Goal: Task Accomplishment & Management: Manage account settings

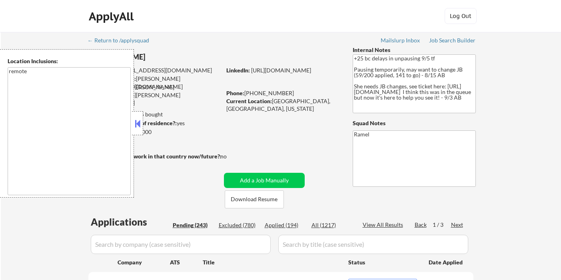
select select ""pending""
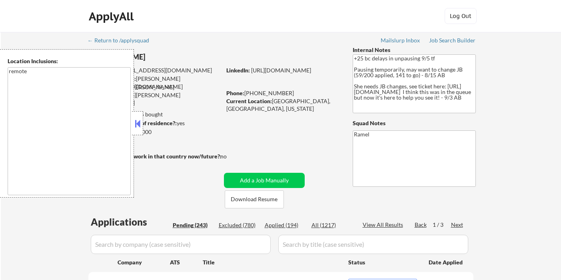
select select ""pending""
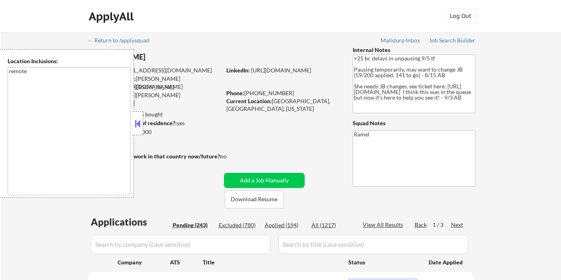
select select ""pending""
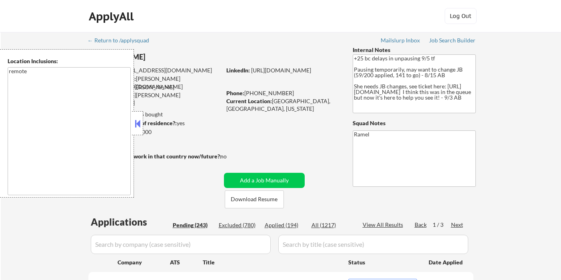
select select ""pending""
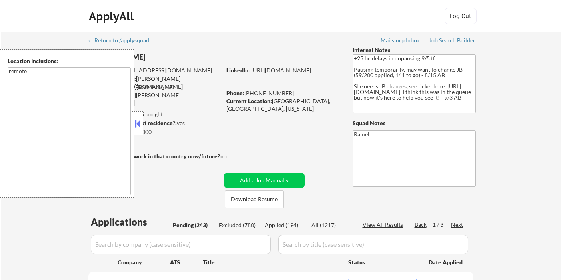
select select ""pending""
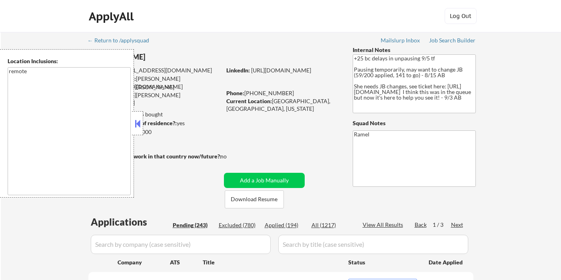
select select ""pending""
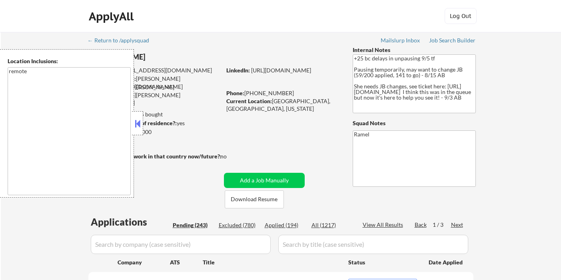
select select ""pending""
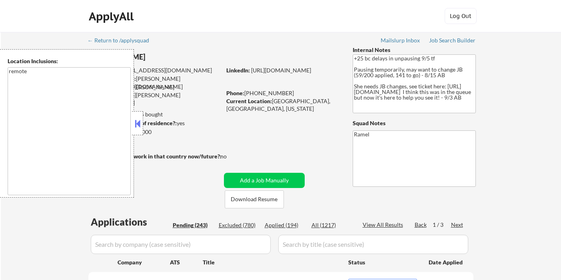
select select ""pending""
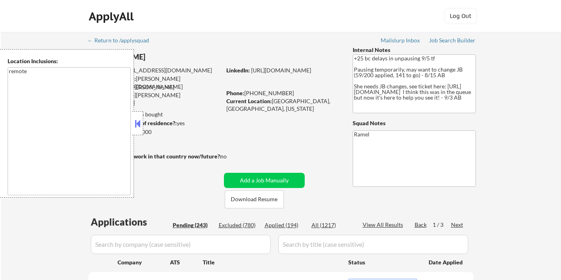
select select ""pending""
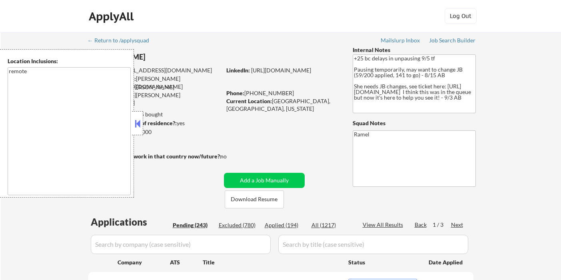
select select ""pending""
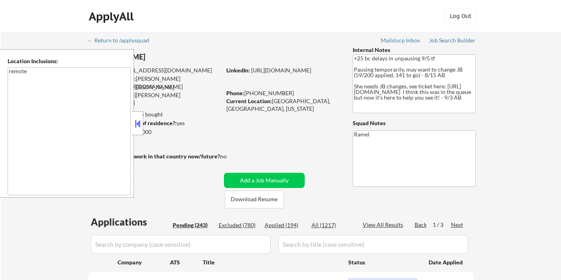
select select ""pending""
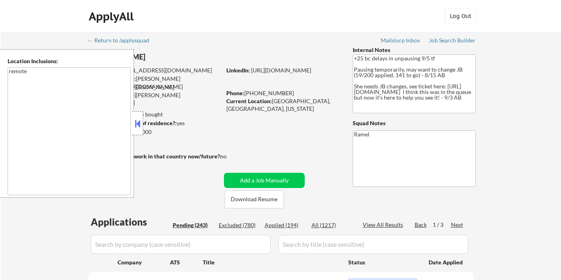
select select ""pending""
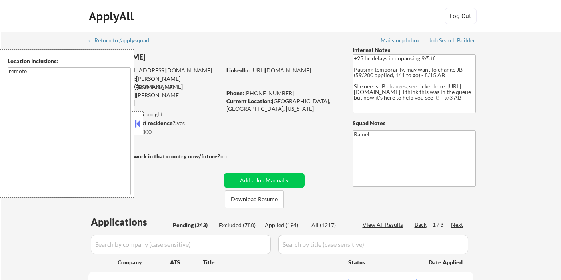
select select ""pending""
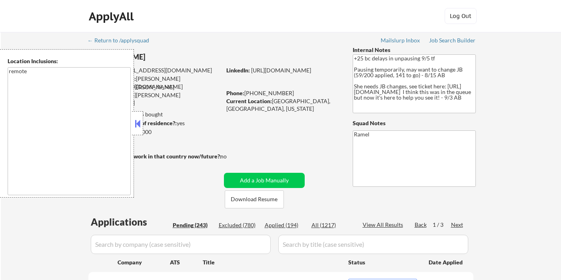
select select ""pending""
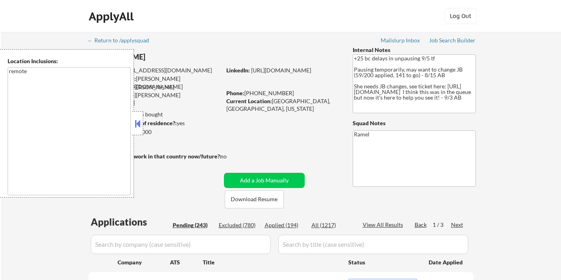
select select ""pending""
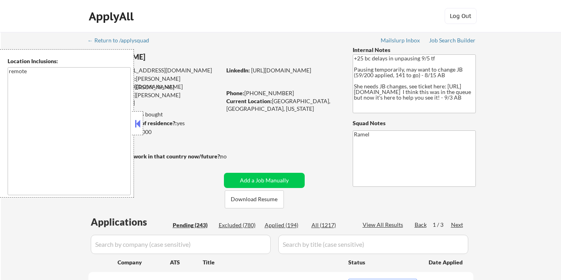
select select ""pending""
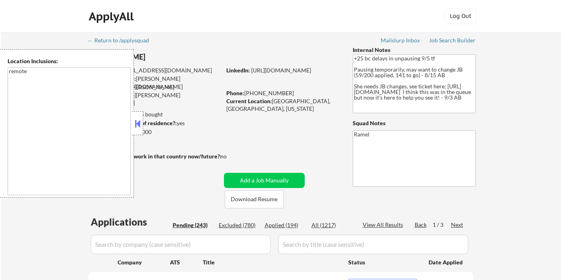
select select ""pending""
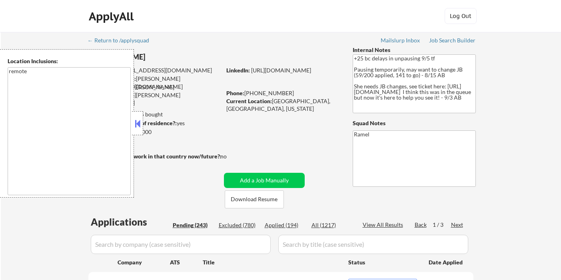
select select ""pending""
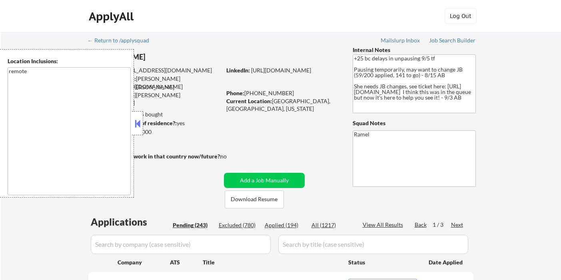
select select ""pending""
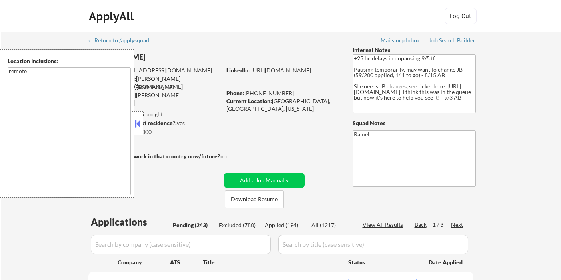
select select ""pending""
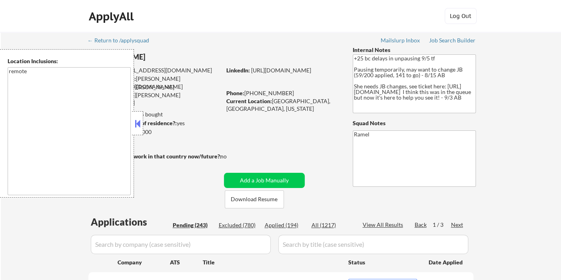
click at [247, 228] on div "Excluded (780)" at bounding box center [239, 225] width 40 height 8
click at [138, 121] on button at bounding box center [137, 124] width 9 height 12
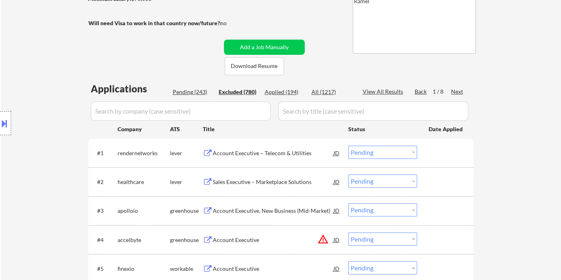
scroll to position [178, 0]
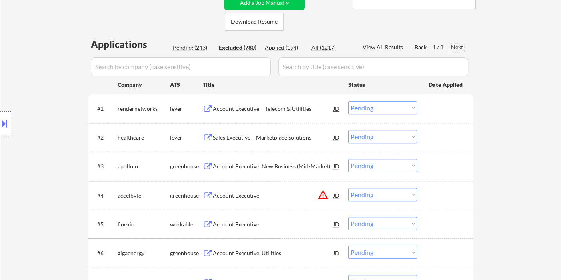
click at [457, 47] on div "Next" at bounding box center [457, 47] width 13 height 8
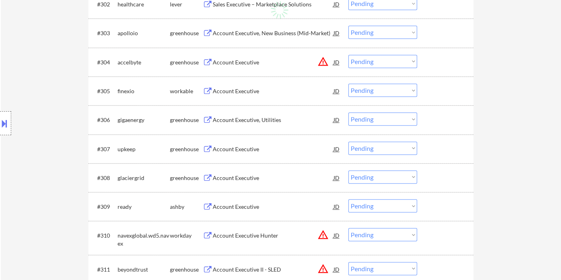
click at [232, 149] on div "Account Executive" at bounding box center [273, 149] width 121 height 8
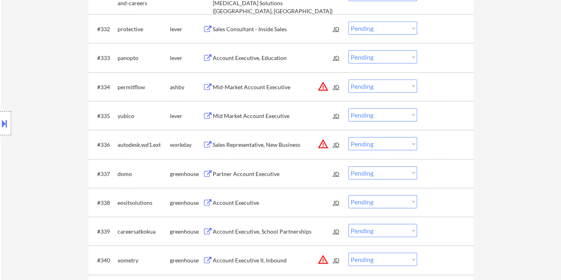
scroll to position [1244, 0]
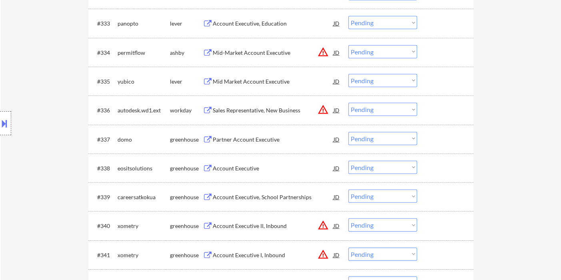
click at [243, 140] on div "Partner Account Executive" at bounding box center [273, 140] width 121 height 8
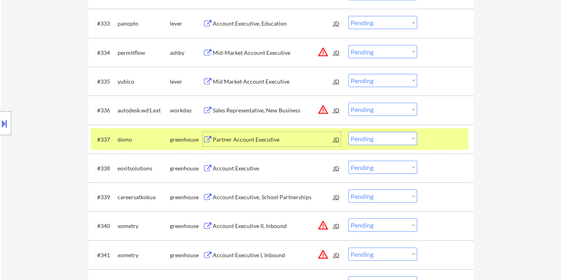
click at [378, 141] on select "Choose an option... Pending Applied Excluded (Questions) Excluded (Expired) Exc…" at bounding box center [382, 138] width 69 height 13
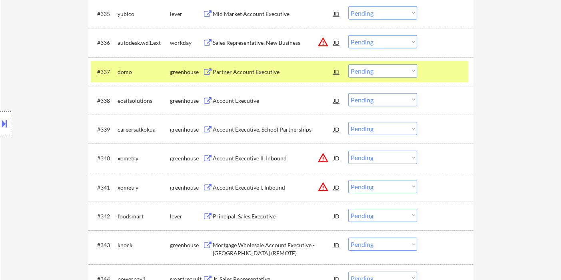
scroll to position [1333, 0]
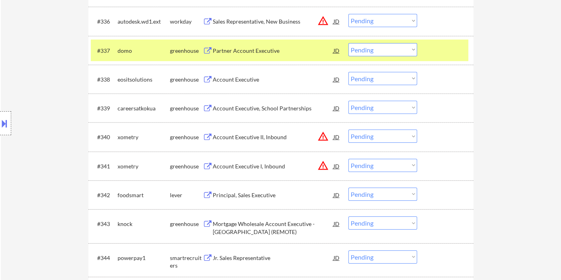
click at [250, 75] on div "Account Executive" at bounding box center [273, 79] width 121 height 14
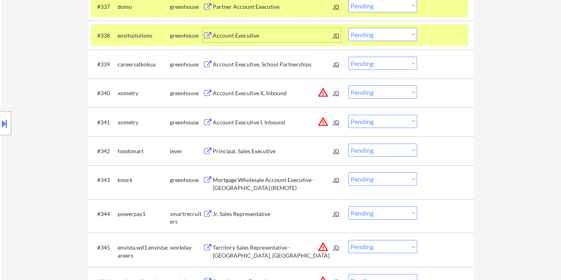
scroll to position [1377, 0]
click at [246, 150] on div "Principal, Sales Executive" at bounding box center [273, 151] width 121 height 8
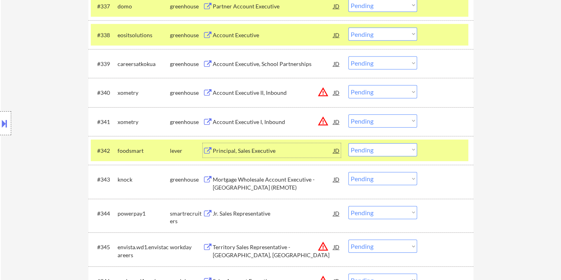
click at [390, 154] on select "Choose an option... Pending Applied Excluded (Questions) Excluded (Expired) Exc…" at bounding box center [382, 149] width 69 height 13
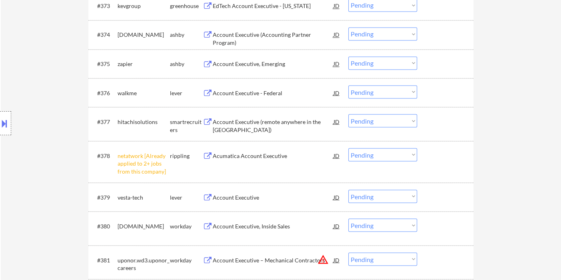
scroll to position [2532, 0]
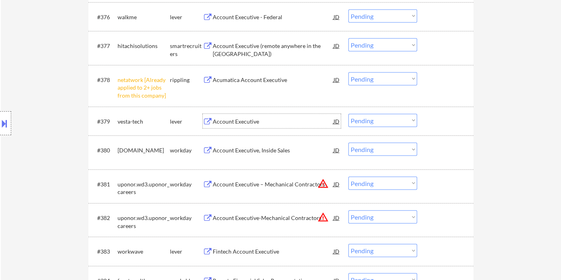
click at [248, 118] on div "Account Executive" at bounding box center [273, 122] width 121 height 8
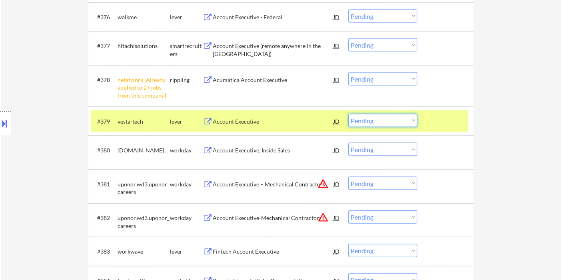
drag, startPoint x: 355, startPoint y: 122, endPoint x: 359, endPoint y: 126, distance: 5.9
click at [355, 122] on select "Choose an option... Pending Applied Excluded (Questions) Excluded (Expired) Exc…" at bounding box center [382, 120] width 69 height 13
select select ""excluded""
click at [348, 114] on select "Choose an option... Pending Applied Excluded (Questions) Excluded (Expired) Exc…" at bounding box center [382, 120] width 69 height 13
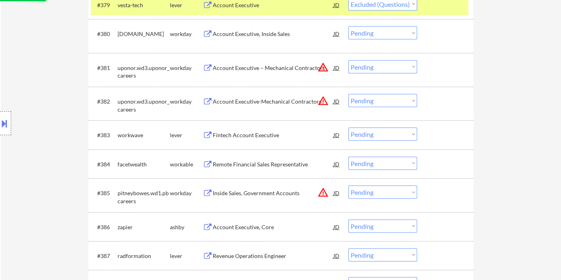
scroll to position [2710, 0]
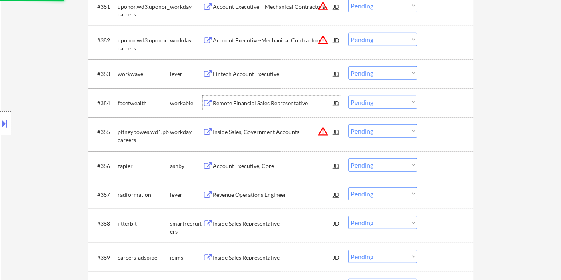
click at [258, 105] on div "Remote Financial Sales Representative" at bounding box center [273, 103] width 121 height 8
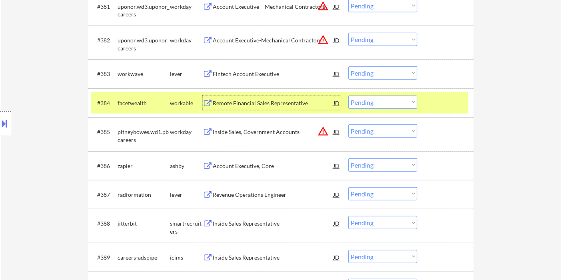
click at [371, 97] on select "Choose an option... Pending Applied Excluded (Questions) Excluded (Expired) Exc…" at bounding box center [382, 102] width 69 height 13
select select ""excluded__salary_""
click at [348, 96] on select "Choose an option... Pending Applied Excluded (Questions) Excluded (Expired) Exc…" at bounding box center [382, 102] width 69 height 13
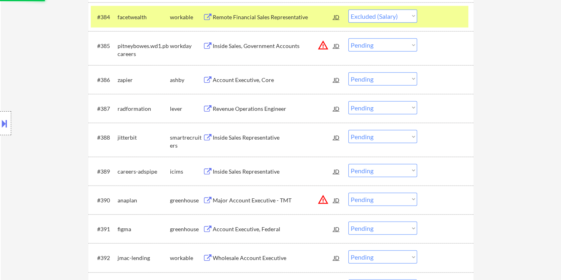
scroll to position [2799, 0]
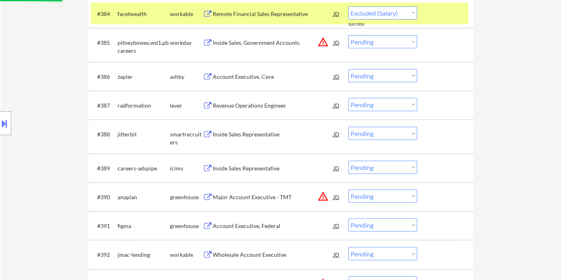
click at [254, 99] on div "Revenue Operations Engineer" at bounding box center [273, 105] width 121 height 14
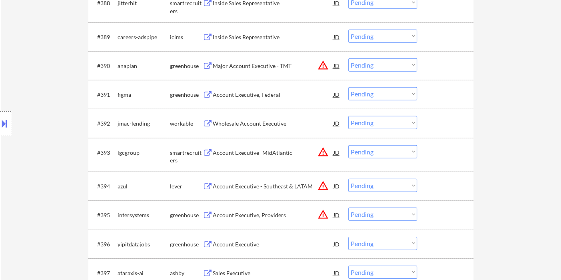
scroll to position [2932, 0]
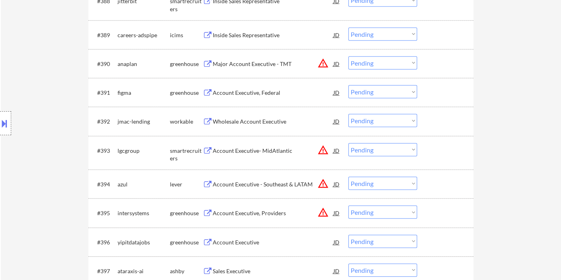
click at [265, 121] on div "Wholesale Account Executive" at bounding box center [273, 122] width 121 height 8
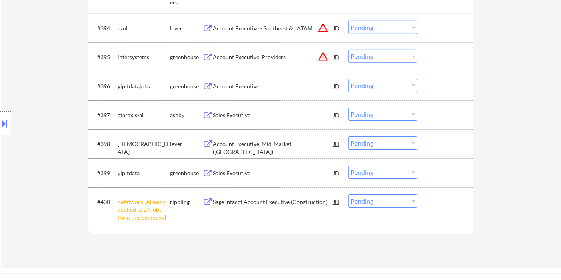
scroll to position [3110, 0]
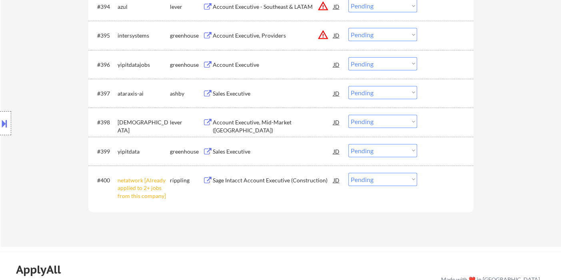
click at [250, 125] on div "Account Executive, Mid-Market (US)" at bounding box center [273, 126] width 121 height 16
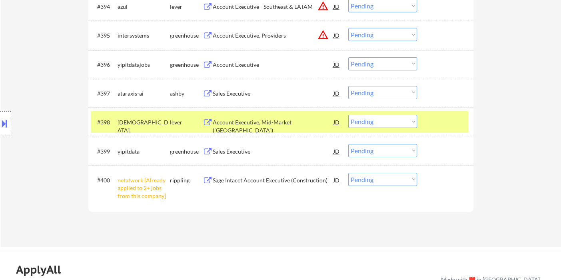
drag, startPoint x: 357, startPoint y: 116, endPoint x: 361, endPoint y: 118, distance: 5.2
click at [357, 116] on select "Choose an option... Pending Applied Excluded (Questions) Excluded (Expired) Exc…" at bounding box center [382, 121] width 69 height 13
select select ""excluded""
click at [348, 115] on select "Choose an option... Pending Applied Excluded (Questions) Excluded (Expired) Exc…" at bounding box center [382, 121] width 69 height 13
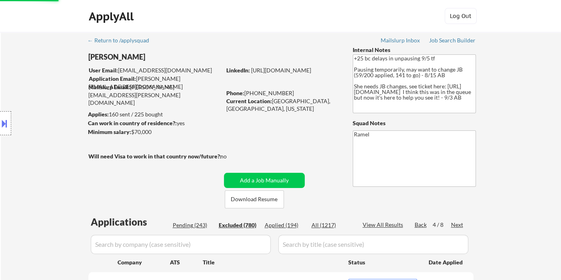
scroll to position [89, 0]
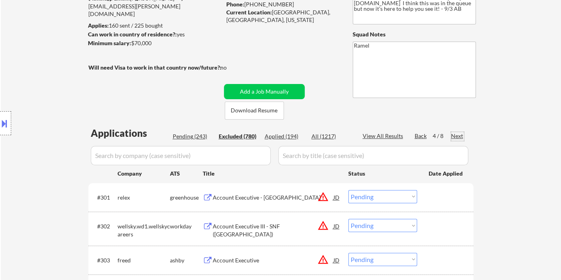
click at [456, 134] on div "Next" at bounding box center [457, 136] width 13 height 8
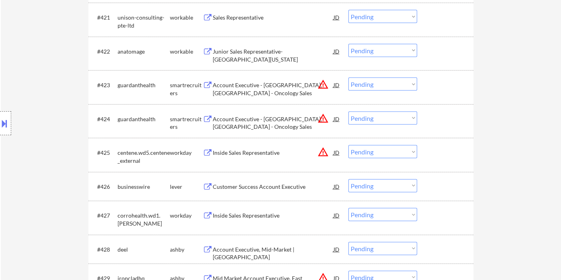
scroll to position [933, 0]
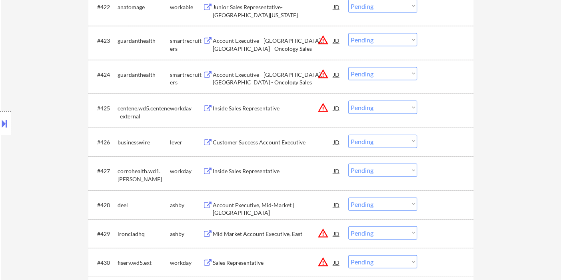
click at [245, 144] on div "Customer Success Account Executive" at bounding box center [273, 142] width 121 height 8
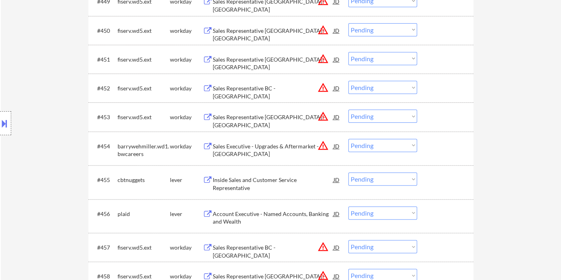
scroll to position [1821, 0]
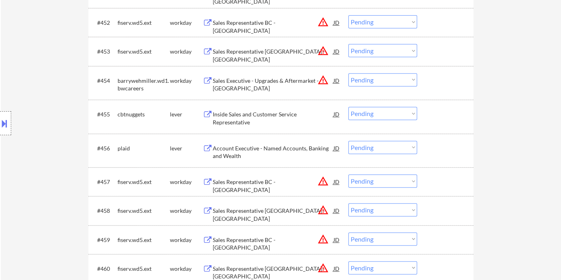
click at [285, 150] on div "Account Executive - Named Accounts, Banking and Wealth" at bounding box center [273, 152] width 121 height 16
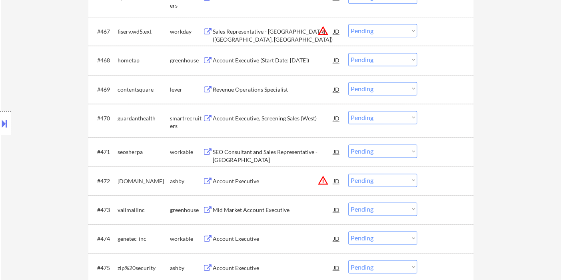
scroll to position [2355, 0]
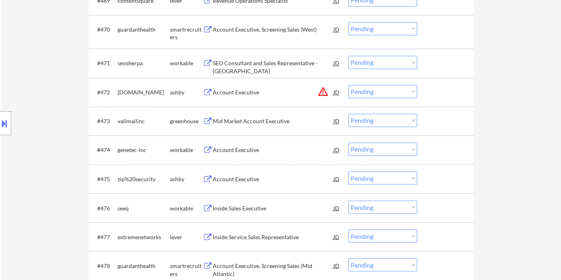
click at [250, 146] on div "Account Executive" at bounding box center [273, 150] width 121 height 8
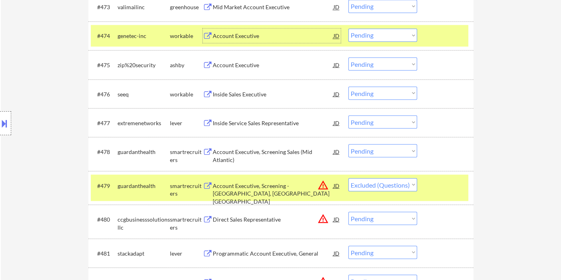
scroll to position [2488, 0]
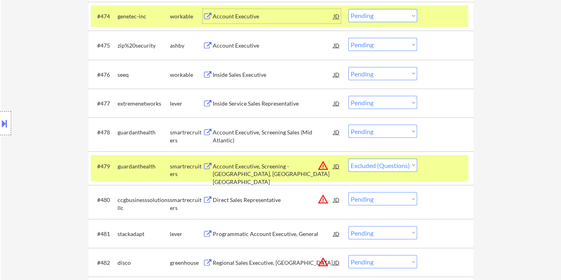
click at [250, 134] on div "Account Executive, Screening Sales (Mid Atlantic)" at bounding box center [273, 136] width 121 height 16
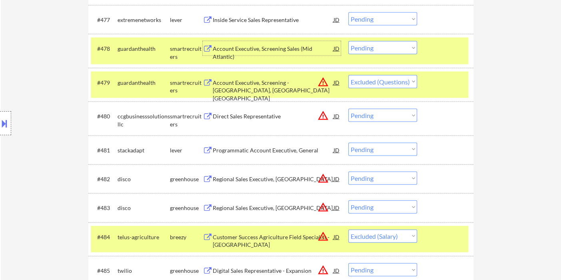
scroll to position [2577, 0]
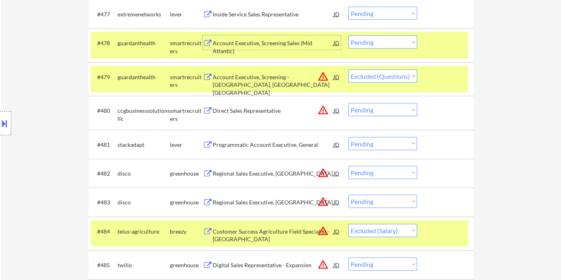
click at [306, 145] on div "Programmatic Account Executive, General" at bounding box center [273, 145] width 121 height 8
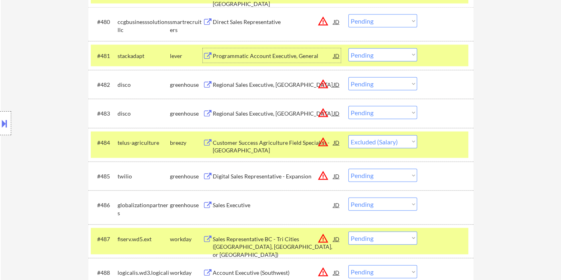
scroll to position [2754, 0]
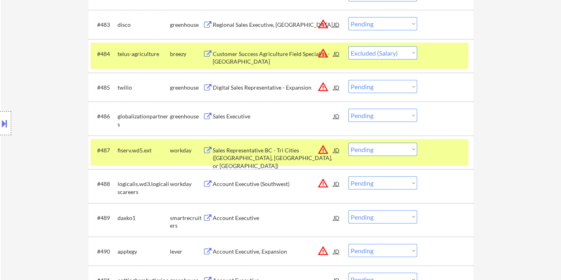
click at [236, 116] on div "Sales Executive" at bounding box center [273, 116] width 121 height 8
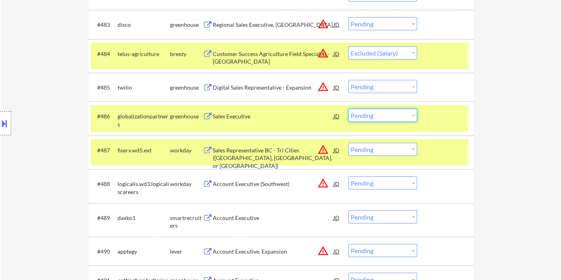
click at [374, 115] on select "Choose an option... Pending Applied Excluded (Questions) Excluded (Expired) Exc…" at bounding box center [382, 115] width 69 height 13
select select ""applied""
click at [348, 109] on select "Choose an option... Pending Applied Excluded (Questions) Excluded (Expired) Exc…" at bounding box center [382, 115] width 69 height 13
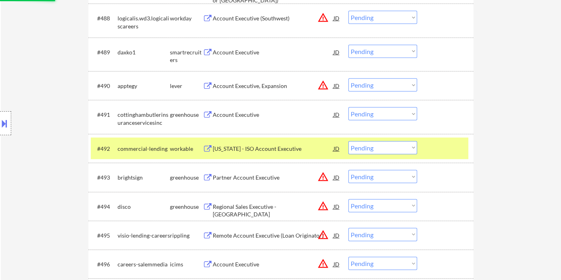
scroll to position [2932, 0]
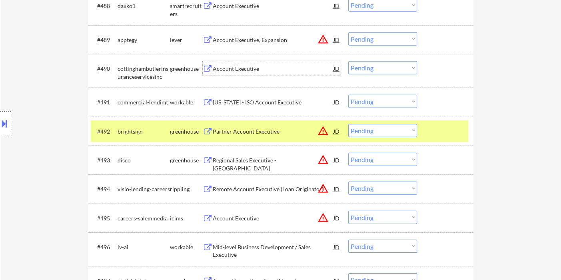
click at [233, 70] on div "Account Executive" at bounding box center [273, 69] width 121 height 8
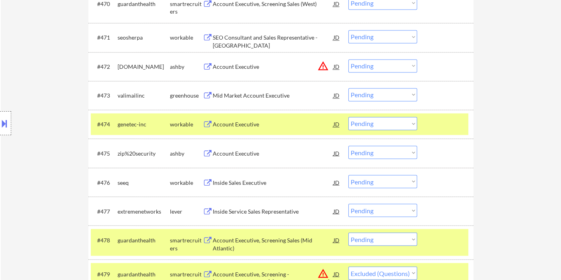
scroll to position [2310, 0]
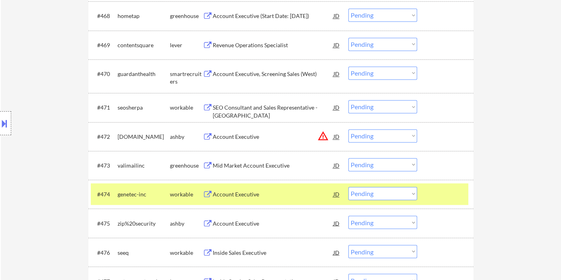
click at [225, 106] on div "SEO Consultant and Sales Representative - USA" at bounding box center [273, 112] width 121 height 16
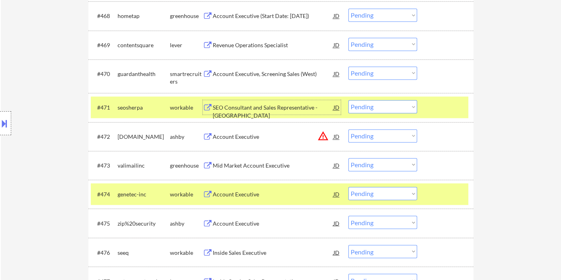
scroll to position [2355, 0]
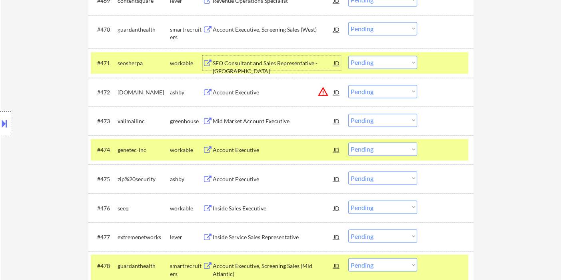
click at [253, 150] on div "Account Executive" at bounding box center [273, 150] width 121 height 8
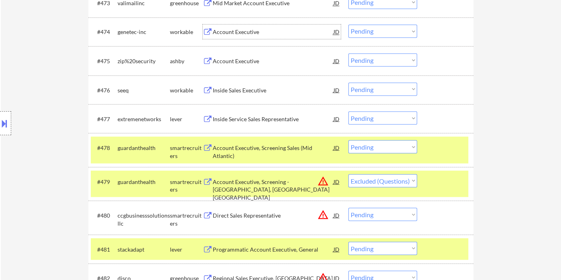
scroll to position [2532, 0]
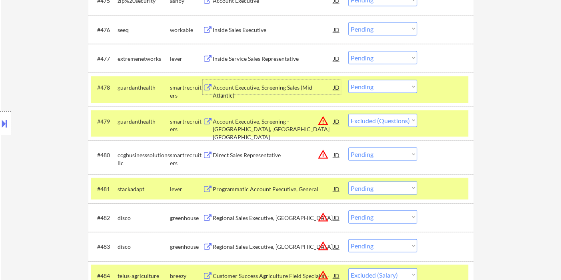
click at [249, 86] on div "Account Executive, Screening Sales (Mid Atlantic)" at bounding box center [273, 92] width 121 height 16
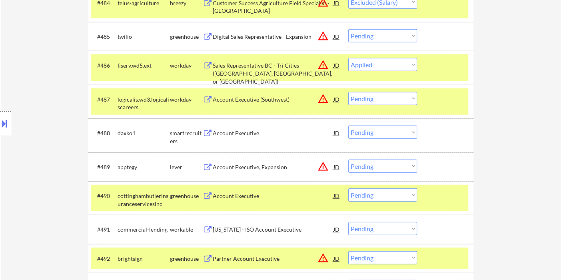
scroll to position [2844, 0]
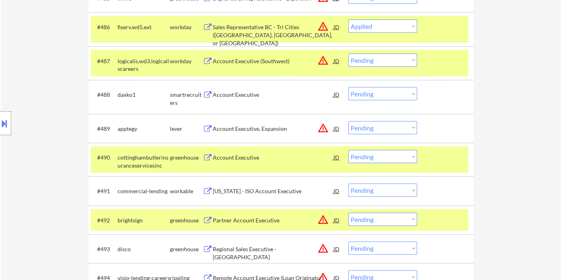
click at [246, 162] on div "Account Executive" at bounding box center [273, 157] width 121 height 14
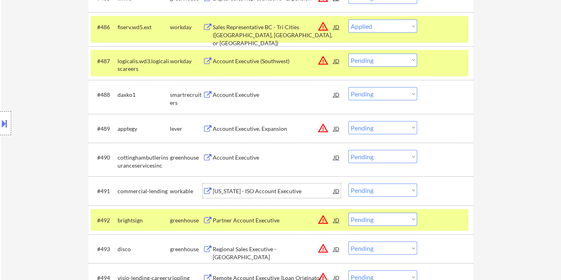
click at [263, 195] on div "California - ISO Account Executive" at bounding box center [273, 191] width 121 height 14
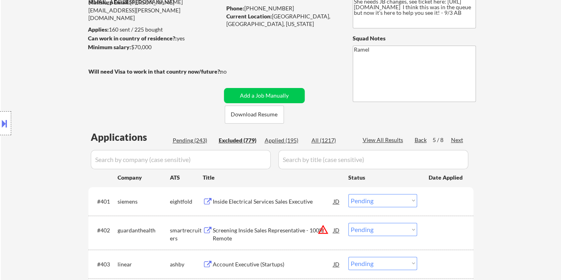
scroll to position [64, 0]
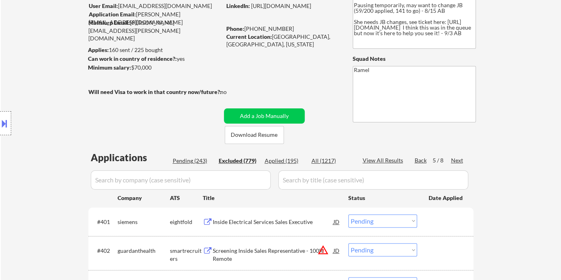
click at [458, 160] on div "Next" at bounding box center [457, 160] width 13 height 8
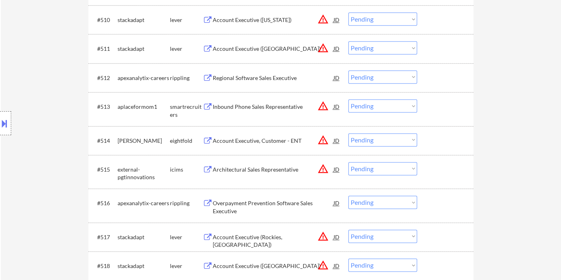
scroll to position [598, 0]
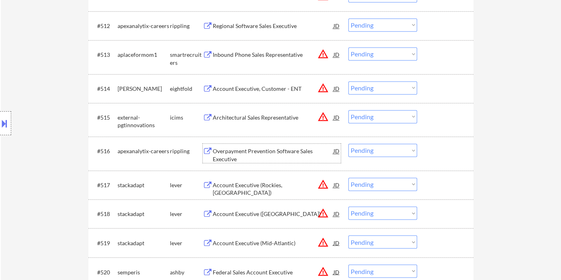
click at [270, 150] on div "Overpayment Prevention Software Sales Executive" at bounding box center [273, 155] width 121 height 16
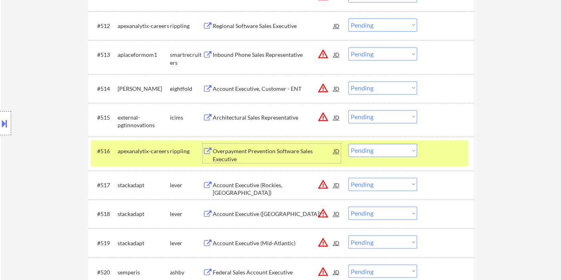
click at [384, 149] on select "Choose an option... Pending Applied Excluded (Questions) Excluded (Expired) Exc…" at bounding box center [382, 150] width 69 height 13
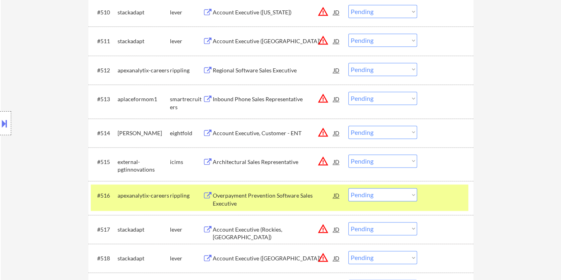
click at [246, 72] on div "Regional Software Sales Executive" at bounding box center [273, 70] width 121 height 8
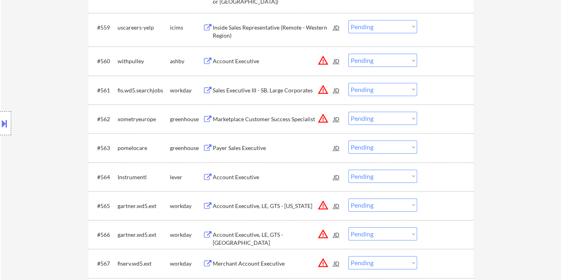
scroll to position [2153, 0]
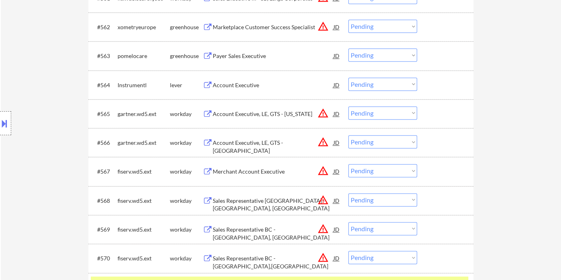
click at [235, 57] on div "Payer Sales Executive" at bounding box center [273, 56] width 121 height 8
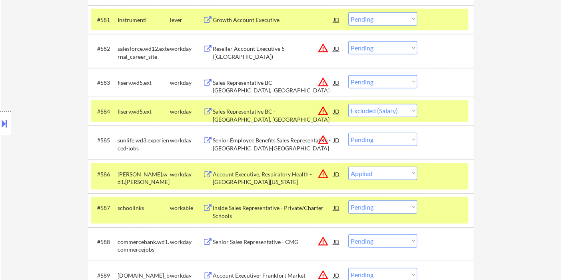
scroll to position [2775, 0]
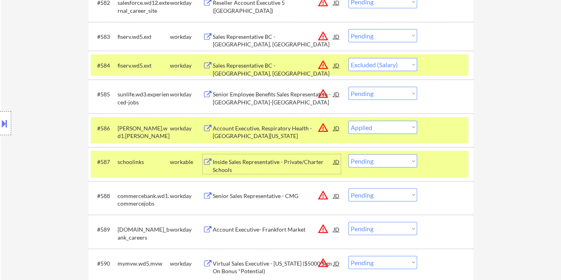
click at [303, 160] on div "Inside Sales Representative - Private/Charter Schools" at bounding box center [273, 166] width 121 height 16
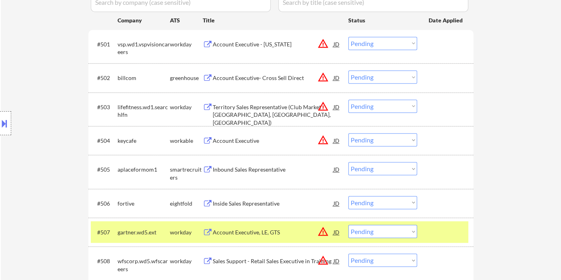
scroll to position [190, 0]
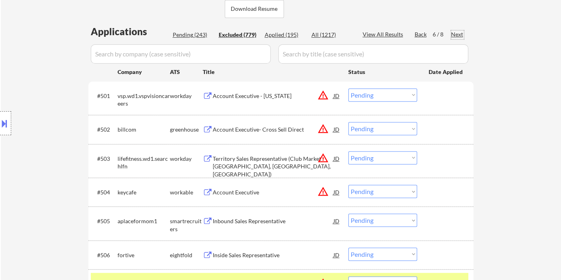
click at [457, 37] on div "Next" at bounding box center [457, 34] width 13 height 8
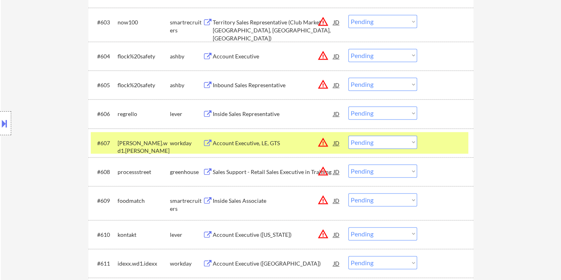
scroll to position [324, 0]
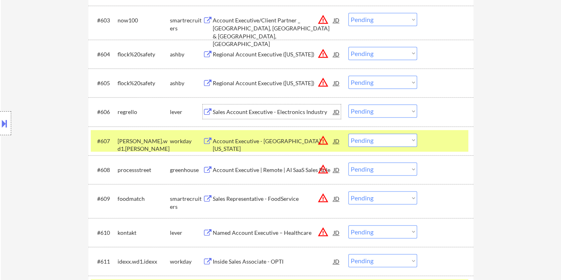
click at [259, 114] on div "Sales Account Executive - Electronics Industry" at bounding box center [273, 112] width 121 height 8
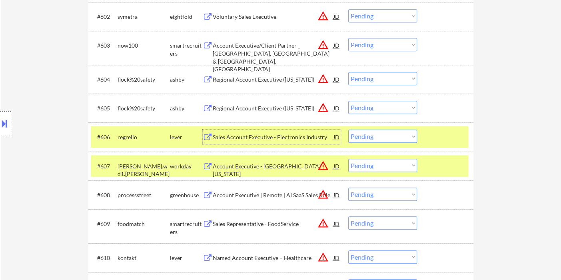
scroll to position [0, 0]
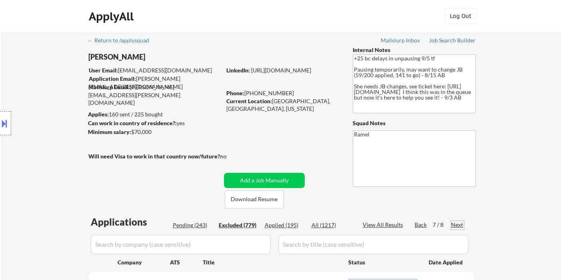
click at [453, 224] on div "Next" at bounding box center [457, 225] width 13 height 8
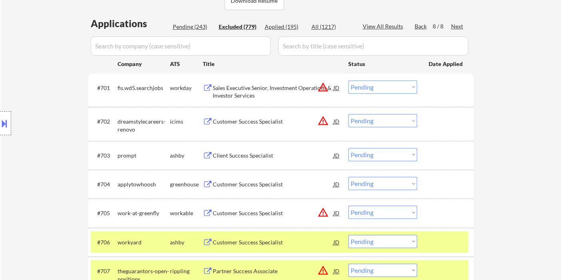
scroll to position [137, 0]
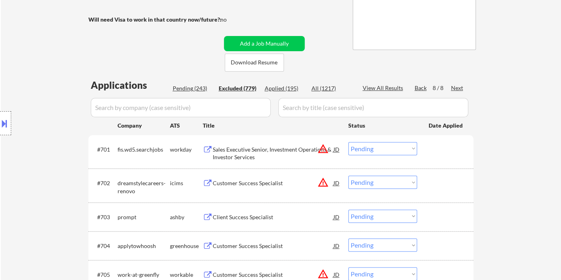
click at [190, 85] on div "Pending (243)" at bounding box center [193, 88] width 40 height 8
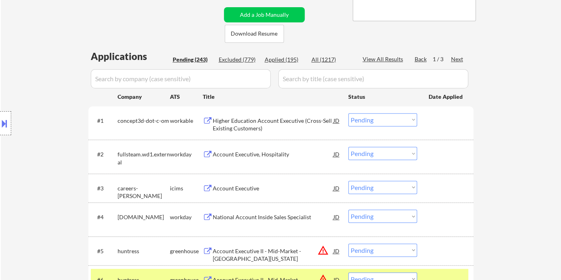
scroll to position [181, 0]
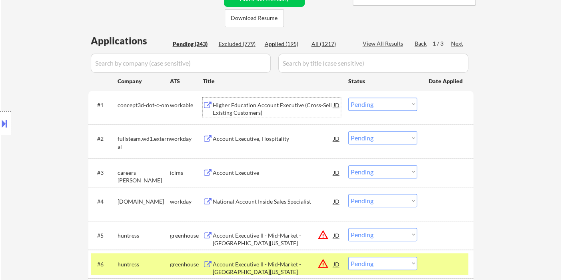
click at [262, 109] on div "Higher Education Account Executive (Cross-Sell Existing Customers)" at bounding box center [273, 109] width 121 height 16
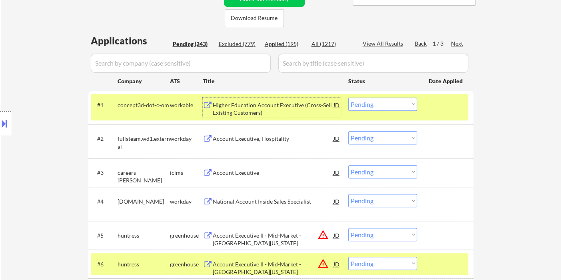
click at [383, 98] on select "Choose an option... Pending Applied Excluded (Questions) Excluded (Expired) Exc…" at bounding box center [382, 104] width 69 height 13
click at [348, 98] on select "Choose an option... Pending Applied Excluded (Questions) Excluded (Expired) Exc…" at bounding box center [382, 104] width 69 height 13
click at [266, 141] on div "Account Executive, Hospitality" at bounding box center [273, 139] width 121 height 8
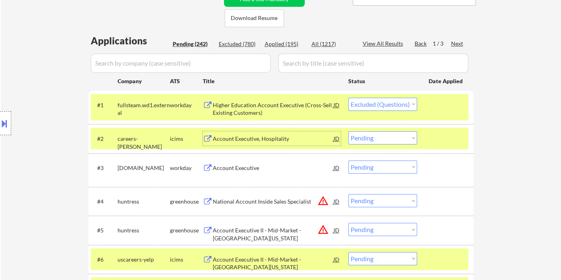
click at [371, 103] on select "Choose an option... Pending Applied Excluded (Questions) Excluded (Expired) Exc…" at bounding box center [382, 104] width 69 height 13
select select ""excluded__expired_""
click at [348, 98] on select "Choose an option... Pending Applied Excluded (Questions) Excluded (Expired) Exc…" at bounding box center [382, 104] width 69 height 13
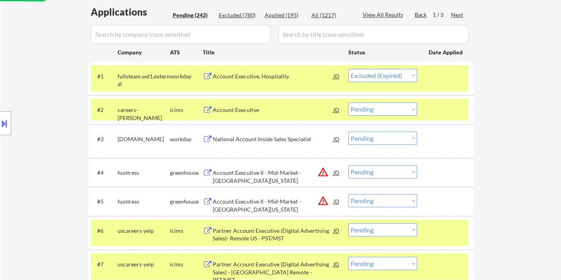
scroll to position [226, 0]
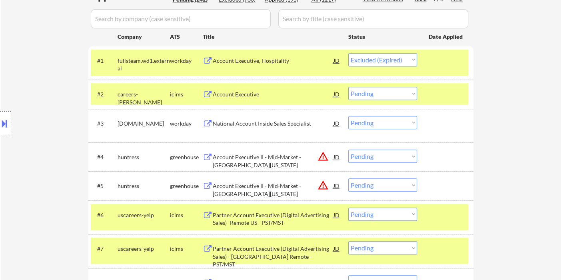
click at [243, 123] on div "National Account Inside Sales Specialist" at bounding box center [273, 124] width 121 height 8
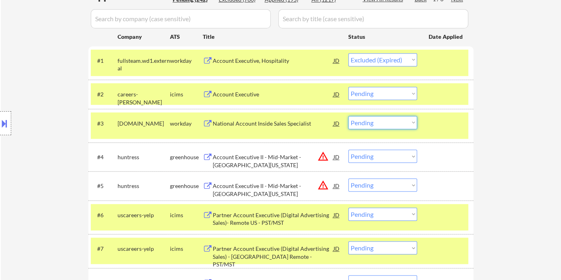
drag, startPoint x: 380, startPoint y: 121, endPoint x: 379, endPoint y: 127, distance: 6.4
click at [380, 121] on select "Choose an option... Pending Applied Excluded (Questions) Excluded (Expired) Exc…" at bounding box center [382, 122] width 69 height 13
select select ""applied""
click at [348, 116] on select "Choose an option... Pending Applied Excluded (Questions) Excluded (Expired) Exc…" at bounding box center [382, 122] width 69 height 13
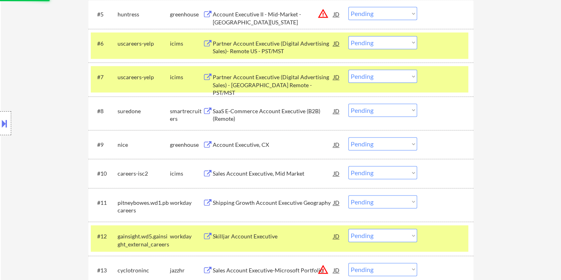
scroll to position [403, 0]
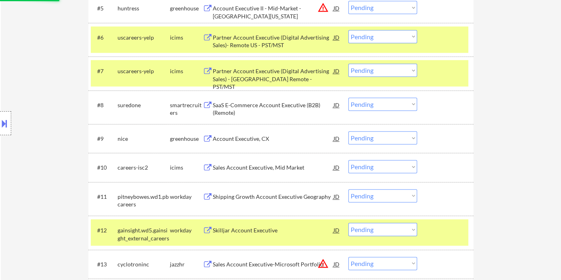
click at [258, 103] on div "SaaS E-Commerce Account Executive (B2B) (Remote)" at bounding box center [273, 109] width 121 height 16
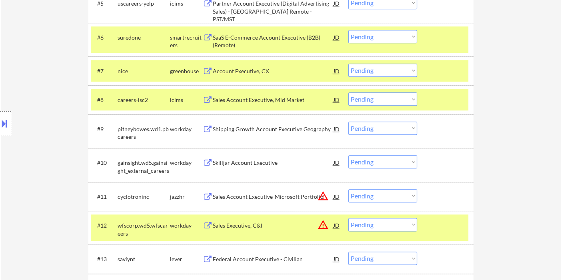
click at [369, 36] on select "Choose an option... Pending Applied Excluded (Questions) Excluded (Expired) Exc…" at bounding box center [382, 36] width 69 height 13
select select ""applied""
click at [348, 30] on select "Choose an option... Pending Applied Excluded (Questions) Excluded (Expired) Exc…" at bounding box center [382, 36] width 69 height 13
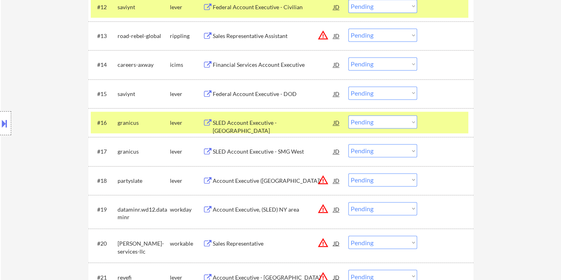
scroll to position [625, 0]
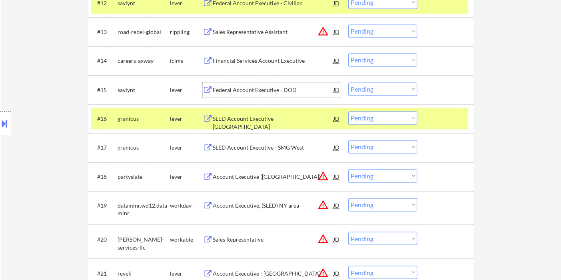
click at [239, 92] on div "Federal Account Executive - DOD" at bounding box center [273, 90] width 121 height 8
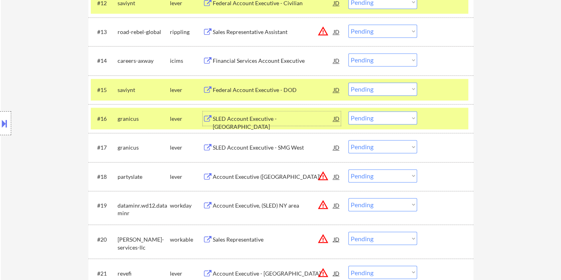
click at [266, 116] on div "SLED Account Executive - SMG East" at bounding box center [273, 123] width 121 height 16
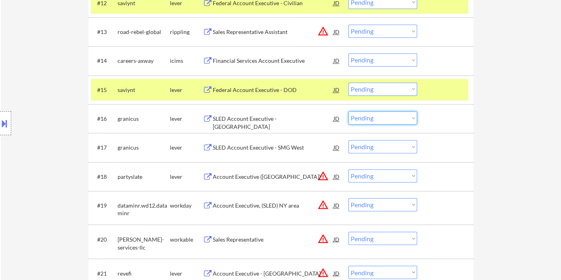
drag, startPoint x: 362, startPoint y: 119, endPoint x: 368, endPoint y: 123, distance: 6.9
click at [363, 119] on select "Choose an option... Pending Applied Excluded (Questions) Excluded (Expired) Exc…" at bounding box center [382, 117] width 69 height 13
click at [348, 111] on select "Choose an option... Pending Applied Excluded (Questions) Excluded (Expired) Exc…" at bounding box center [382, 117] width 69 height 13
click at [376, 120] on select "Choose an option... Pending Applied Excluded (Questions) Excluded (Expired) Exc…" at bounding box center [382, 117] width 69 height 13
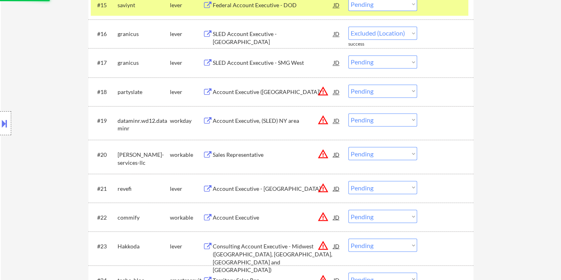
scroll to position [714, 0]
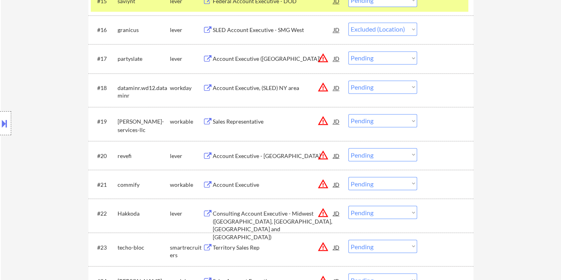
click at [250, 31] on div "SLED Account Executive - SMG West" at bounding box center [273, 30] width 121 height 8
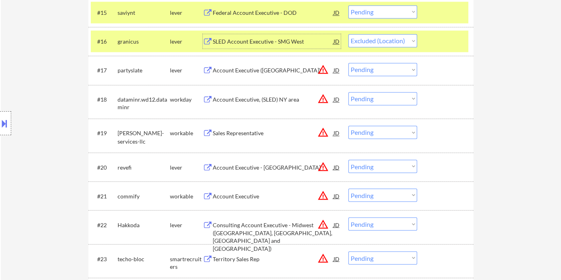
scroll to position [670, 0]
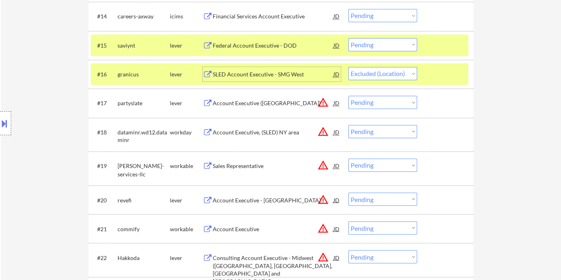
drag, startPoint x: 387, startPoint y: 74, endPoint x: 396, endPoint y: 79, distance: 10.6
click at [387, 74] on select "Choose an option... Pending Applied Excluded (Questions) Excluded (Expired) Exc…" at bounding box center [382, 73] width 69 height 13
select select ""excluded""
click at [348, 67] on select "Choose an option... Pending Applied Excluded (Questions) Excluded (Expired) Exc…" at bounding box center [382, 73] width 69 height 13
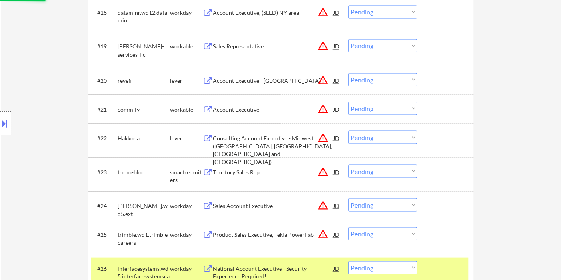
scroll to position [803, 0]
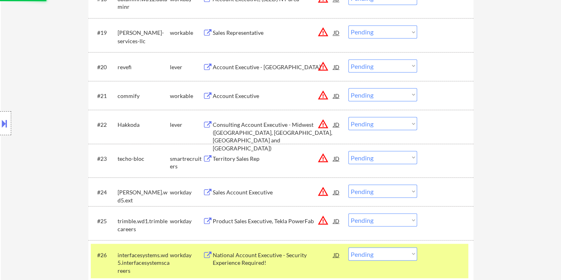
click at [229, 99] on div "Account Executive" at bounding box center [273, 95] width 121 height 14
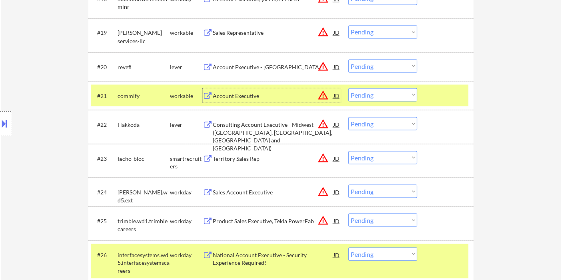
drag, startPoint x: 377, startPoint y: 94, endPoint x: 382, endPoint y: 100, distance: 7.1
click at [377, 94] on select "Choose an option... Pending Applied Excluded (Questions) Excluded (Expired) Exc…" at bounding box center [382, 94] width 69 height 13
select select ""excluded__expired_""
click at [348, 88] on select "Choose an option... Pending Applied Excluded (Questions) Excluded (Expired) Exc…" at bounding box center [382, 94] width 69 height 13
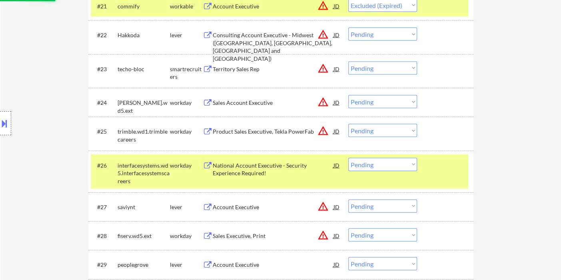
scroll to position [981, 0]
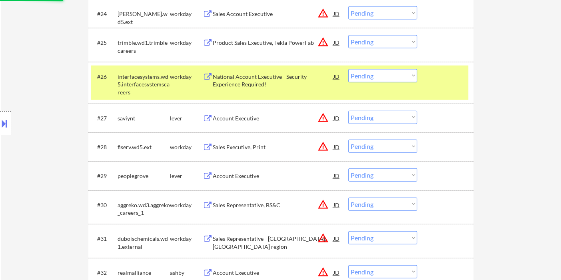
click at [236, 116] on div "Account Executive" at bounding box center [273, 118] width 121 height 8
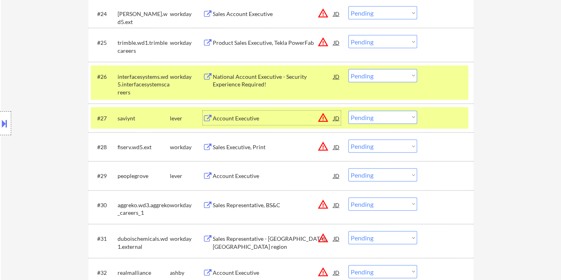
drag, startPoint x: 378, startPoint y: 116, endPoint x: 390, endPoint y: 123, distance: 14.1
click at [378, 116] on select "Choose an option... Pending Applied Excluded (Questions) Excluded (Expired) Exc…" at bounding box center [382, 117] width 69 height 13
select select ""excluded__expired_""
click at [348, 111] on select "Choose an option... Pending Applied Excluded (Questions) Excluded (Expired) Exc…" at bounding box center [382, 117] width 69 height 13
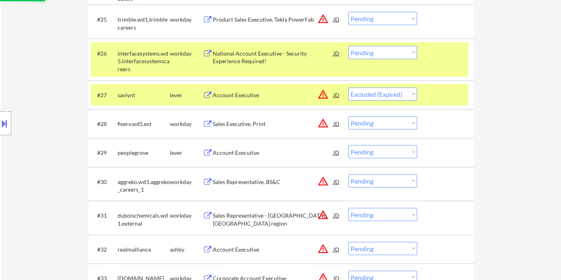
scroll to position [1025, 0]
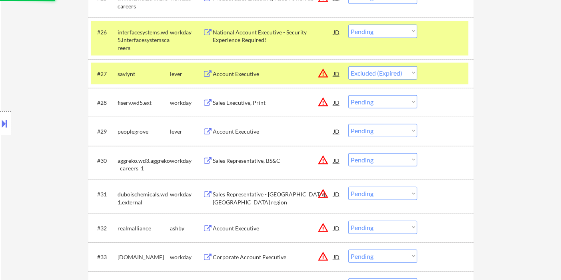
click at [244, 124] on div "Account Executive" at bounding box center [273, 131] width 121 height 14
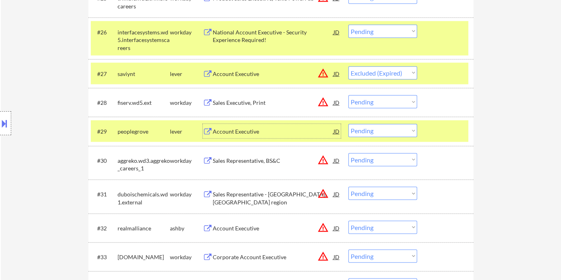
click at [379, 131] on select "Choose an option... Pending Applied Excluded (Questions) Excluded (Expired) Exc…" at bounding box center [382, 130] width 69 height 13
select select ""applied""
click at [348, 124] on select "Choose an option... Pending Applied Excluded (Questions) Excluded (Expired) Exc…" at bounding box center [382, 130] width 69 height 13
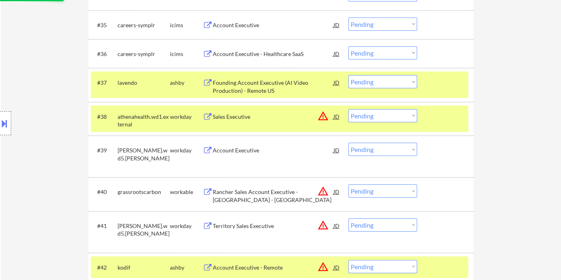
scroll to position [1336, 0]
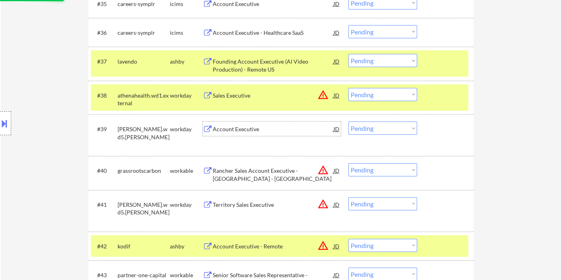
click at [254, 129] on div "Account Executive" at bounding box center [273, 129] width 121 height 8
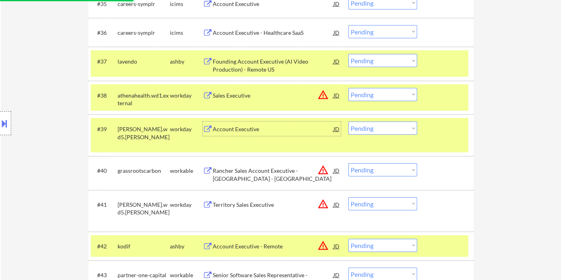
click at [383, 131] on select "Choose an option... Pending Applied Excluded (Questions) Excluded (Expired) Exc…" at bounding box center [382, 128] width 69 height 13
select select ""excluded__expired_""
click at [348, 122] on select "Choose an option... Pending Applied Excluded (Questions) Excluded (Expired) Exc…" at bounding box center [382, 128] width 69 height 13
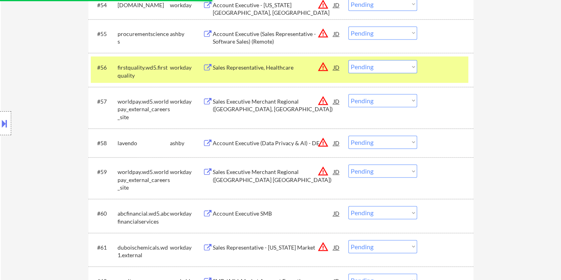
scroll to position [2047, 0]
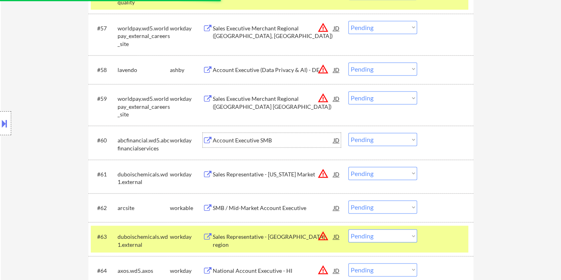
click at [254, 143] on div "Account Executive SMB" at bounding box center [273, 140] width 121 height 8
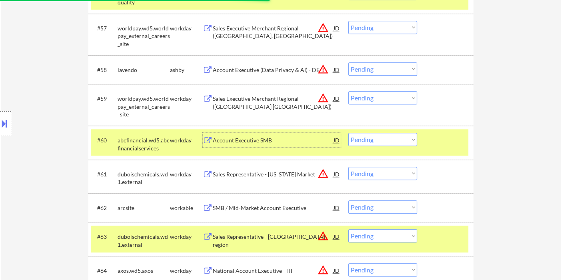
drag, startPoint x: 359, startPoint y: 135, endPoint x: 370, endPoint y: 145, distance: 14.4
click at [359, 135] on select "Choose an option... Pending Applied Excluded (Questions) Excluded (Expired) Exc…" at bounding box center [382, 139] width 69 height 13
select select ""excluded__expired_""
click at [348, 133] on select "Choose an option... Pending Applied Excluded (Questions) Excluded (Expired) Exc…" at bounding box center [382, 139] width 69 height 13
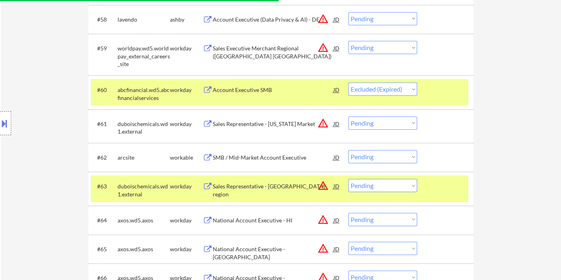
scroll to position [2136, 0]
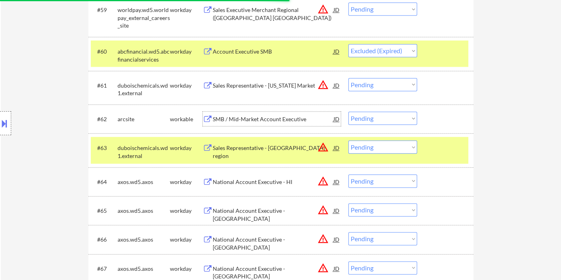
click at [258, 123] on div "SMB / Mid-Market Account Executive" at bounding box center [273, 119] width 121 height 14
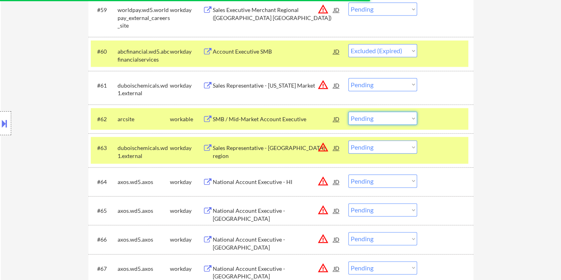
click at [357, 114] on select "Choose an option... Pending Applied Excluded (Questions) Excluded (Expired) Exc…" at bounding box center [382, 118] width 69 height 13
select select ""excluded__expired_""
click at [348, 112] on select "Choose an option... Pending Applied Excluded (Questions) Excluded (Expired) Exc…" at bounding box center [382, 118] width 69 height 13
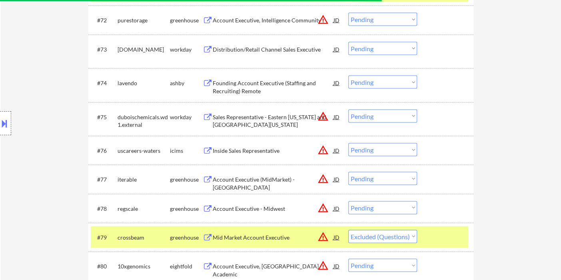
scroll to position [2536, 0]
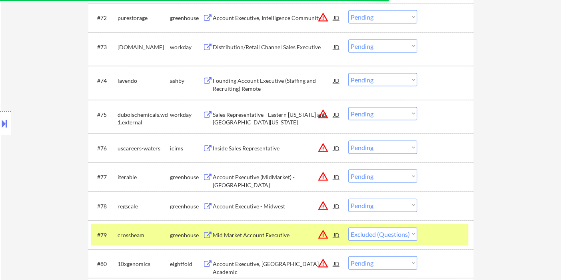
click at [243, 86] on div "Founding Account Executive (Staffing and Recruiting) Remote" at bounding box center [273, 85] width 121 height 16
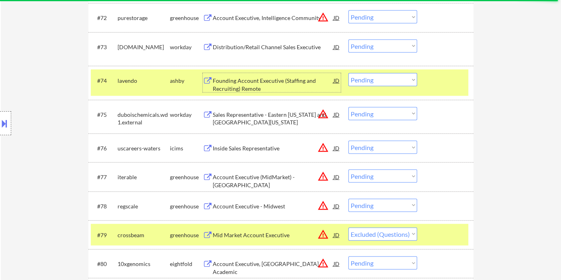
click at [377, 78] on select "Choose an option... Pending Applied Excluded (Questions) Excluded (Expired) Exc…" at bounding box center [382, 79] width 69 height 13
select select ""applied""
click at [348, 73] on select "Choose an option... Pending Applied Excluded (Questions) Excluded (Expired) Exc…" at bounding box center [382, 79] width 69 height 13
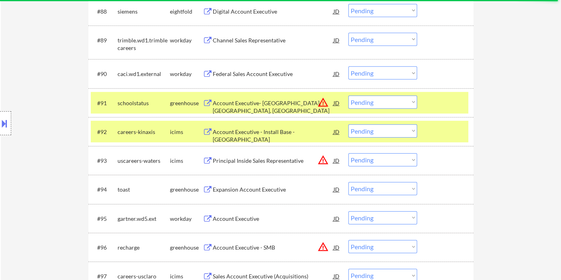
scroll to position [3069, 0]
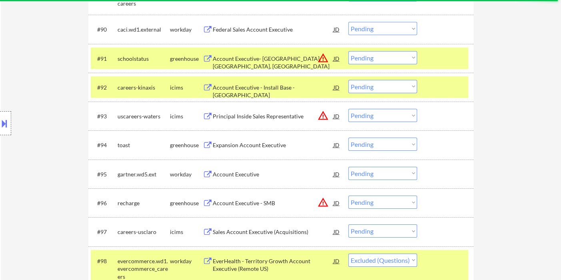
click at [250, 176] on div "Account Executive" at bounding box center [273, 174] width 121 height 8
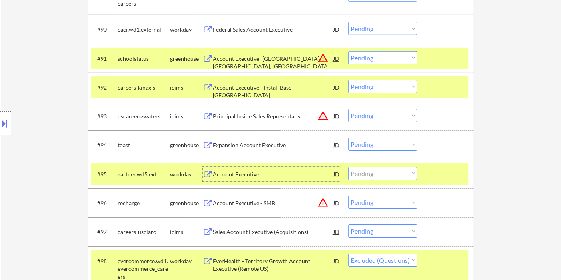
drag, startPoint x: 371, startPoint y: 173, endPoint x: 373, endPoint y: 178, distance: 5.6
click at [371, 173] on select "Choose an option... Pending Applied Excluded (Questions) Excluded (Expired) Exc…" at bounding box center [382, 173] width 69 height 13
click at [403, 172] on select "Choose an option... Pending Applied Excluded (Questions) Excluded (Expired) Exc…" at bounding box center [382, 173] width 69 height 13
select select ""applied""
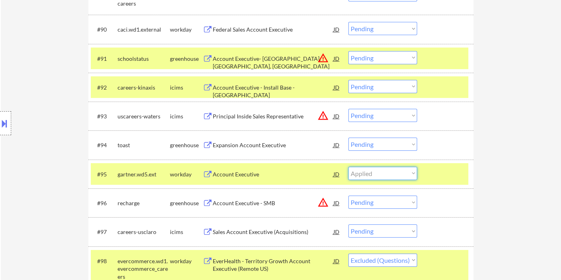
click at [348, 167] on select "Choose an option... Pending Applied Excluded (Questions) Excluded (Expired) Exc…" at bounding box center [382, 173] width 69 height 13
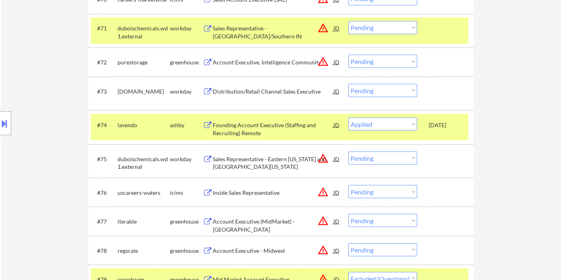
scroll to position [2492, 0]
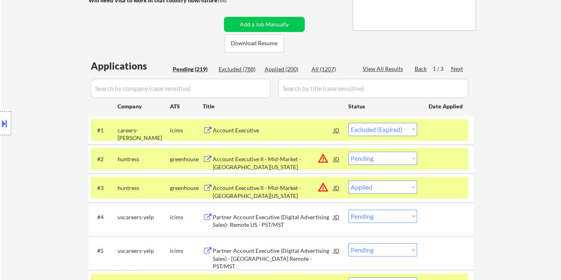
scroll to position [57, 0]
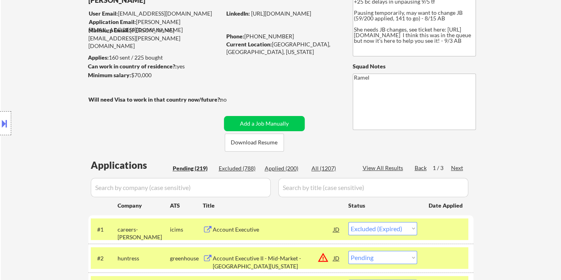
click at [453, 168] on div "Next" at bounding box center [457, 168] width 13 height 8
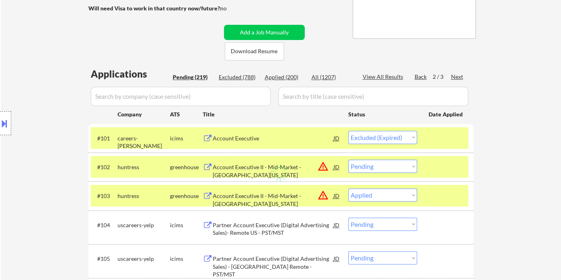
scroll to position [101, 0]
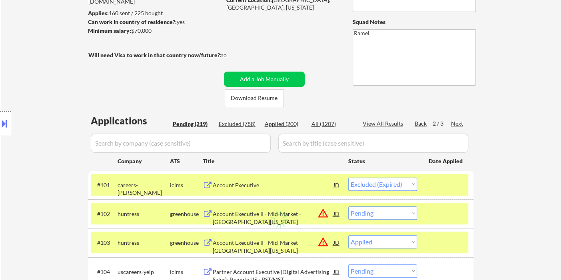
click at [243, 186] on div "Account Executive" at bounding box center [273, 185] width 121 height 8
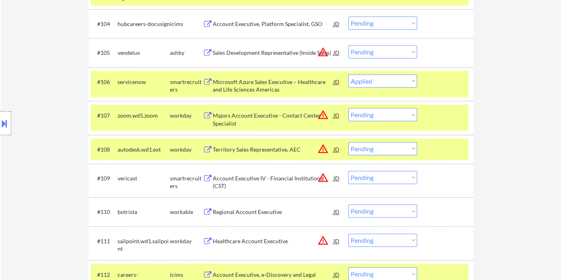
scroll to position [412, 0]
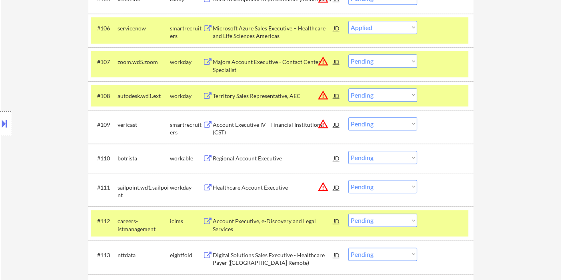
click at [273, 156] on div "Regional Account Executive" at bounding box center [273, 158] width 121 height 8
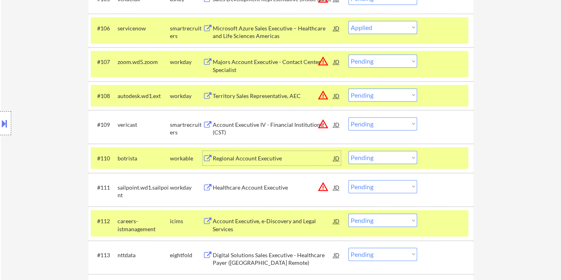
click at [373, 153] on select "Choose an option... Pending Applied Excluded (Questions) Excluded (Expired) Exc…" at bounding box center [382, 157] width 69 height 13
select select ""excluded__expired_""
click at [348, 151] on select "Choose an option... Pending Applied Excluded (Questions) Excluded (Expired) Exc…" at bounding box center [382, 157] width 69 height 13
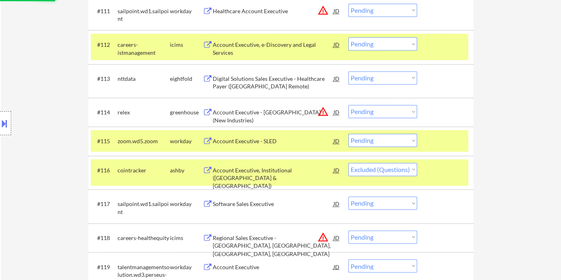
scroll to position [634, 0]
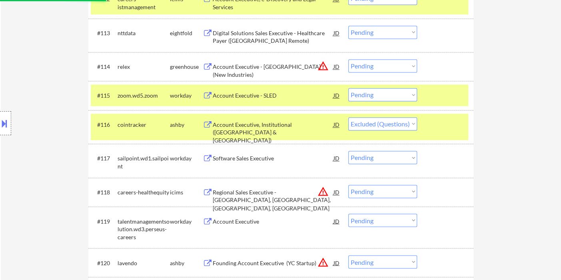
click at [249, 124] on div "Account Executive, Institutional (United States & Canada)" at bounding box center [273, 133] width 121 height 24
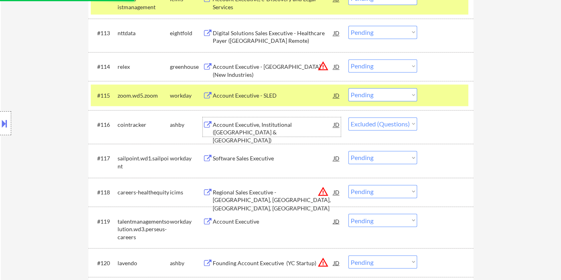
click at [247, 97] on div "Account Executive - SLED" at bounding box center [273, 96] width 121 height 8
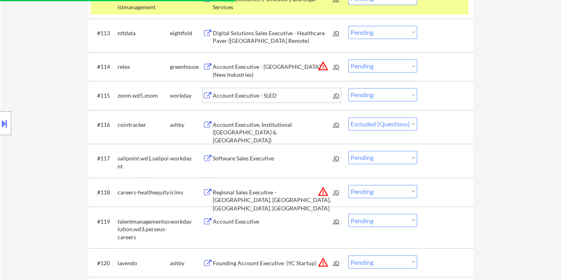
click at [369, 91] on select "Choose an option... Pending Applied Excluded (Questions) Excluded (Expired) Exc…" at bounding box center [382, 94] width 69 height 13
select select ""excluded__expired_""
click at [348, 88] on select "Choose an option... Pending Applied Excluded (Questions) Excluded (Expired) Exc…" at bounding box center [382, 94] width 69 height 13
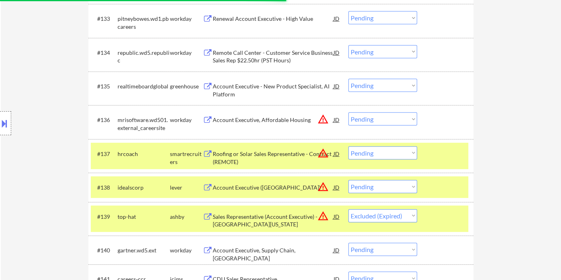
scroll to position [1345, 0]
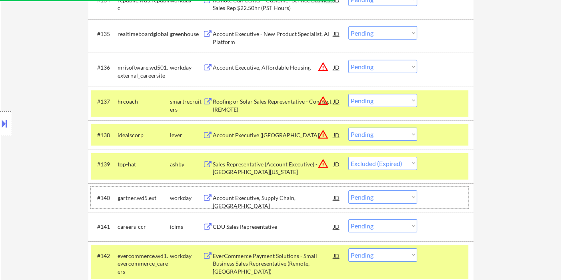
drag, startPoint x: 259, startPoint y: 188, endPoint x: 238, endPoint y: 38, distance: 151.5
click at [238, 38] on div "Account Executive - New Product Specialist, AI Platform" at bounding box center [273, 38] width 121 height 16
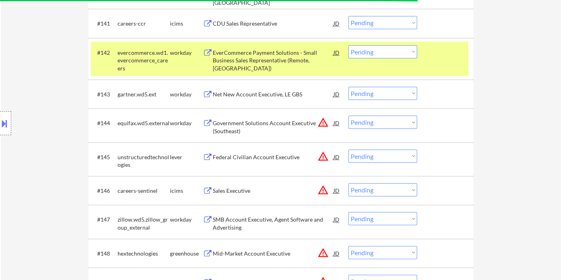
scroll to position [1523, 0]
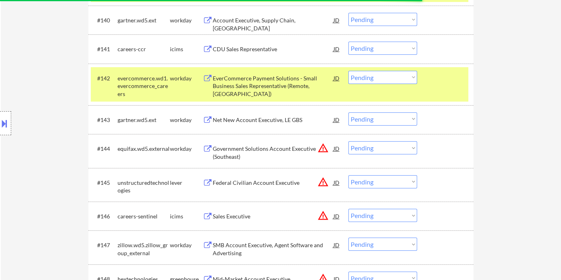
click at [376, 78] on select "Choose an option... Pending Applied Excluded (Questions) Excluded (Expired) Exc…" at bounding box center [382, 77] width 69 height 13
select select ""excluded""
click at [348, 71] on select "Choose an option... Pending Applied Excluded (Questions) Excluded (Expired) Exc…" at bounding box center [382, 77] width 69 height 13
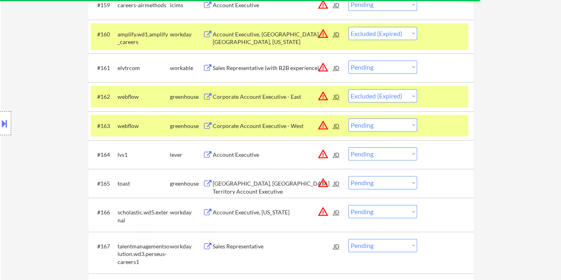
scroll to position [2189, 0]
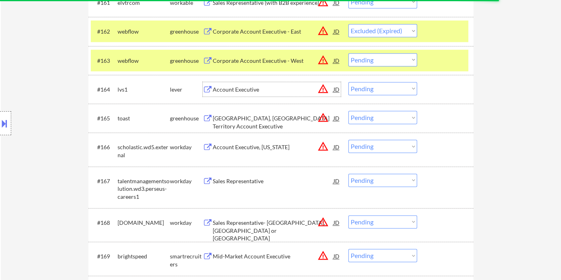
click at [247, 85] on div "Account Executive" at bounding box center [273, 89] width 121 height 14
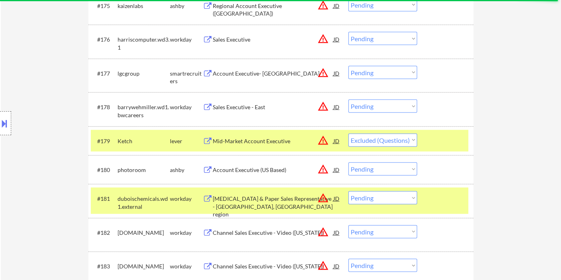
scroll to position [2634, 0]
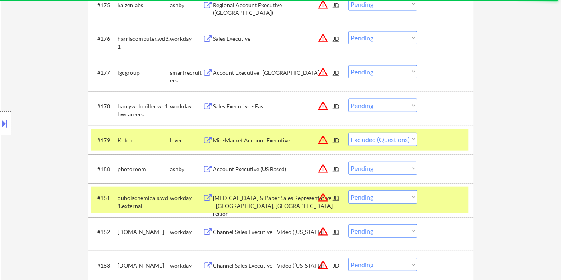
click at [259, 143] on div "Mid-Market Account Executive" at bounding box center [273, 140] width 121 height 8
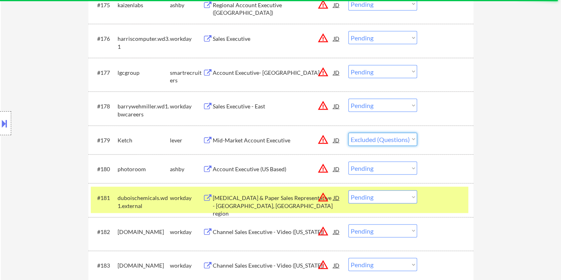
drag, startPoint x: 381, startPoint y: 136, endPoint x: 385, endPoint y: 144, distance: 9.7
click at [381, 136] on select "Choose an option... Pending Applied Excluded (Questions) Excluded (Expired) Exc…" at bounding box center [382, 139] width 69 height 13
select select ""excluded__bad_match_""
click at [348, 133] on select "Choose an option... Pending Applied Excluded (Questions) Excluded (Expired) Exc…" at bounding box center [382, 139] width 69 height 13
click at [249, 170] on div "Account Executive (US Based)" at bounding box center [273, 169] width 121 height 8
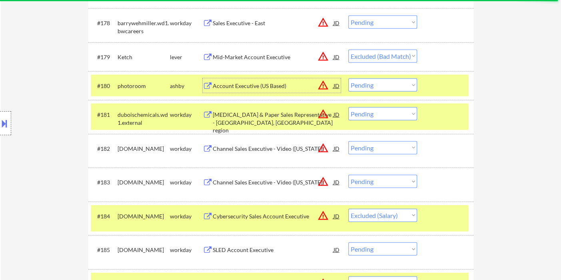
scroll to position [2722, 0]
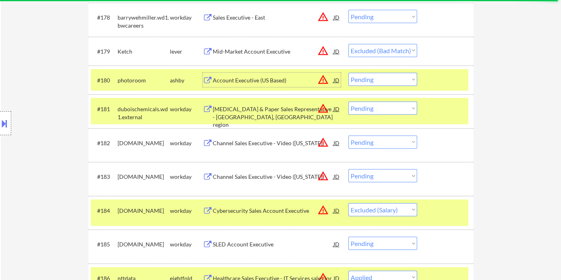
click at [372, 85] on select "Choose an option... Pending Applied Excluded (Questions) Excluded (Expired) Exc…" at bounding box center [382, 79] width 69 height 13
select select ""excluded__location_""
click at [348, 73] on select "Choose an option... Pending Applied Excluded (Questions) Excluded (Expired) Exc…" at bounding box center [382, 79] width 69 height 13
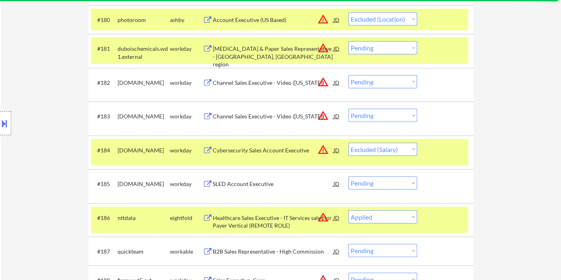
scroll to position [2812, 0]
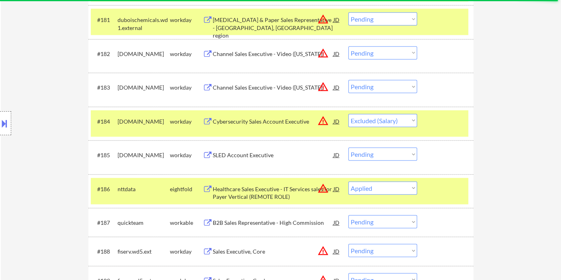
click at [259, 152] on div "SLED Account Executive" at bounding box center [273, 155] width 121 height 8
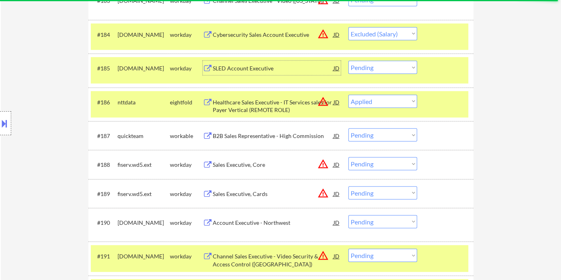
scroll to position [2900, 0]
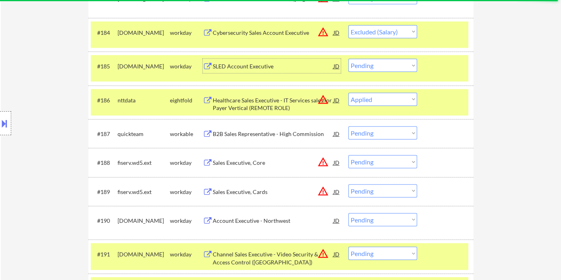
click at [367, 68] on select "Choose an option... Pending Applied Excluded (Questions) Excluded (Expired) Exc…" at bounding box center [382, 65] width 69 height 13
select select ""excluded__bad_match_""
click at [348, 59] on select "Choose an option... Pending Applied Excluded (Questions) Excluded (Expired) Exc…" at bounding box center [382, 65] width 69 height 13
click at [269, 133] on div "B2B Sales Representative - High Commission" at bounding box center [273, 134] width 121 height 8
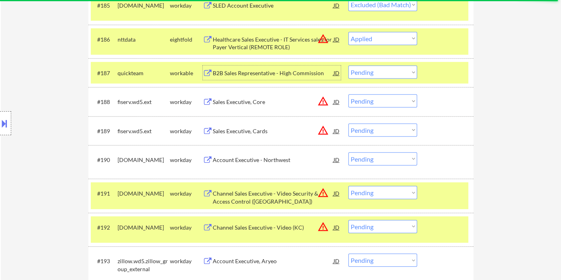
scroll to position [2989, 0]
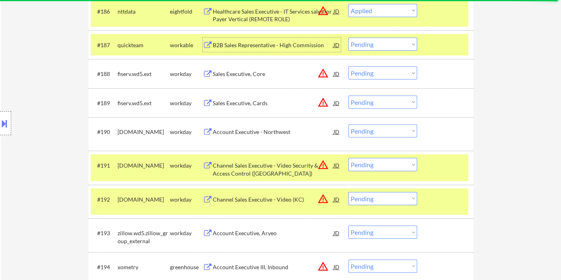
click at [256, 132] on div "Account Executive - Northwest" at bounding box center [273, 132] width 121 height 8
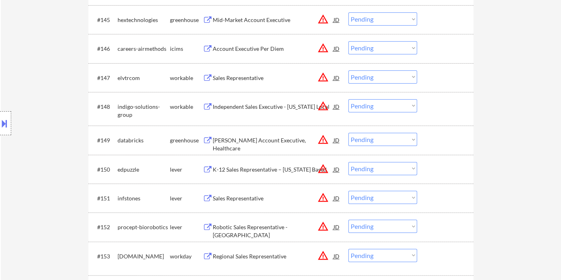
scroll to position [2852, 0]
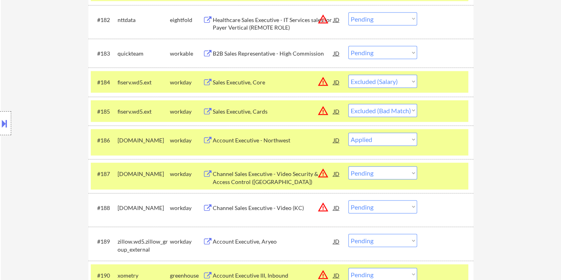
click at [367, 140] on select "Choose an option... Pending Applied Excluded (Questions) Excluded (Expired) Exc…" at bounding box center [382, 139] width 69 height 13
select select ""applied""
click at [348, 133] on select "Choose an option... Pending Applied Excluded (Questions) Excluded (Expired) Exc…" at bounding box center [382, 139] width 69 height 13
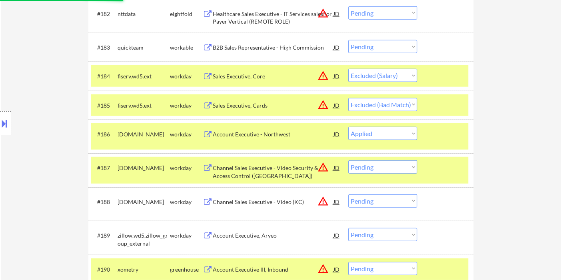
scroll to position [2986, 0]
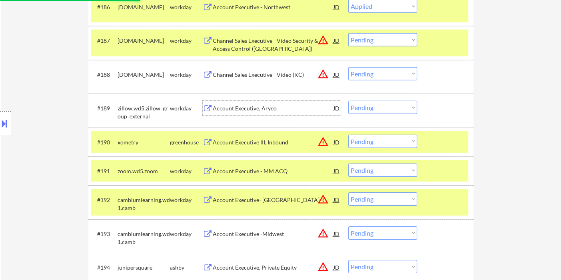
click at [244, 110] on div "Account Executive, Aryeo" at bounding box center [273, 108] width 121 height 8
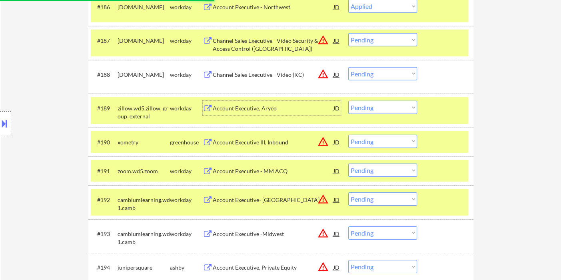
click at [357, 109] on select "Choose an option... Pending Applied Excluded (Questions) Excluded (Expired) Exc…" at bounding box center [382, 107] width 69 height 13
select select ""excluded__expired_""
click at [348, 101] on select "Choose an option... Pending Applied Excluded (Questions) Excluded (Expired) Exc…" at bounding box center [382, 107] width 69 height 13
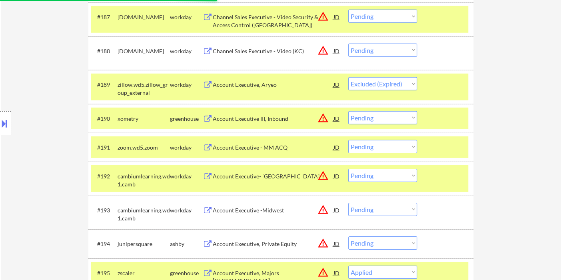
scroll to position [3030, 0]
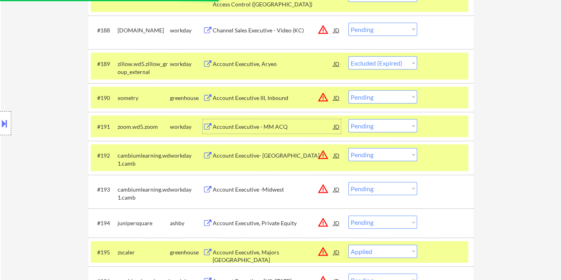
click at [234, 128] on div "Account Executive - MM ACQ" at bounding box center [273, 127] width 121 height 8
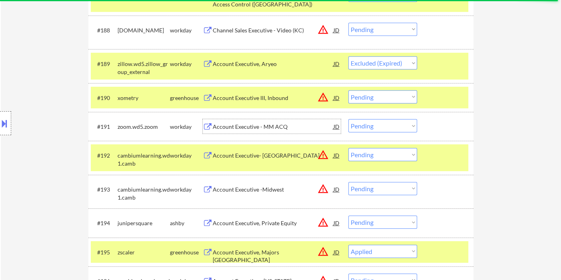
click at [371, 126] on select "Choose an option... Pending Applied Excluded (Questions) Excluded (Expired) Exc…" at bounding box center [382, 125] width 69 height 13
select select ""applied""
click at [348, 119] on select "Choose an option... Pending Applied Excluded (Questions) Excluded (Expired) Exc…" at bounding box center [382, 125] width 69 height 13
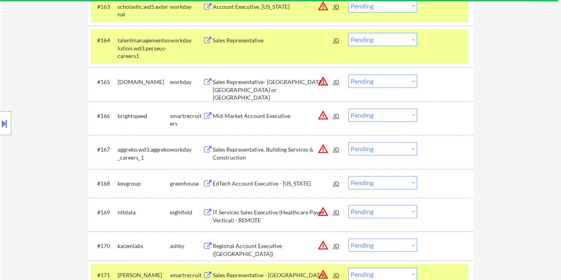
scroll to position [2230, 0]
click at [77, 98] on div "Location Inclusions: remote" at bounding box center [71, 123] width 143 height 148
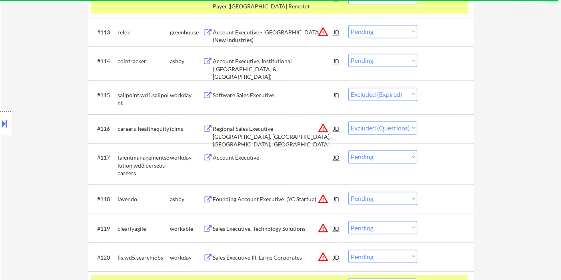
scroll to position [586, 0]
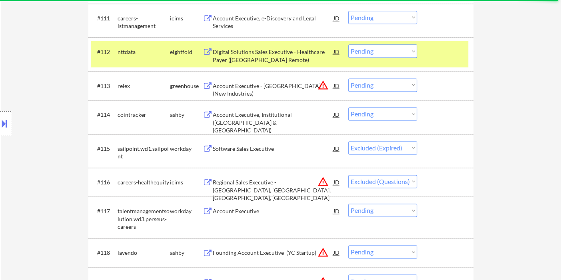
click at [241, 210] on div "Account Executive" at bounding box center [273, 211] width 121 height 8
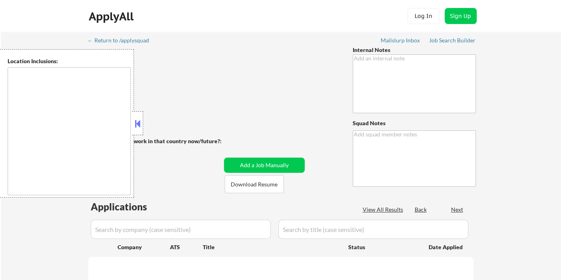
type textarea "+25 bc delays in unpausing 9/5 tf Pausing temporarily, may want to change JB (5…"
type textarea "Ramel"
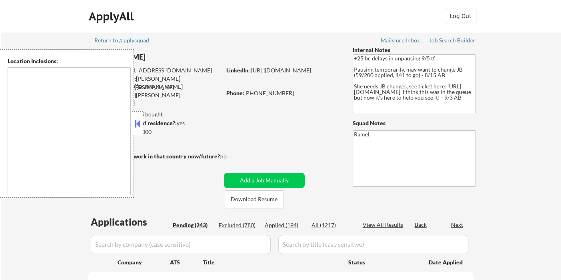
type textarea "remote"
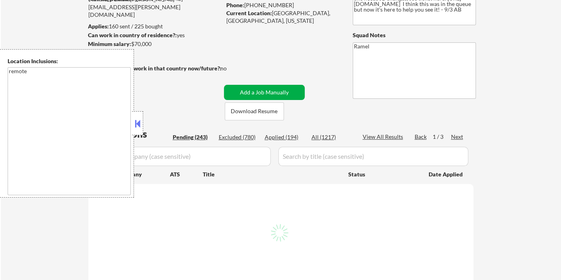
scroll to position [89, 0]
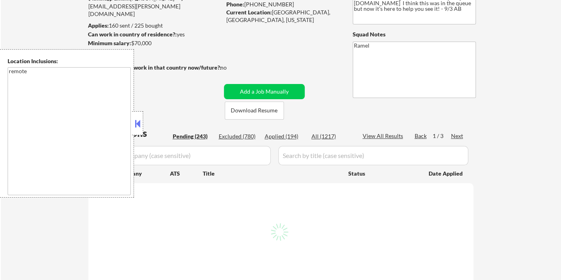
click at [274, 137] on div "Applied (194)" at bounding box center [285, 136] width 40 height 8
click at [138, 124] on button at bounding box center [137, 124] width 9 height 12
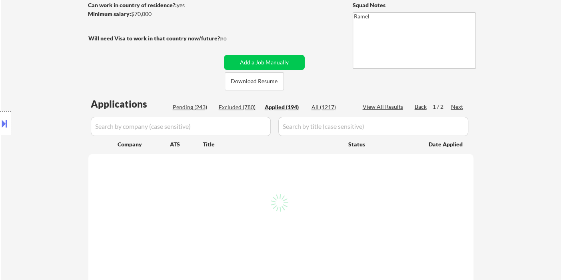
scroll to position [133, 0]
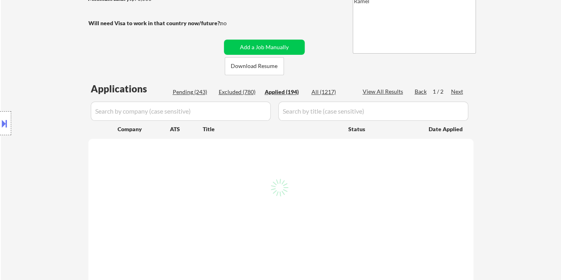
select select ""applied""
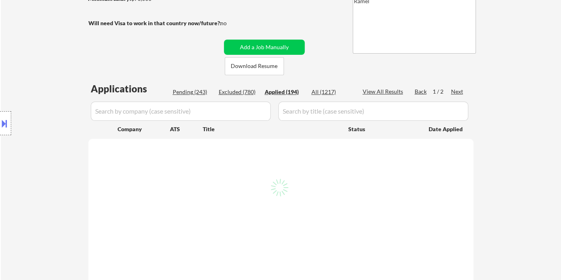
select select ""applied""
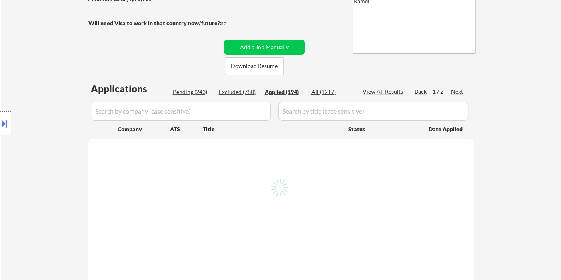
select select ""applied""
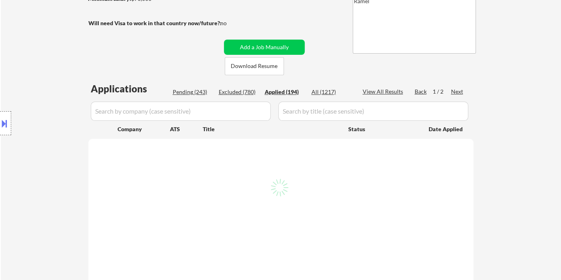
select select ""applied""
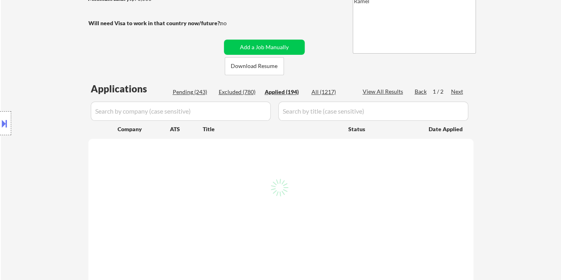
select select ""applied""
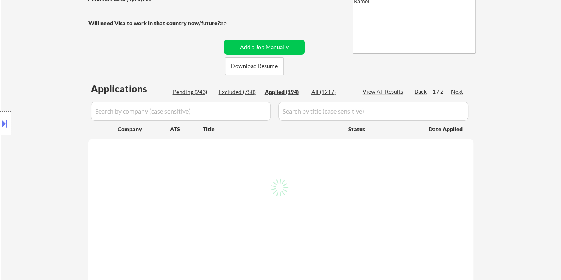
select select ""applied""
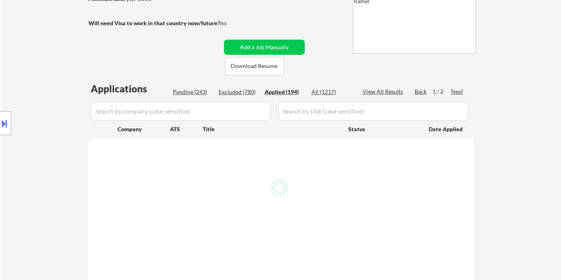
select select ""applied""
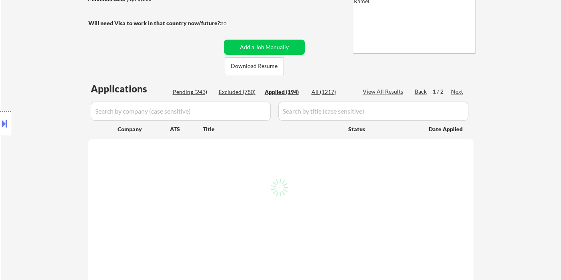
select select ""applied""
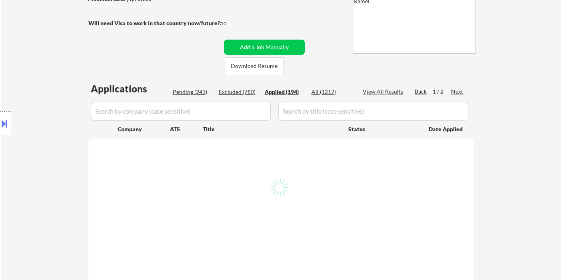
select select ""applied""
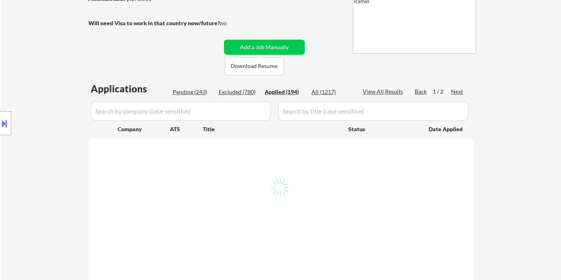
select select ""applied""
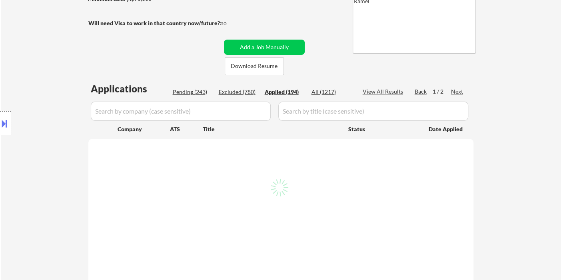
select select ""applied""
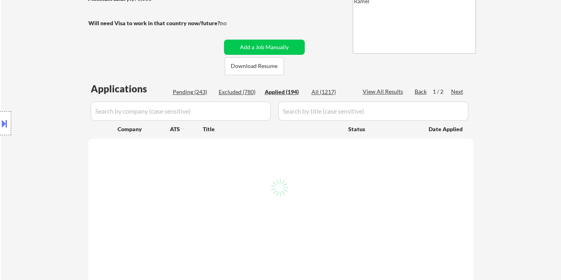
select select ""applied""
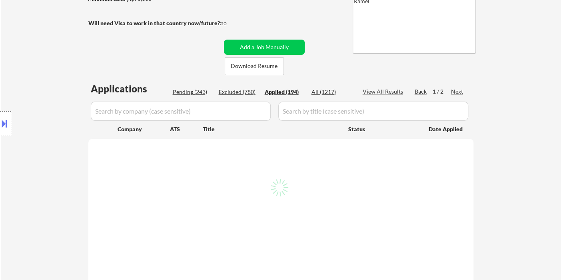
select select ""applied""
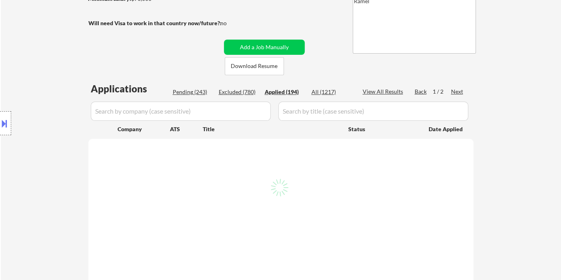
select select ""applied""
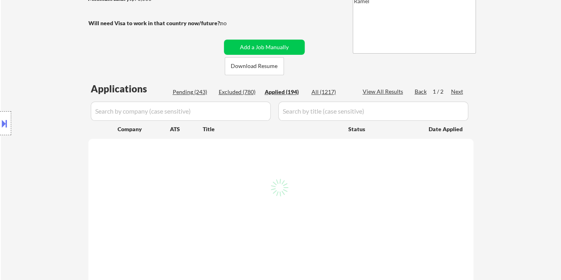
select select ""applied""
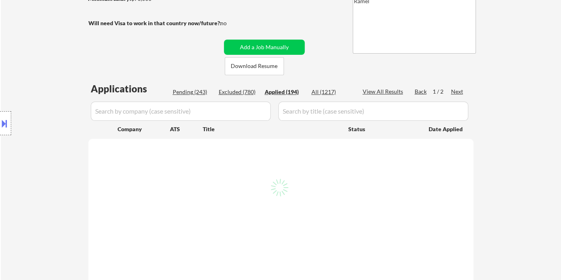
select select ""applied""
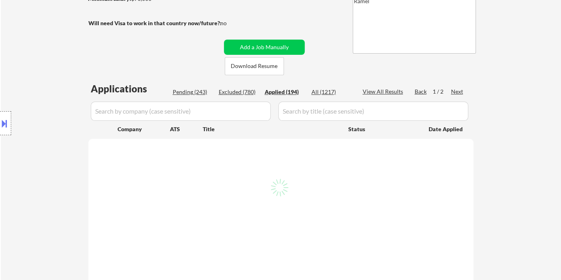
select select ""applied""
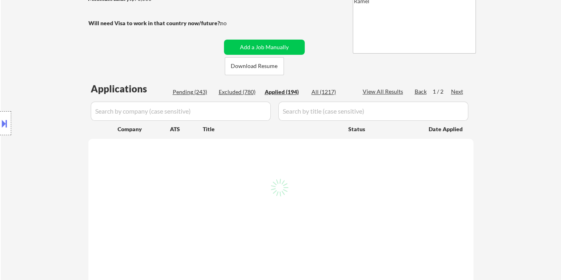
select select ""applied""
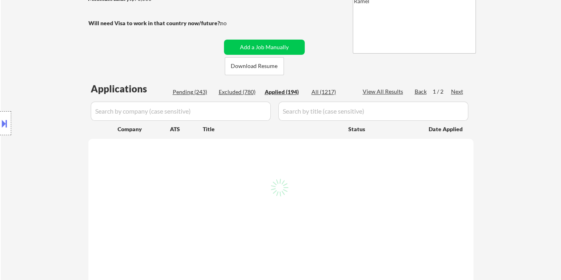
select select ""applied""
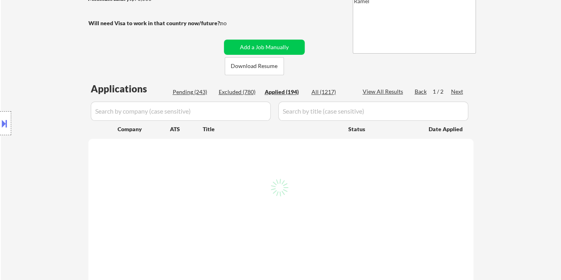
select select ""applied""
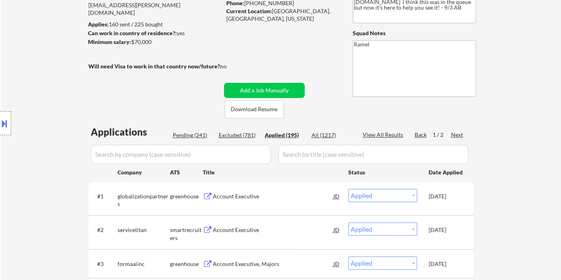
scroll to position [44, 0]
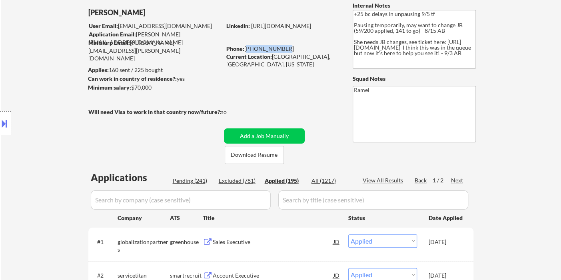
drag, startPoint x: 281, startPoint y: 47, endPoint x: 246, endPoint y: 46, distance: 35.2
click at [246, 46] on div "Phone: 650-307-7824" at bounding box center [282, 49] width 113 height 8
copy div "650-307-7824"
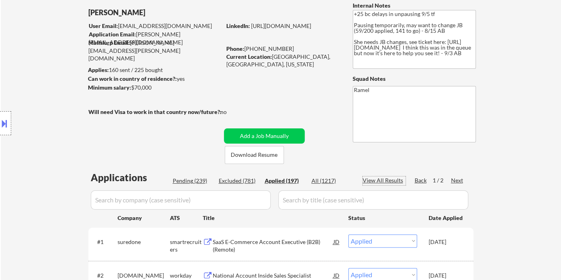
click at [390, 182] on div "View All Results" at bounding box center [384, 180] width 43 height 8
select select ""applied""
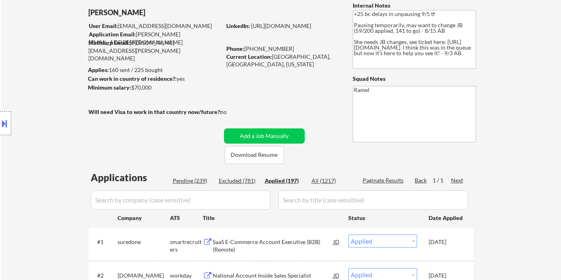
select select ""applied""
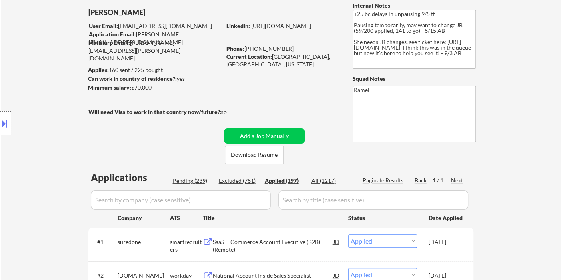
select select ""applied""
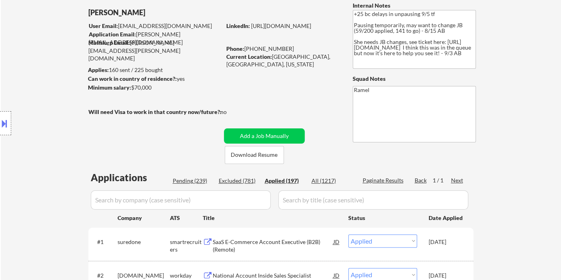
select select ""applied""
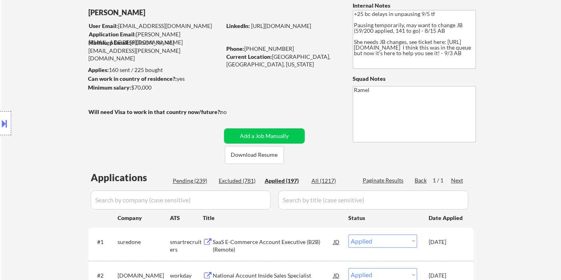
select select ""applied""
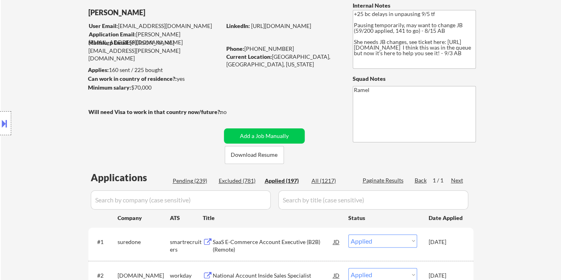
select select ""applied""
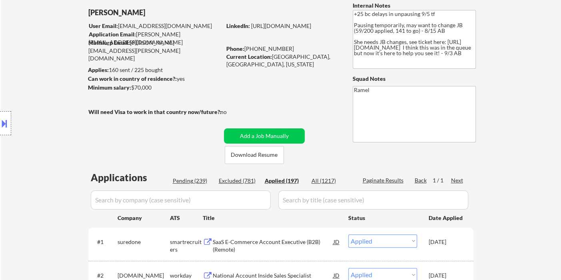
select select ""applied""
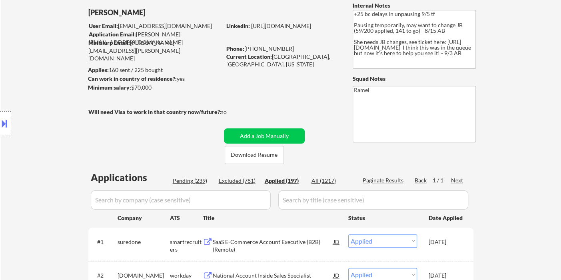
select select ""applied""
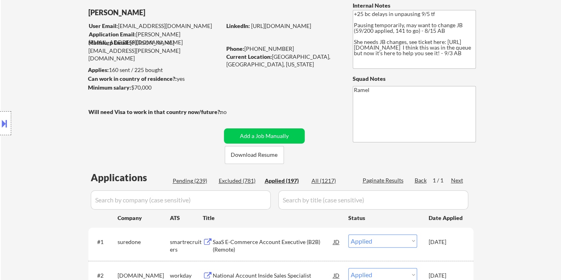
select select ""applied""
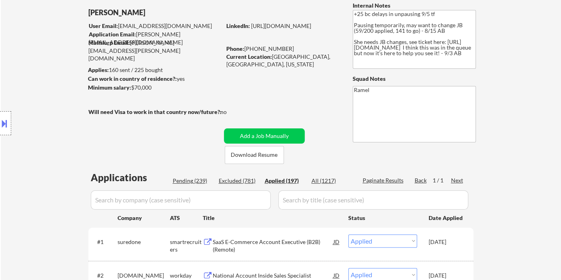
select select ""applied""
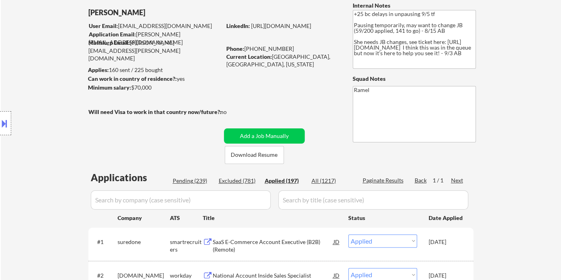
select select ""applied""
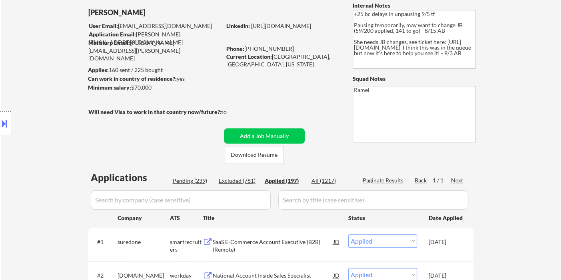
select select ""applied""
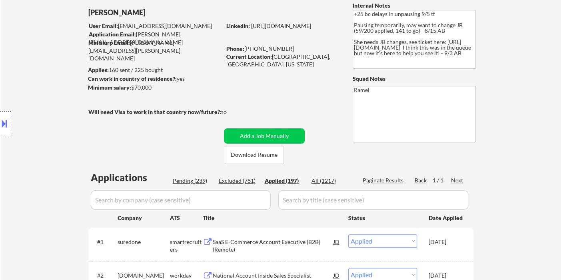
select select ""applied""
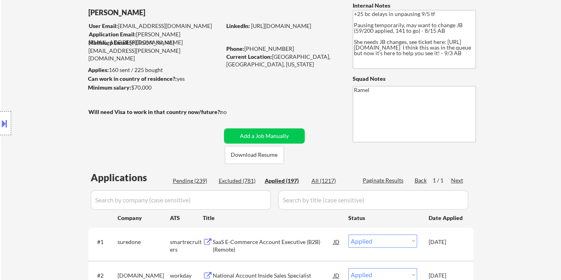
select select ""applied""
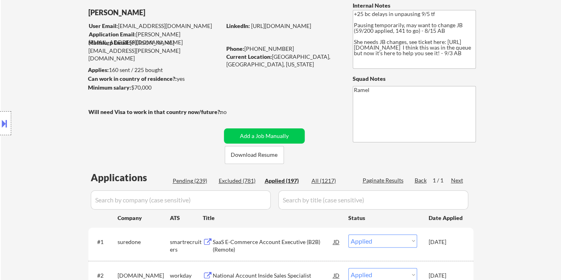
select select ""applied""
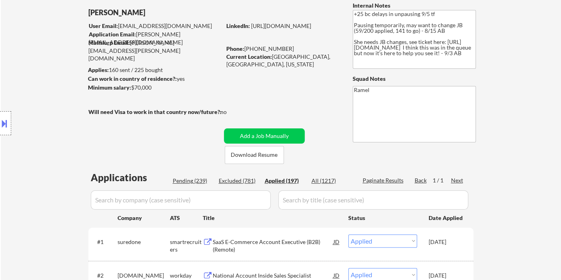
select select ""applied""
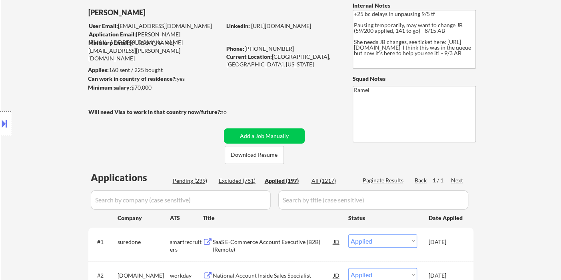
select select ""applied""
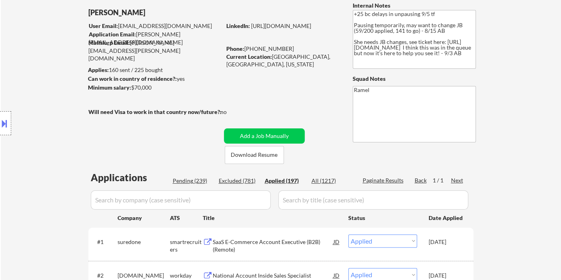
select select ""applied""
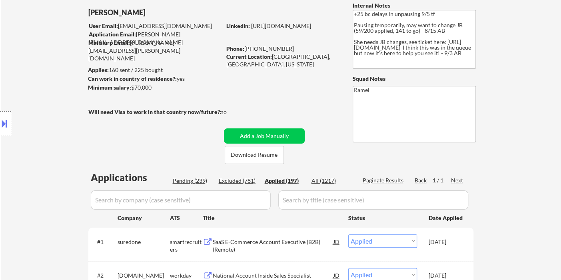
select select ""applied""
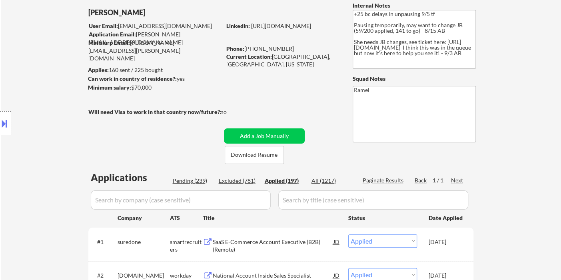
select select ""applied""
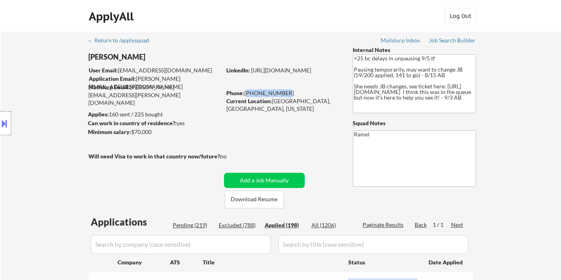
drag, startPoint x: 284, startPoint y: 94, endPoint x: 245, endPoint y: 92, distance: 39.2
click at [245, 92] on div "Phone: 650-307-7824" at bounding box center [282, 93] width 113 height 8
copy div "650-307-7824"
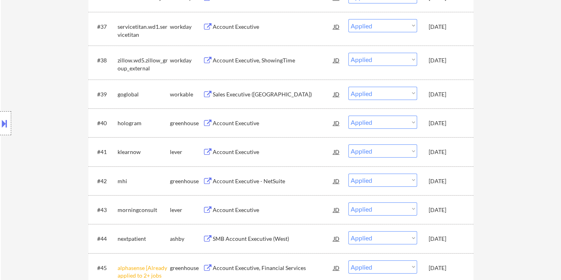
scroll to position [443, 0]
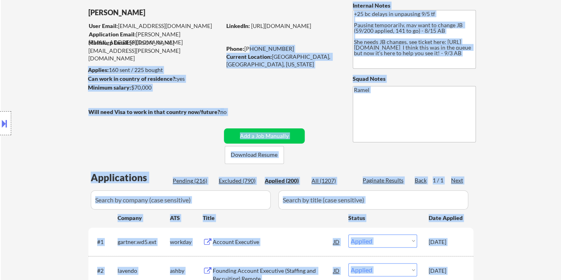
click at [282, 50] on div "Phone: 650-307-7824" at bounding box center [282, 49] width 113 height 8
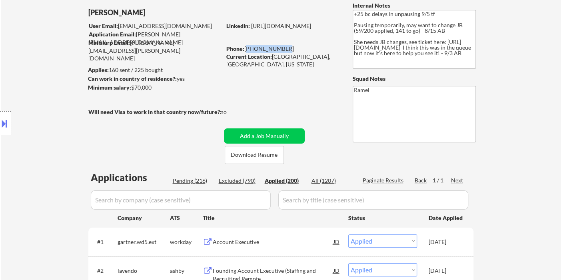
drag, startPoint x: 283, startPoint y: 48, endPoint x: 246, endPoint y: 47, distance: 36.8
click at [246, 47] on div "Phone: 650-307-7824" at bounding box center [282, 49] width 113 height 8
copy div "650-307-7824"
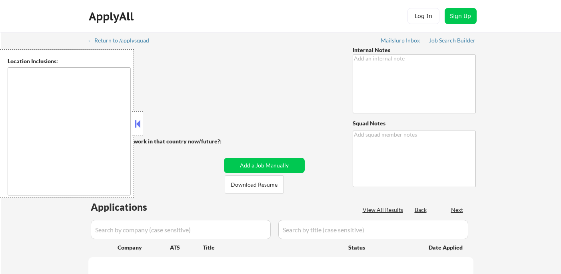
type textarea "+25 bc delays in unpausing 9/5 tf Pausing temporarily, may want to change JB (5…"
type textarea "Ramel"
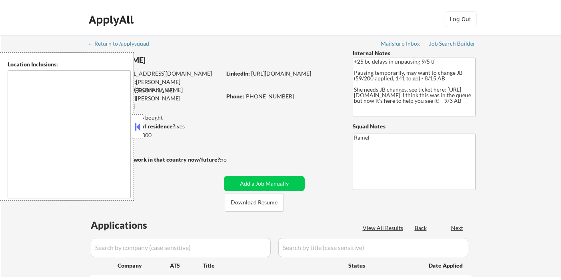
scroll to position [618, 0]
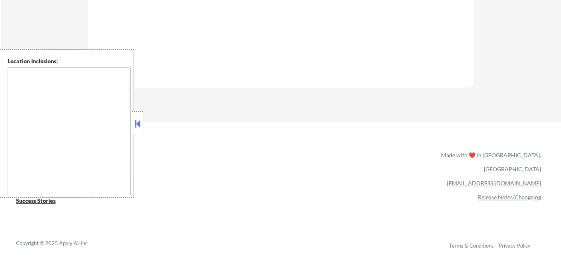
click at [138, 121] on button at bounding box center [137, 124] width 9 height 12
click at [138, 124] on button at bounding box center [137, 124] width 9 height 12
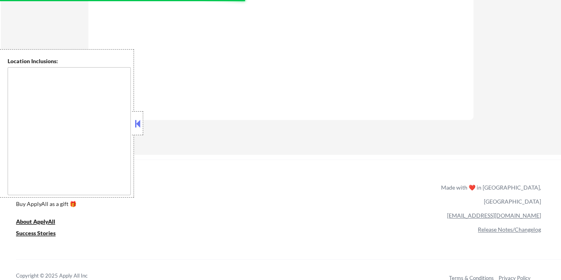
click at [138, 125] on button at bounding box center [137, 124] width 9 height 12
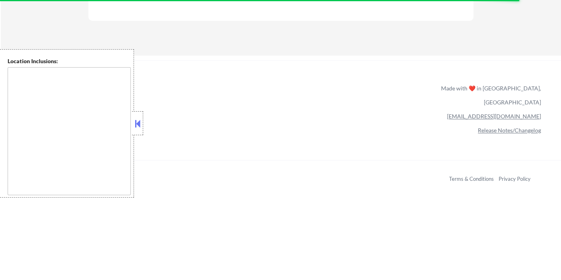
scroll to position [631, 0]
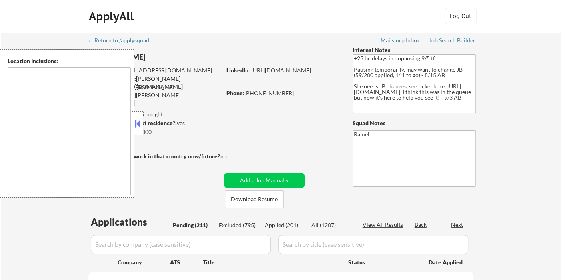
type textarea "remote"
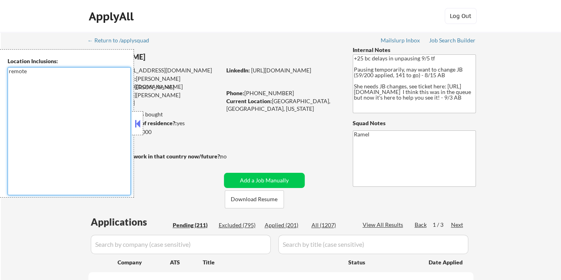
click at [15, 114] on textarea "remote" at bounding box center [69, 131] width 123 height 128
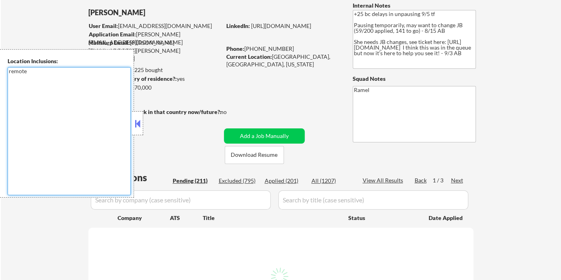
click at [138, 124] on button at bounding box center [137, 124] width 9 height 12
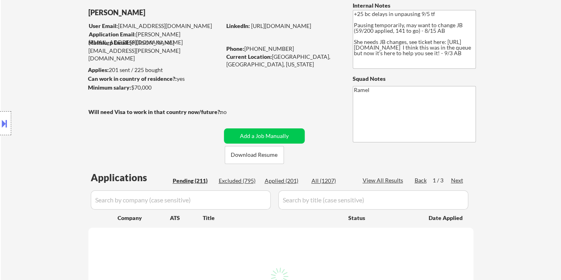
drag, startPoint x: 16, startPoint y: 62, endPoint x: 31, endPoint y: 63, distance: 15.2
click at [16, 62] on div "Location Inclusions: remote" at bounding box center [71, 123] width 143 height 148
select select ""pending""
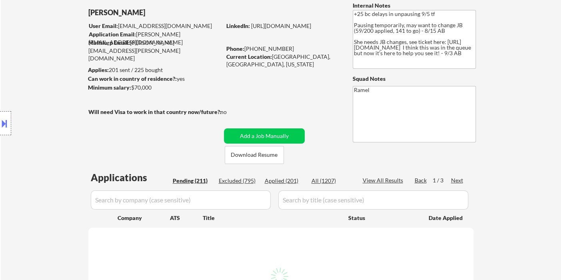
select select ""pending""
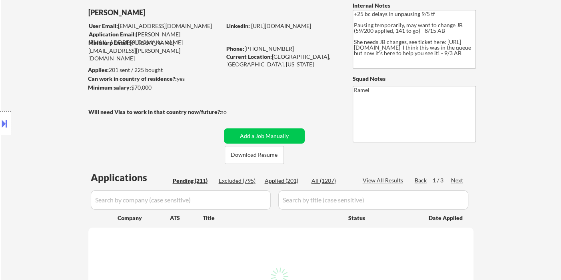
select select ""pending""
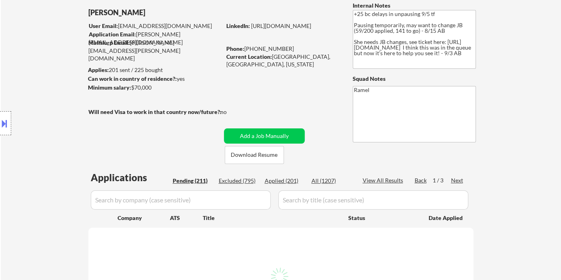
select select ""pending""
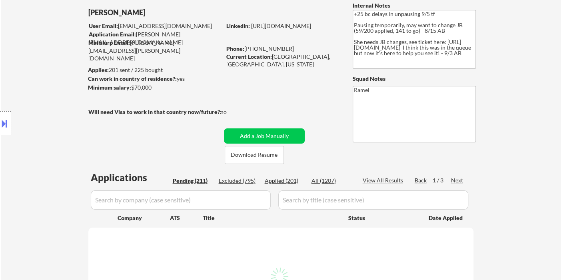
select select ""pending""
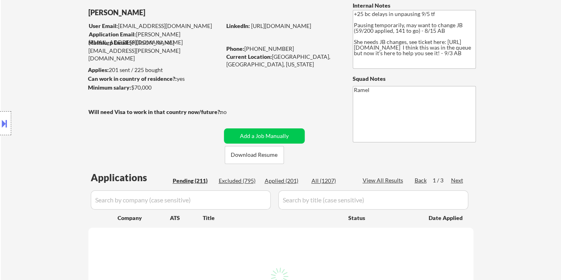
select select ""pending""
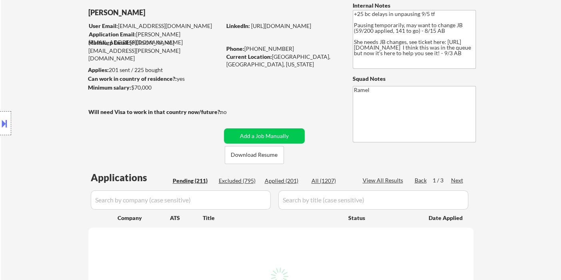
select select ""pending""
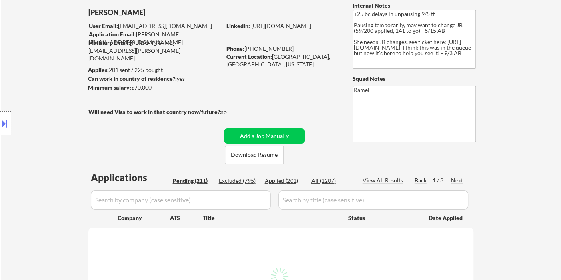
select select ""pending""
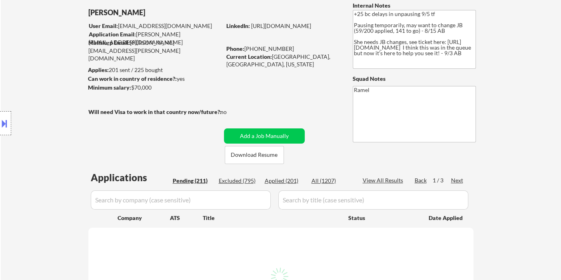
select select ""pending""
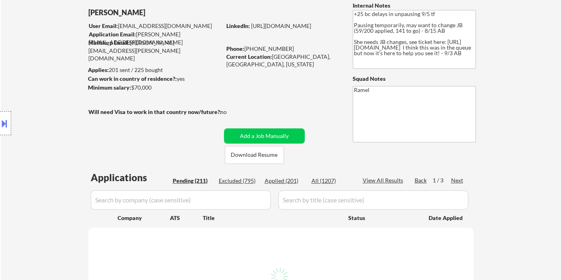
select select ""pending""
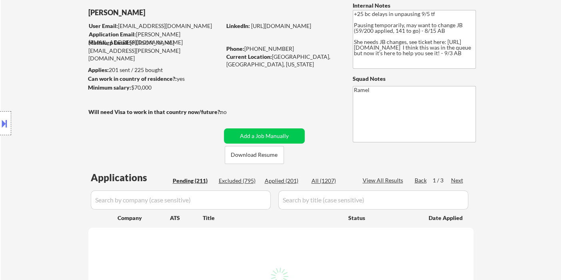
select select ""pending""
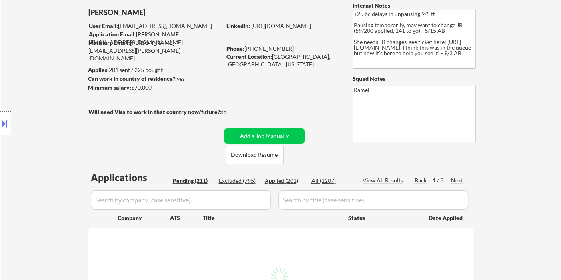
select select ""pending""
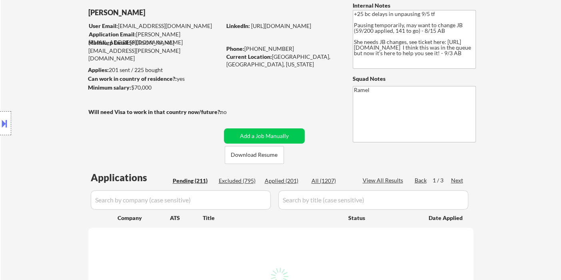
select select ""pending""
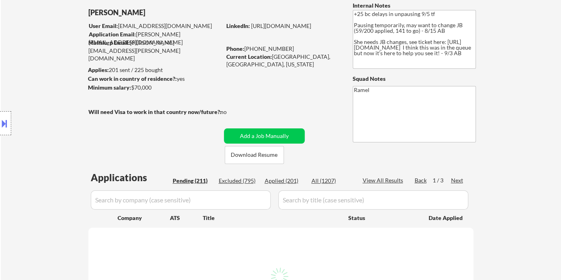
select select ""pending""
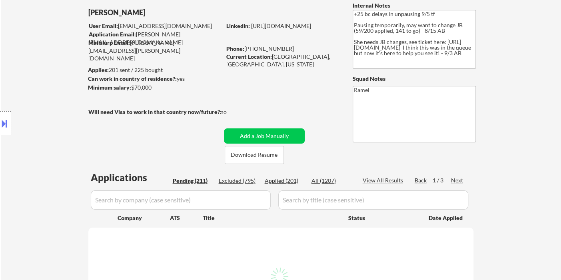
select select ""pending""
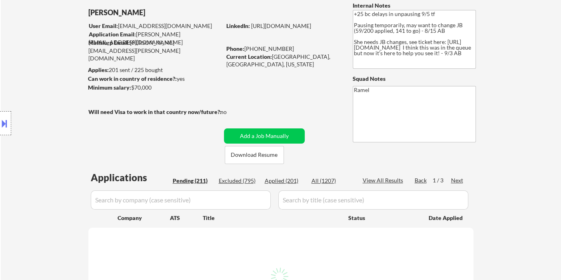
select select ""pending""
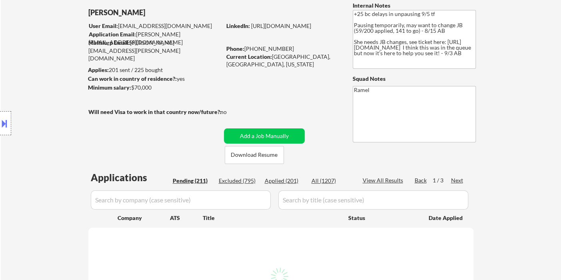
select select ""pending""
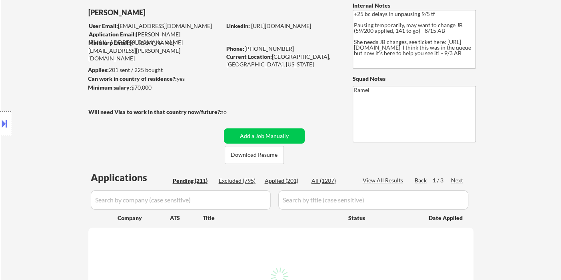
select select ""pending""
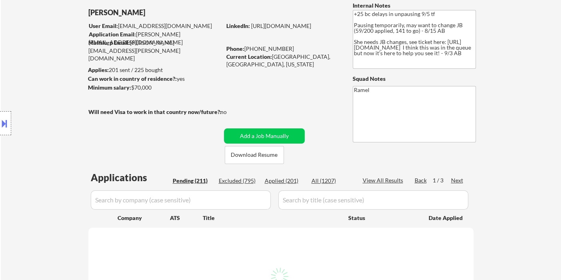
select select ""pending""
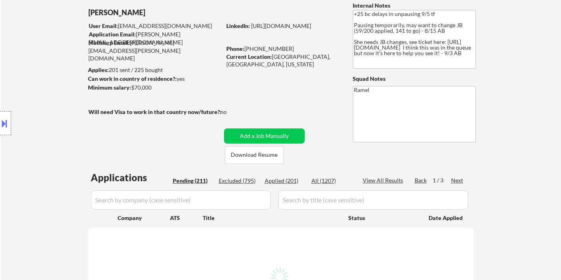
select select ""pending""
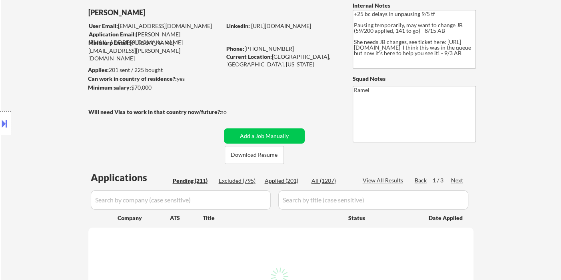
select select ""pending""
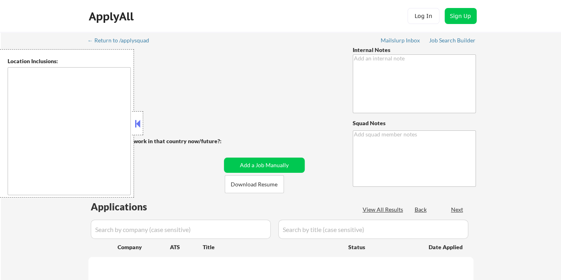
type textarea "Based in [GEOGRAPHIC_DATA], [GEOGRAPHIC_DATA] [DATE]: Please ignore any min sal…"
type textarea "Ramel Mailslurp ✔️ [URL][DOMAIN_NAME]"
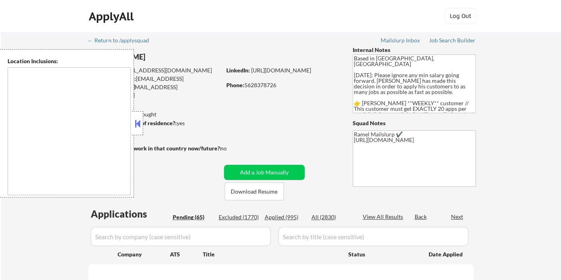
type textarea "[GEOGRAPHIC_DATA], [GEOGRAPHIC_DATA] [GEOGRAPHIC_DATA], [GEOGRAPHIC_DATA] [GEOG…"
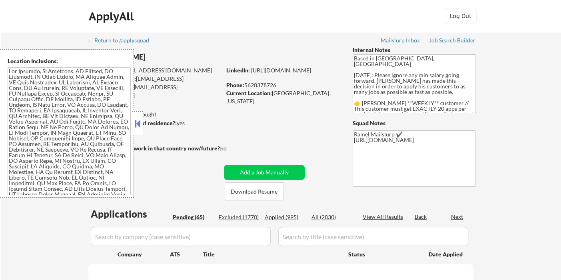
select select ""pending""
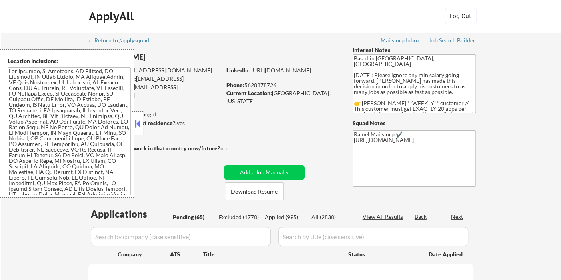
select select ""pending""
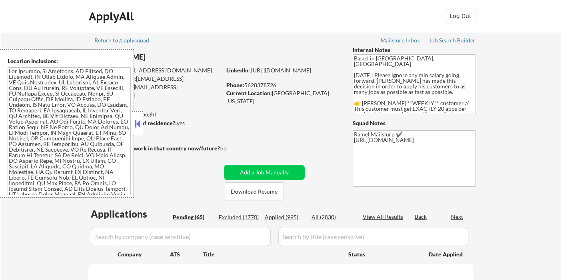
select select ""pending""
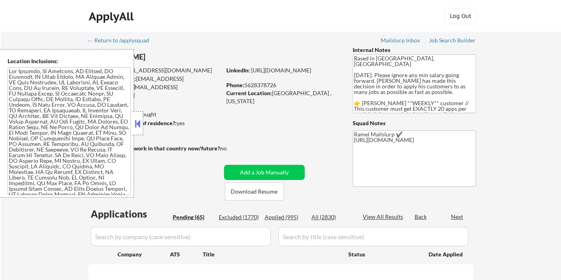
select select ""pending""
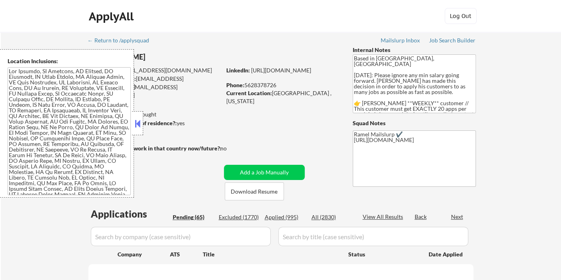
select select ""pending""
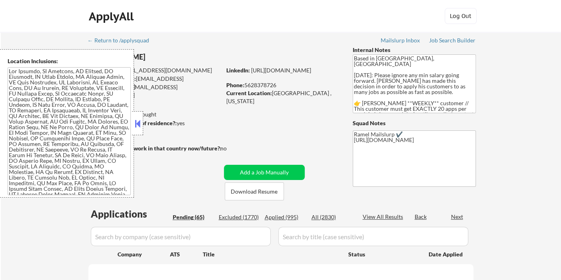
select select ""pending""
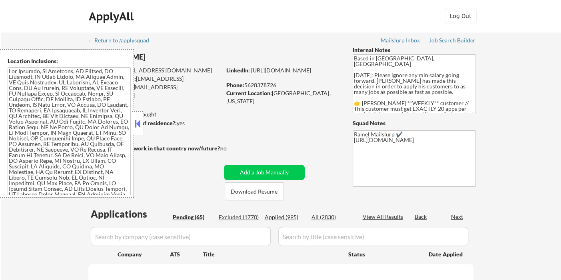
select select ""pending""
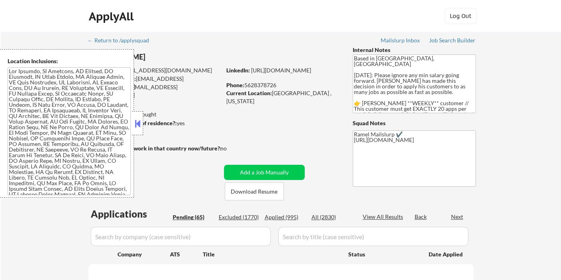
select select ""pending""
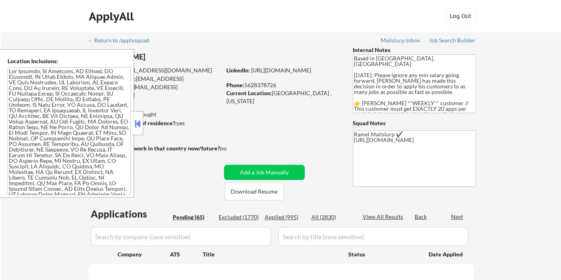
select select ""pending""
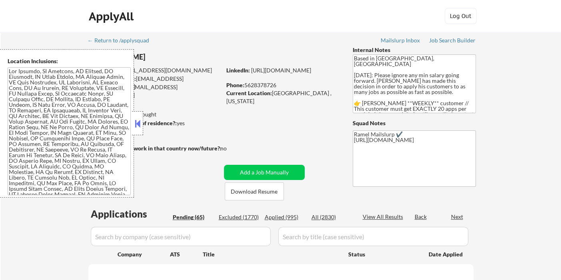
select select ""pending""
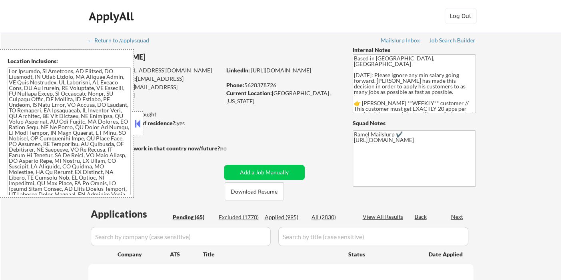
select select ""pending""
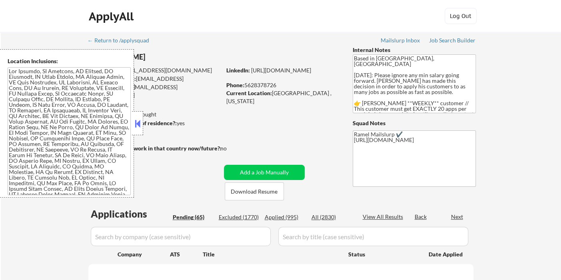
select select ""pending""
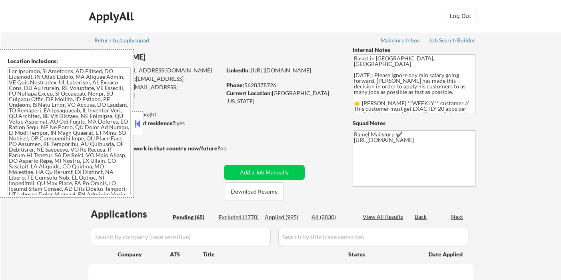
select select ""pending""
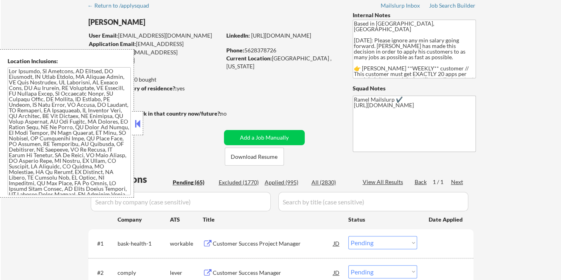
scroll to position [89, 0]
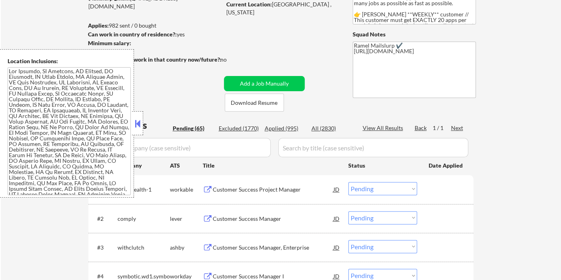
click at [134, 124] on button at bounding box center [137, 124] width 9 height 12
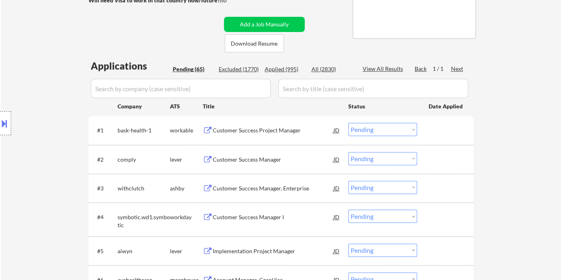
scroll to position [133, 0]
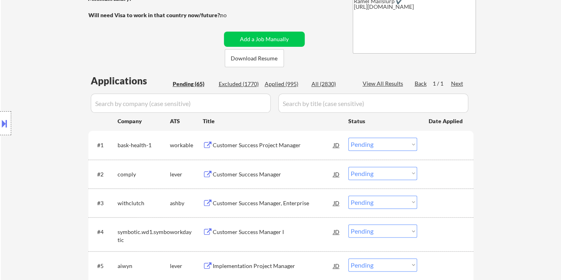
click at [253, 144] on div "Customer Success Project Manager" at bounding box center [273, 145] width 121 height 8
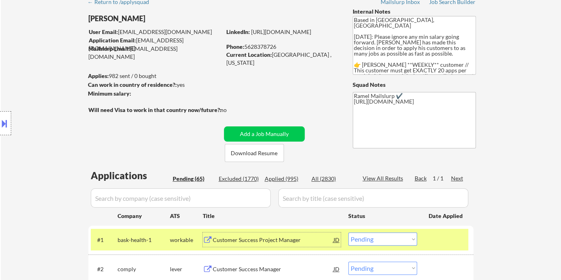
scroll to position [89, 0]
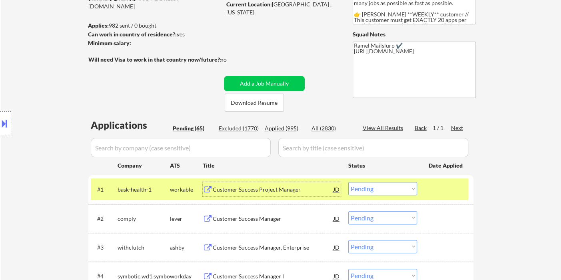
click at [236, 217] on div "Customer Success Manager" at bounding box center [273, 219] width 121 height 8
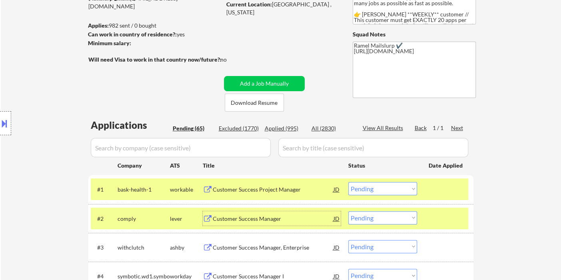
click at [365, 192] on select "Choose an option... Pending Applied Excluded (Questions) Excluded (Expired) Exc…" at bounding box center [382, 188] width 69 height 13
select select ""applied""
click at [348, 182] on select "Choose an option... Pending Applied Excluded (Questions) Excluded (Expired) Exc…" at bounding box center [382, 188] width 69 height 13
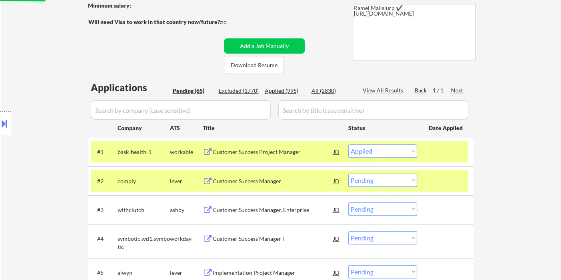
scroll to position [178, 0]
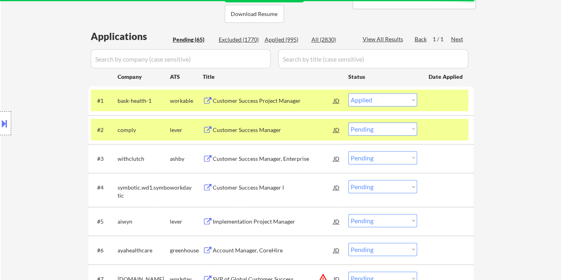
click at [374, 130] on select "Choose an option... Pending Applied Excluded (Questions) Excluded (Expired) Exc…" at bounding box center [382, 128] width 69 height 13
select select ""applied""
click at [348, 122] on select "Choose an option... Pending Applied Excluded (Questions) Excluded (Expired) Exc…" at bounding box center [382, 128] width 69 height 13
click at [264, 161] on div "Customer Success Manager, Enterprise" at bounding box center [273, 159] width 121 height 8
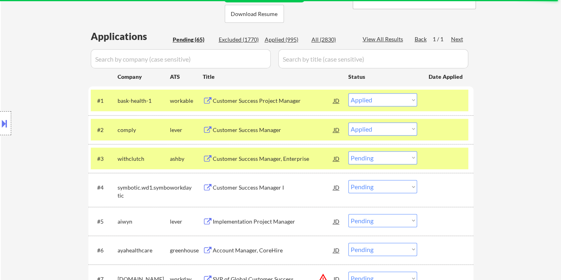
select select ""pending""
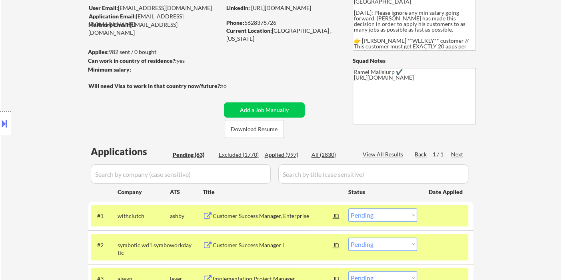
scroll to position [133, 0]
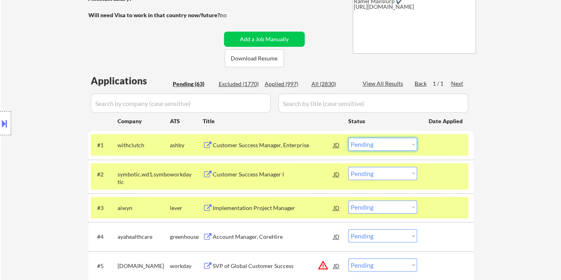
click at [375, 147] on select "Choose an option... Pending Applied Excluded (Questions) Excluded (Expired) Exc…" at bounding box center [382, 144] width 69 height 13
select select ""applied""
click at [348, 138] on select "Choose an option... Pending Applied Excluded (Questions) Excluded (Expired) Exc…" at bounding box center [382, 144] width 69 height 13
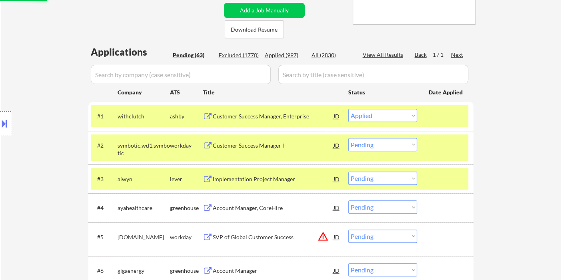
scroll to position [178, 0]
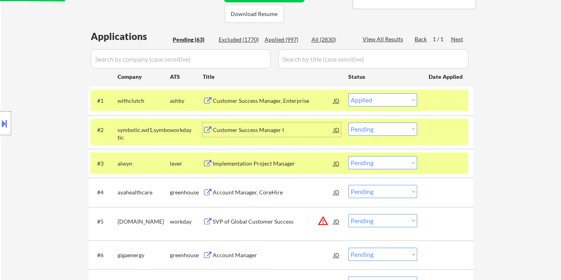
click at [260, 129] on div "Customer Success Manager I" at bounding box center [273, 130] width 121 height 8
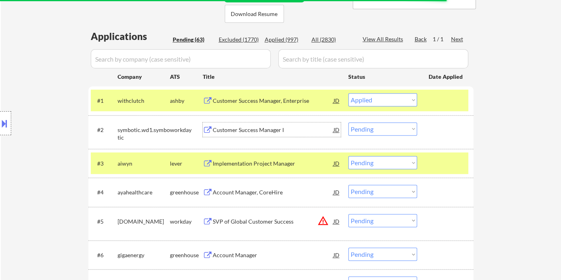
scroll to position [222, 0]
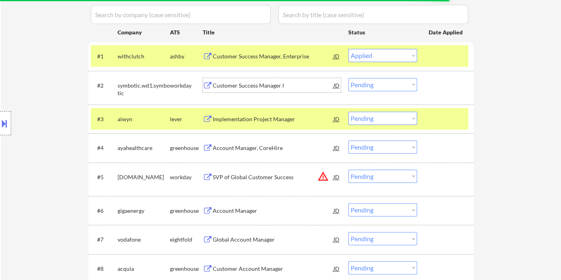
click at [268, 122] on div "Implementation Project Manager" at bounding box center [273, 119] width 121 height 8
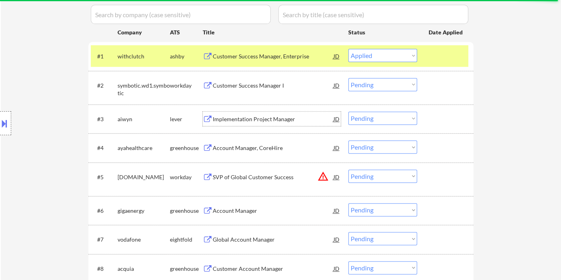
drag, startPoint x: 374, startPoint y: 118, endPoint x: 376, endPoint y: 124, distance: 6.2
click at [374, 118] on select "Choose an option... Pending Applied Excluded (Questions) Excluded (Expired) Exc…" at bounding box center [382, 118] width 69 height 13
select select ""applied""
click at [348, 112] on select "Choose an option... Pending Applied Excluded (Questions) Excluded (Expired) Exc…" at bounding box center [382, 118] width 69 height 13
click at [265, 147] on div "Account Manager, CoreHire" at bounding box center [273, 148] width 121 height 8
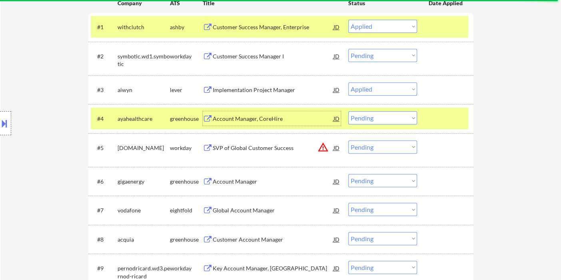
scroll to position [266, 0]
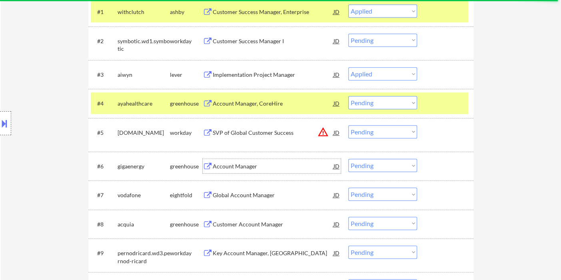
click at [238, 170] on div "Account Manager" at bounding box center [273, 166] width 121 height 14
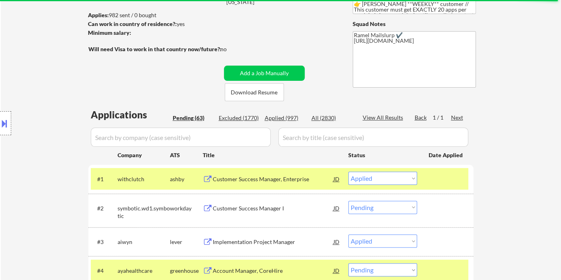
scroll to position [44, 0]
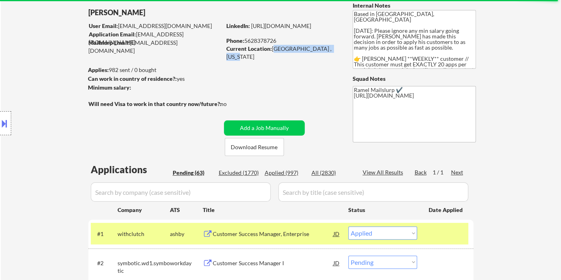
drag, startPoint x: 332, startPoint y: 49, endPoint x: 273, endPoint y: 49, distance: 59.2
click at [273, 49] on div "Current Location: Los Angeles , California" at bounding box center [282, 53] width 113 height 16
copy div "Los Angeles , California"
click at [7, 121] on button at bounding box center [4, 123] width 9 height 13
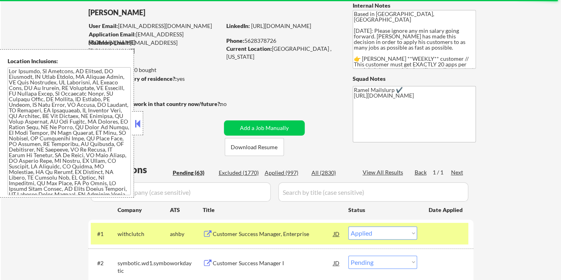
click at [95, 135] on textarea at bounding box center [69, 131] width 123 height 128
drag, startPoint x: 3, startPoint y: 222, endPoint x: 9, endPoint y: 220, distance: 5.9
click at [139, 121] on button at bounding box center [137, 124] width 9 height 12
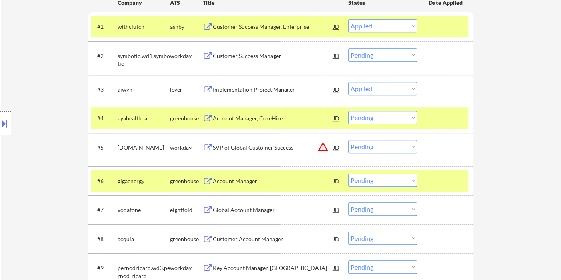
scroll to position [266, 0]
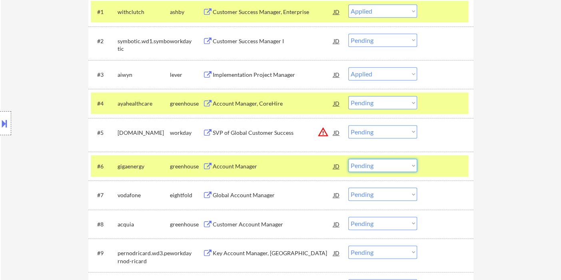
drag, startPoint x: 362, startPoint y: 164, endPoint x: 364, endPoint y: 171, distance: 6.7
click at [363, 164] on select "Choose an option... Pending Applied Excluded (Questions) Excluded (Expired) Exc…" at bounding box center [382, 165] width 69 height 13
select select ""applied""
click at [348, 159] on select "Choose an option... Pending Applied Excluded (Questions) Excluded (Expired) Exc…" at bounding box center [382, 165] width 69 height 13
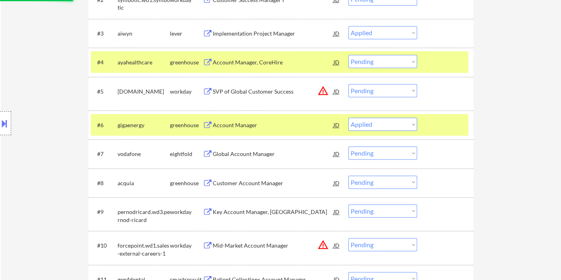
scroll to position [311, 0]
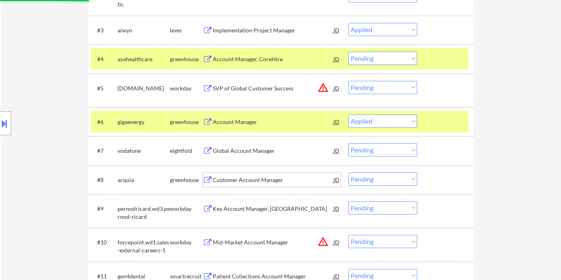
click at [247, 181] on div "Customer Account Manager" at bounding box center [273, 180] width 121 height 8
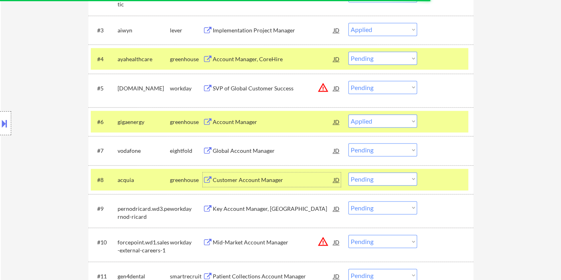
scroll to position [44, 0]
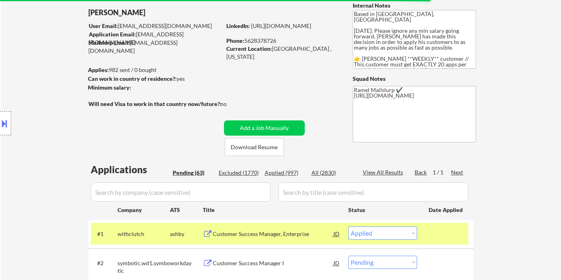
drag, startPoint x: 304, startPoint y: 35, endPoint x: 319, endPoint y: 41, distance: 16.0
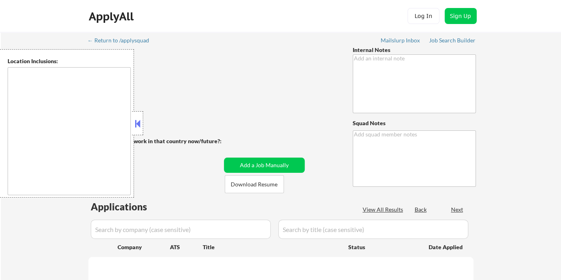
drag, startPoint x: 137, startPoint y: 122, endPoint x: 154, endPoint y: 103, distance: 25.2
click at [137, 122] on button at bounding box center [137, 124] width 9 height 12
select select ""applied""
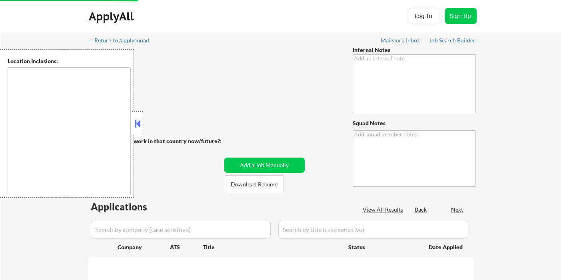
select select ""applied""
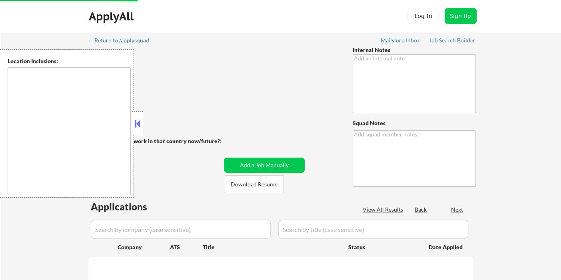
select select ""applied""
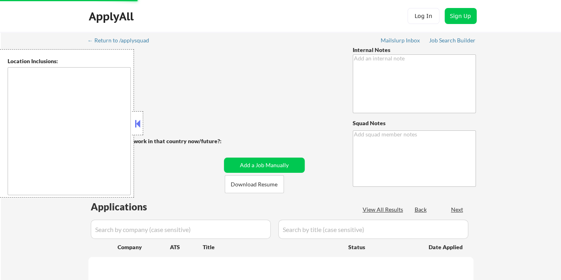
select select ""applied""
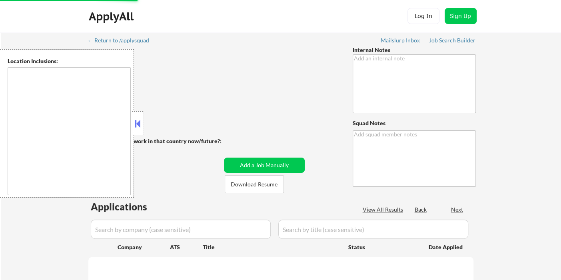
select select ""applied""
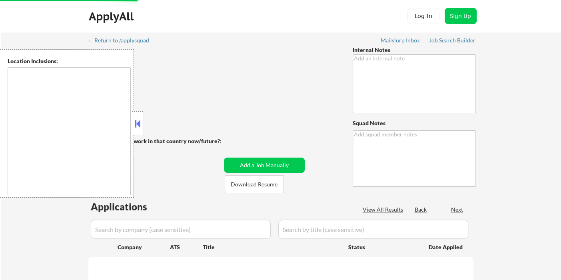
select select ""applied""
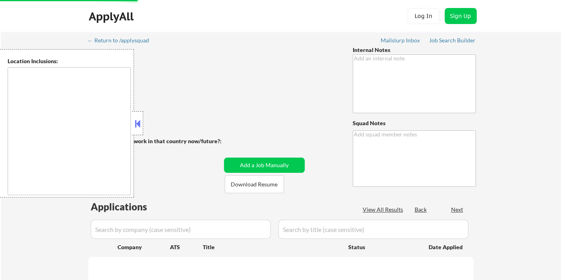
select select ""applied""
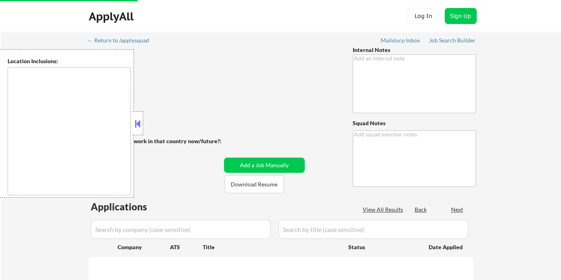
select select ""applied""
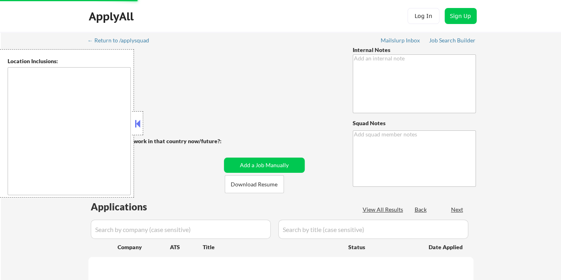
select select ""applied""
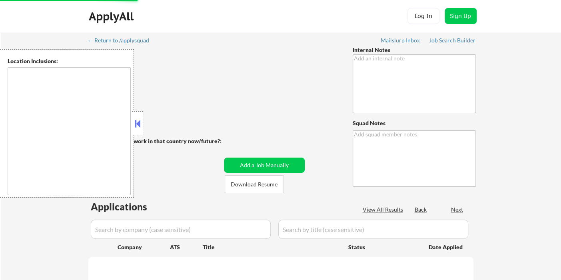
select select ""applied""
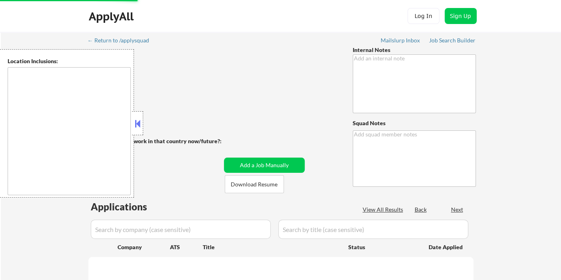
select select ""applied""
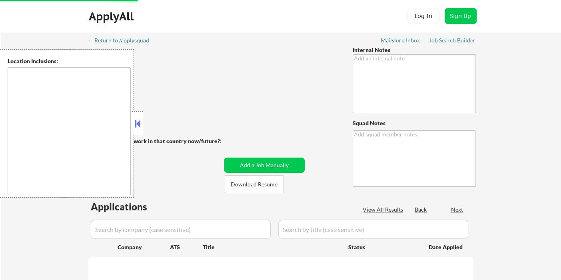
select select ""applied""
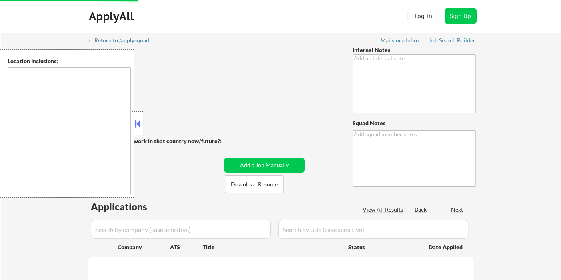
select select ""applied""
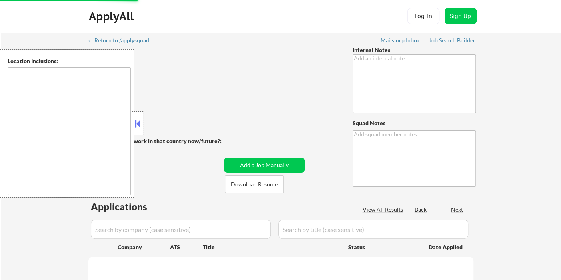
select select ""applied""
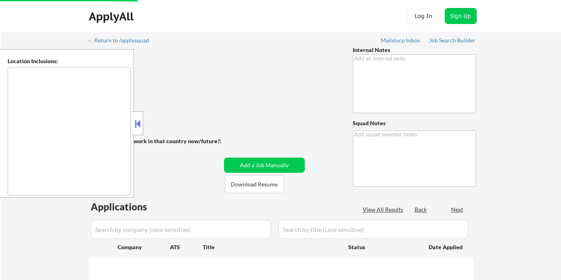
select select ""applied""
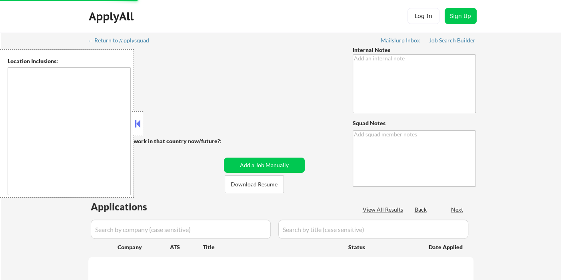
select select ""applied""
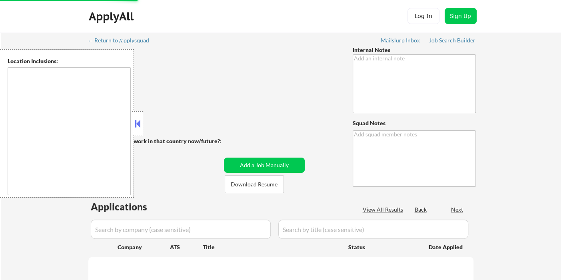
select select ""applied""
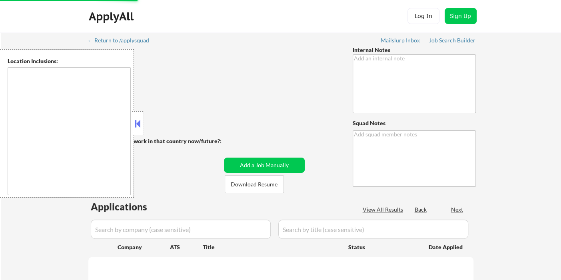
select select ""applied""
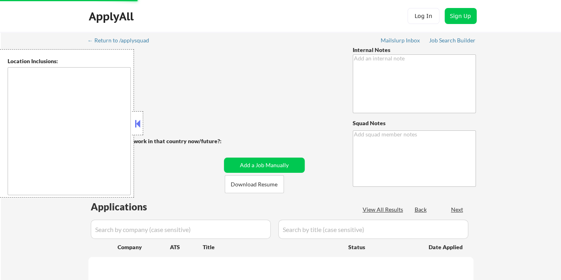
select select ""applied""
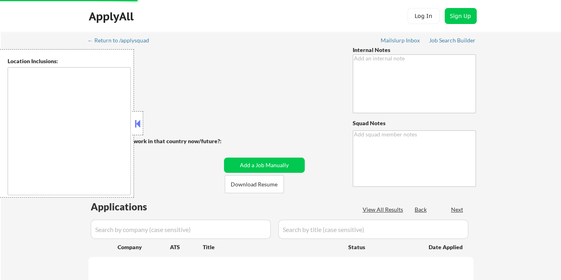
select select ""applied""
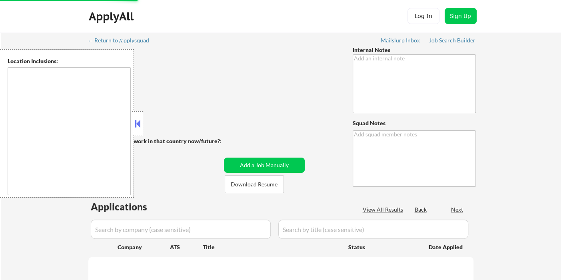
select select ""applied""
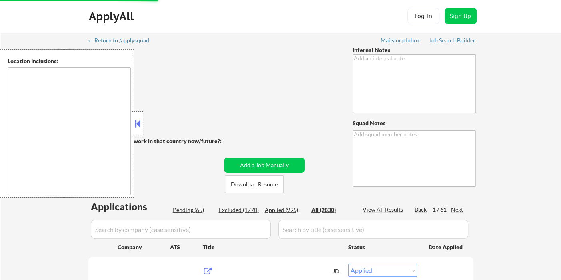
click at [276, 175] on button "Download Resume" at bounding box center [254, 184] width 59 height 18
click at [138, 126] on button at bounding box center [137, 124] width 9 height 12
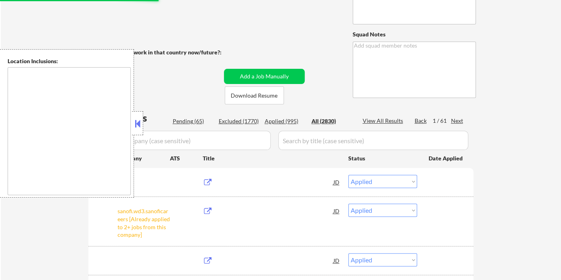
select select ""applied""
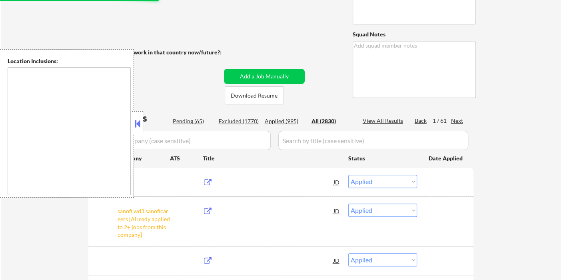
select select ""applied""
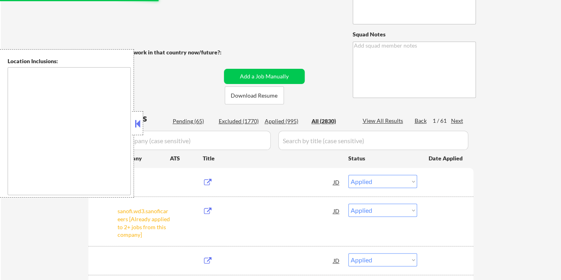
select select ""applied""
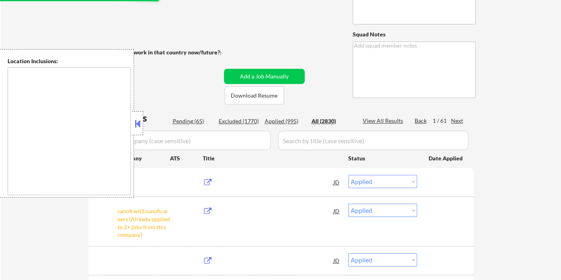
select select ""applied""
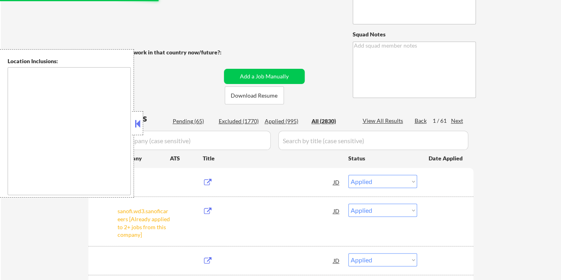
select select ""applied""
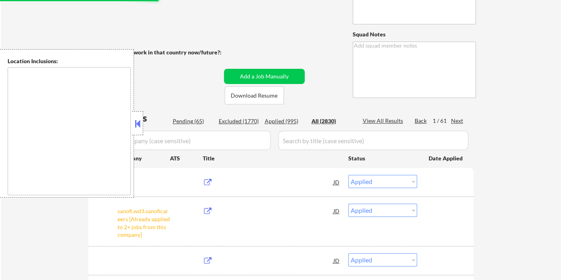
select select ""applied""
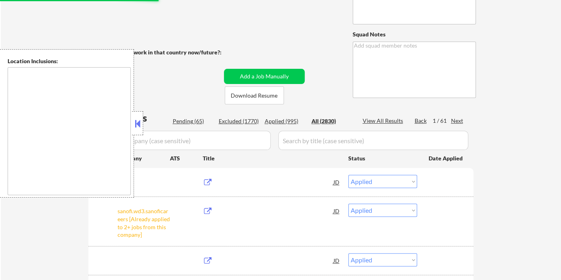
select select ""applied""
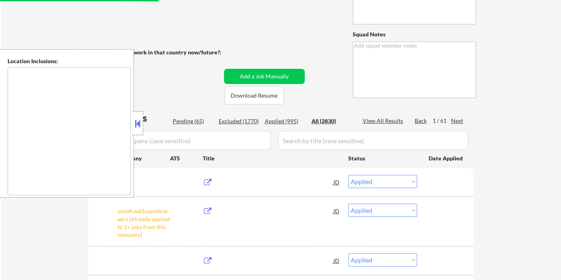
select select ""applied""
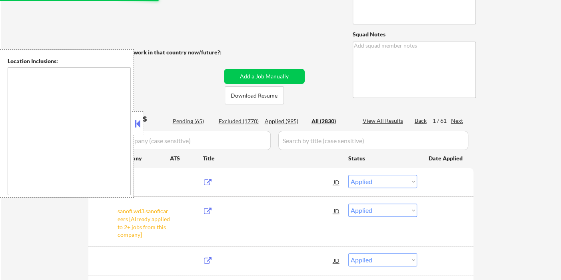
select select ""applied""
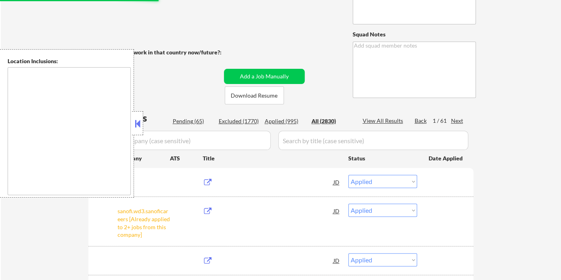
select select ""applied""
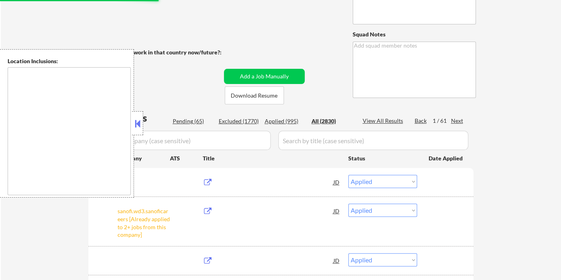
select select ""applied""
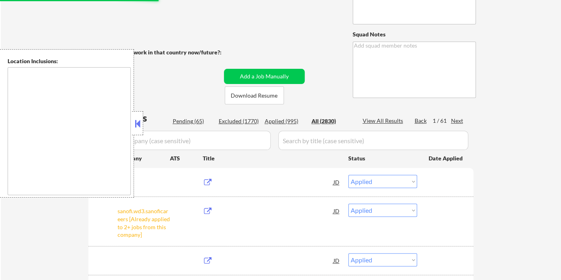
select select ""applied""
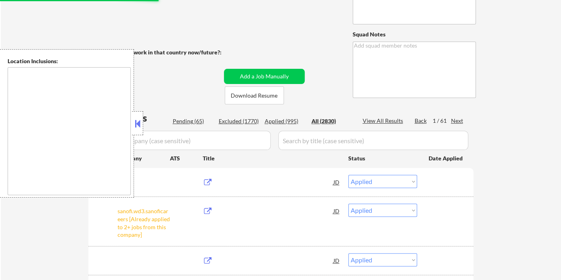
select select ""applied""
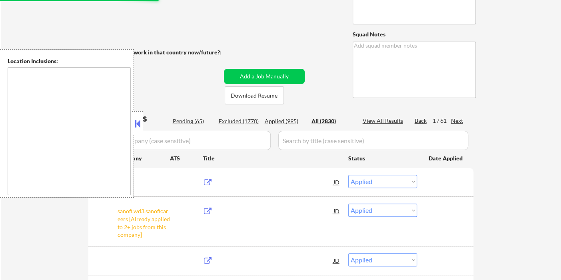
select select ""applied""
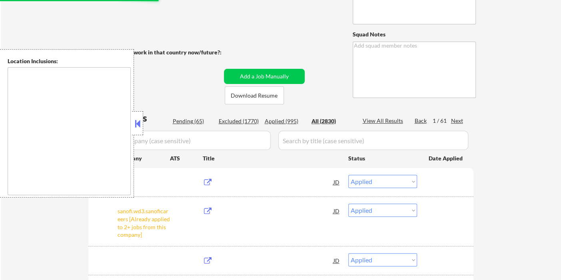
select select ""applied""
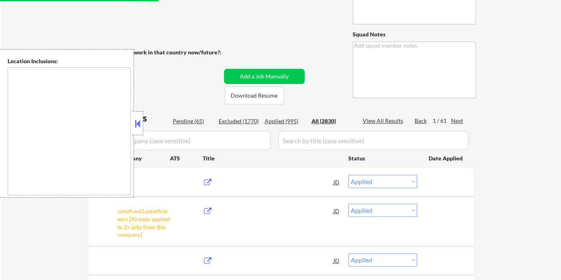
select select ""applied""
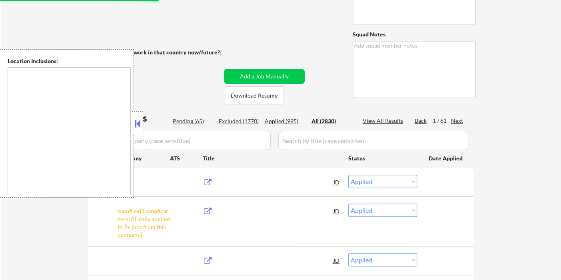
select select ""applied""
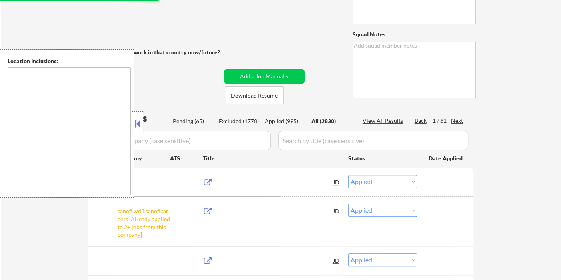
select select ""applied""
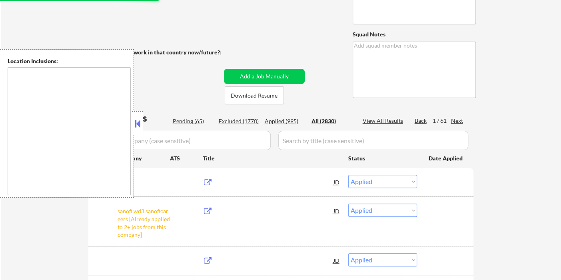
select select ""applied""
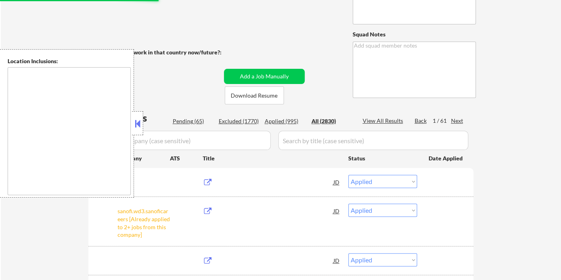
select select ""applied""
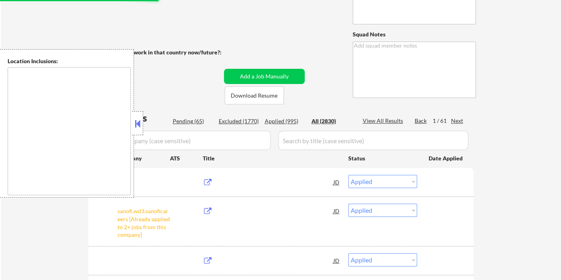
click at [287, 122] on div "Applied (995)" at bounding box center [285, 121] width 40 height 8
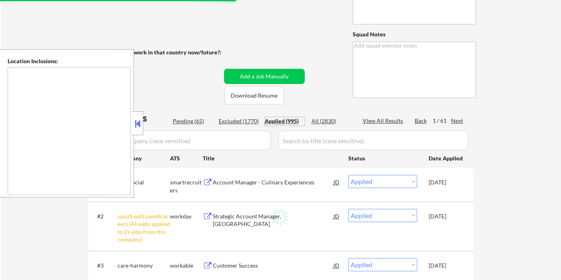
click at [136, 126] on button at bounding box center [137, 124] width 9 height 12
click at [376, 121] on div "View All Results" at bounding box center [384, 121] width 43 height 8
click at [138, 127] on button at bounding box center [137, 124] width 9 height 12
click at [137, 124] on button at bounding box center [137, 124] width 9 height 12
click at [141, 121] on button at bounding box center [137, 124] width 9 height 12
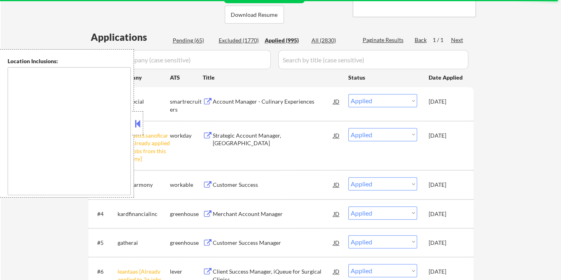
scroll to position [222, 0]
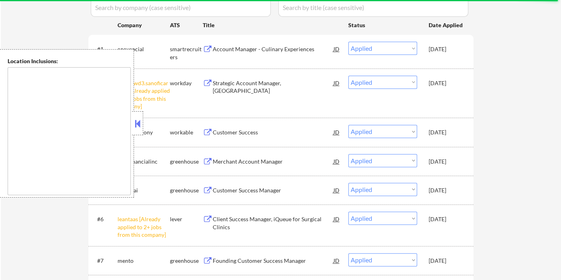
click at [140, 122] on button at bounding box center [137, 124] width 9 height 12
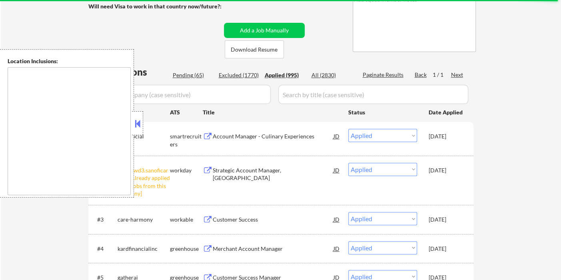
scroll to position [133, 0]
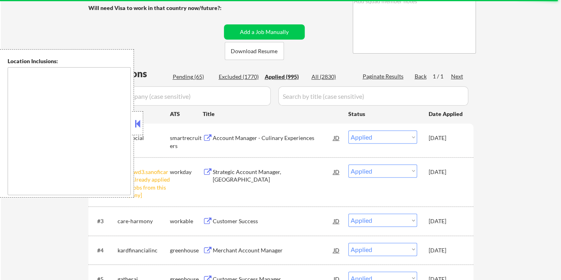
click at [138, 128] on button at bounding box center [137, 124] width 9 height 12
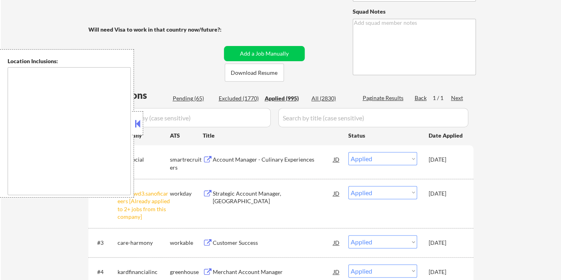
scroll to position [89, 0]
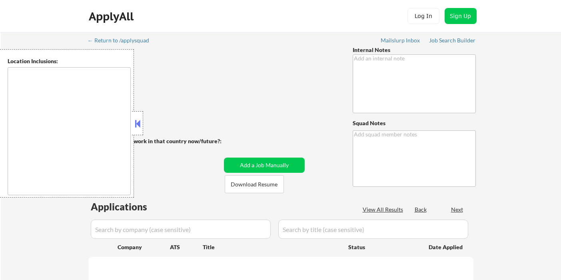
scroll to position [121, 0]
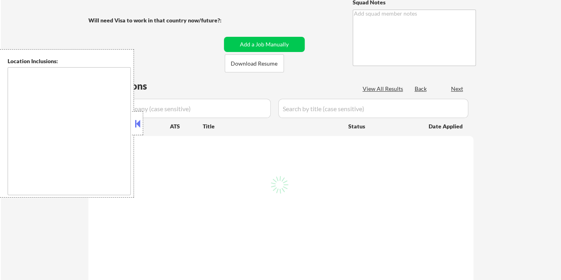
type textarea "Based in [GEOGRAPHIC_DATA], [GEOGRAPHIC_DATA] [DATE]: Please ignore any min sal…"
type textarea "Ramel Mailslurp ✔️ [URL][DOMAIN_NAME]"
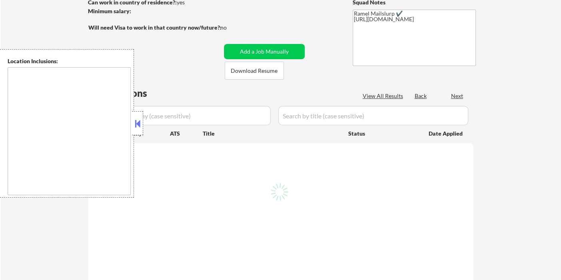
scroll to position [89, 0]
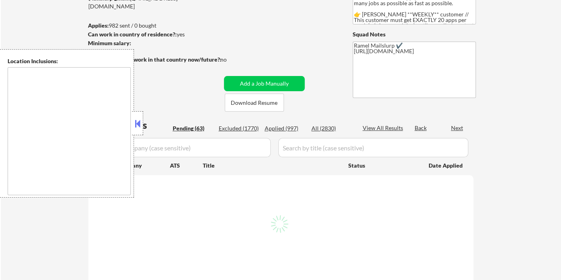
select select ""pending""
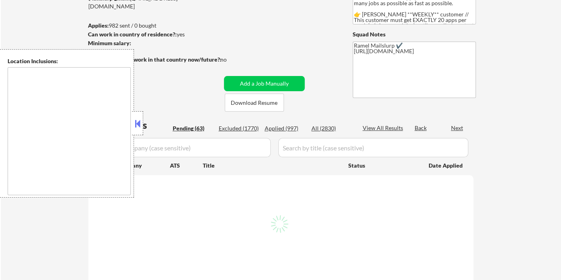
select select ""pending""
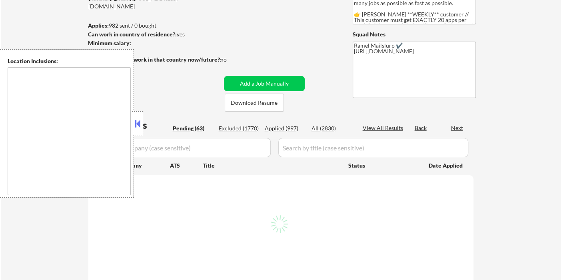
select select ""pending""
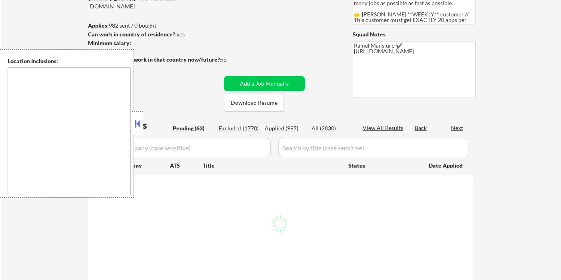
select select ""pending""
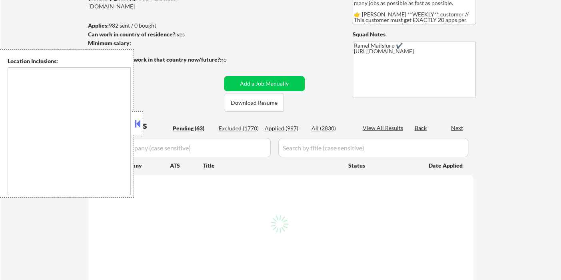
select select ""pending""
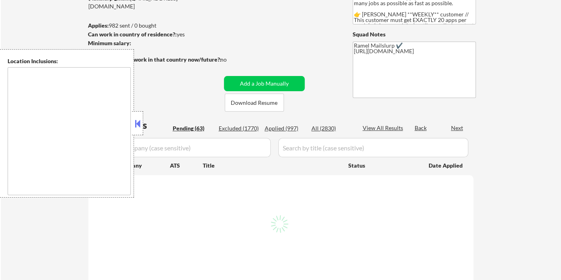
select select ""pending""
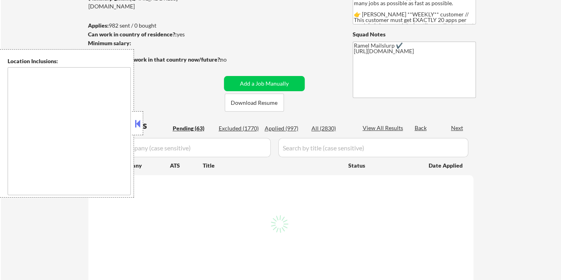
select select ""pending""
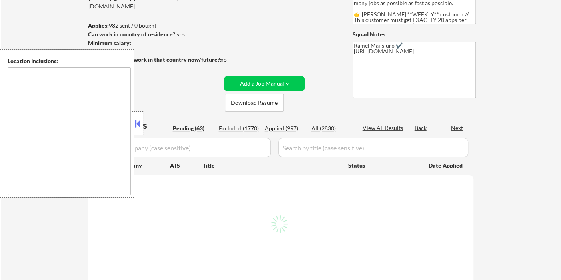
select select ""pending""
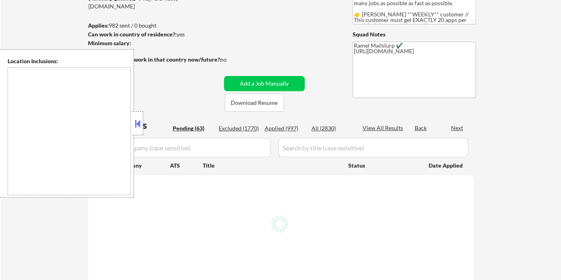
select select ""pending""
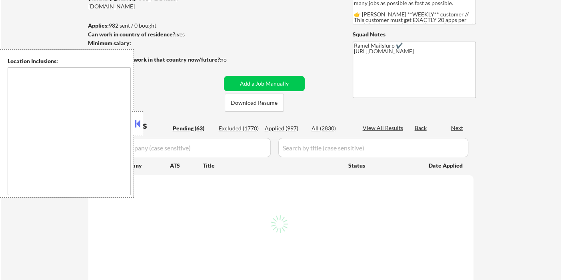
select select ""pending""
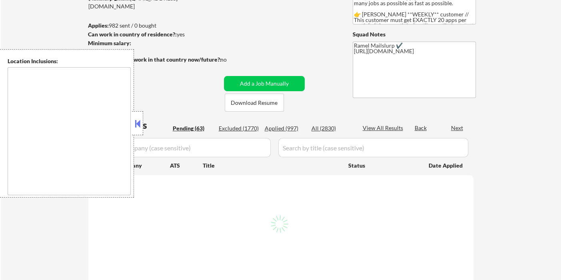
select select ""pending""
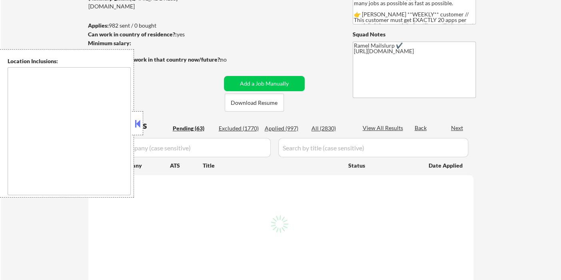
select select ""pending""
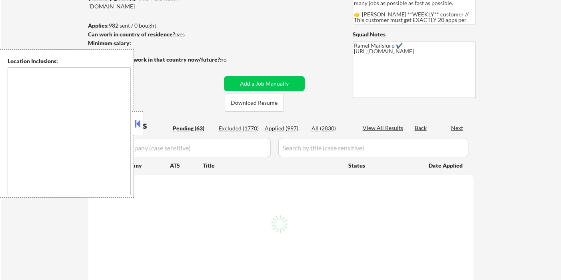
select select ""pending""
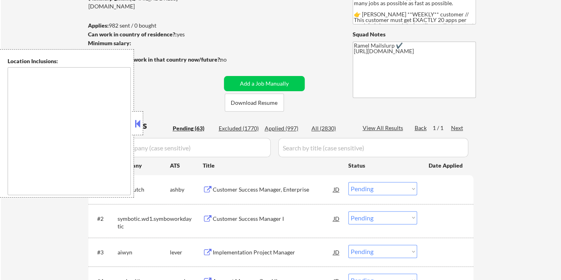
click at [293, 129] on div "Applied (997)" at bounding box center [285, 128] width 40 height 8
click at [281, 129] on div "Applied (997)" at bounding box center [285, 128] width 40 height 8
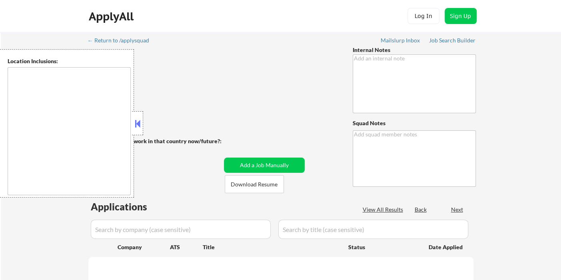
type textarea "Based in [GEOGRAPHIC_DATA], [GEOGRAPHIC_DATA] [DATE]: Please ignore any min sal…"
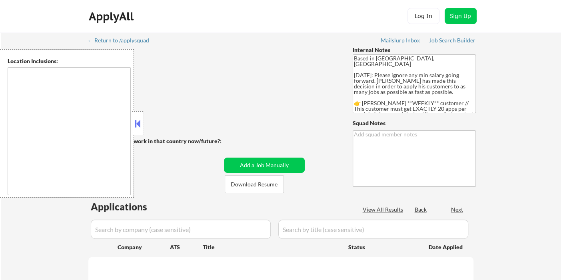
type textarea "Ramel Mailslurp ✔️ [URL][DOMAIN_NAME]"
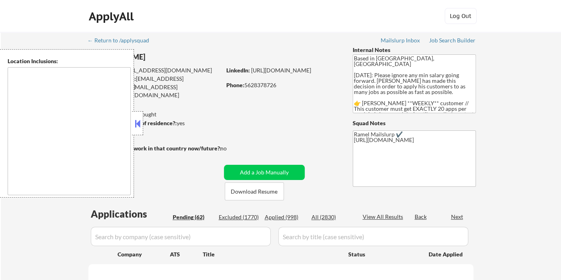
type textarea "[GEOGRAPHIC_DATA], [GEOGRAPHIC_DATA] [GEOGRAPHIC_DATA], [GEOGRAPHIC_DATA] [GEOG…"
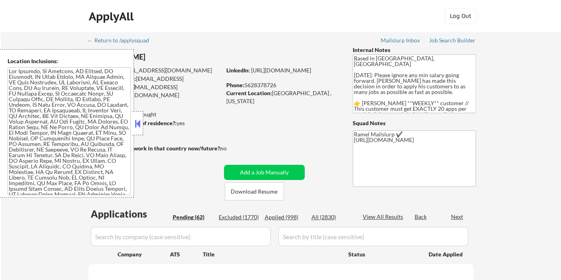
click at [288, 220] on div "Applied (998)" at bounding box center [285, 217] width 40 height 8
click at [377, 218] on div "View All Results" at bounding box center [384, 217] width 43 height 8
select select ""applied""
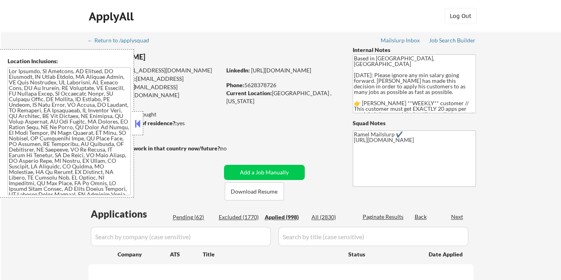
select select ""applied""
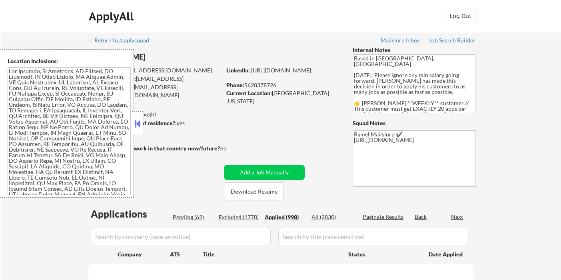
select select ""applied""
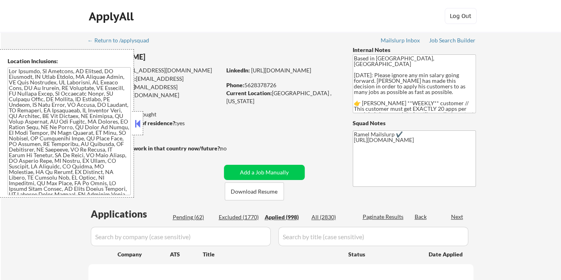
select select ""applied""
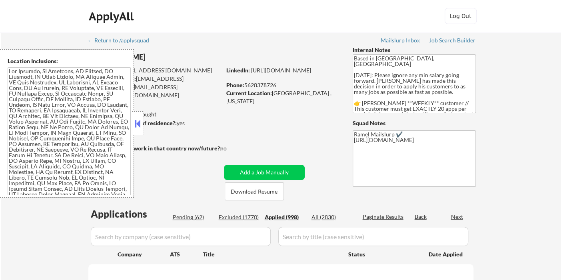
select select ""applied""
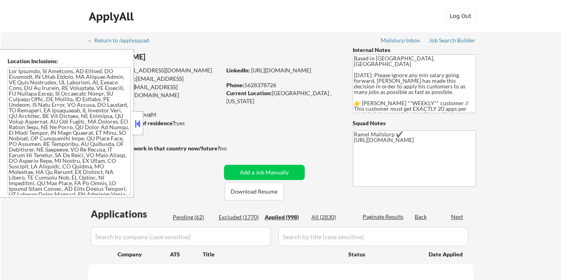
select select ""applied""
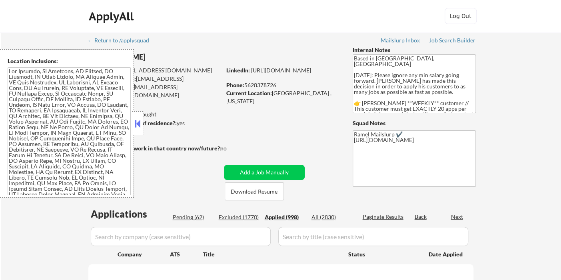
select select ""applied""
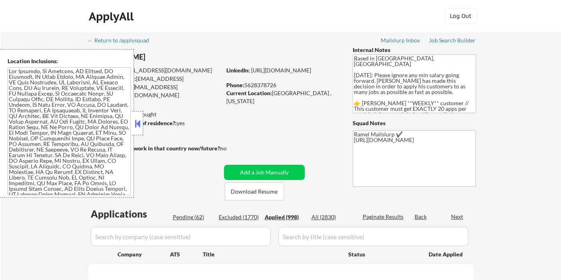
select select ""applied""
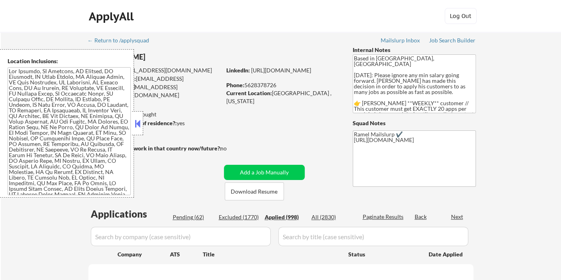
select select ""applied""
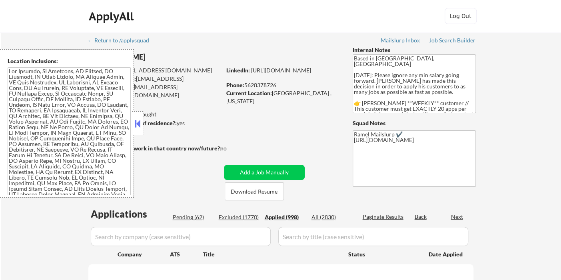
select select ""applied""
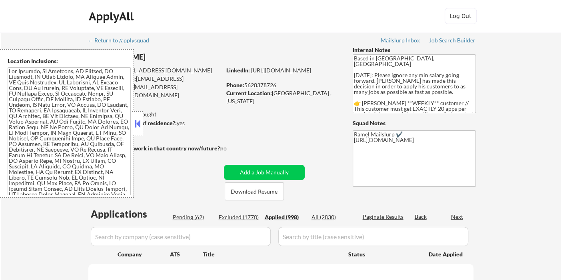
select select ""applied""
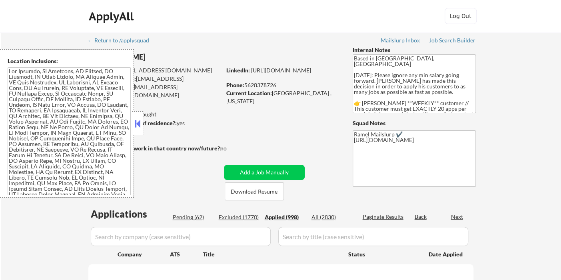
select select ""applied""
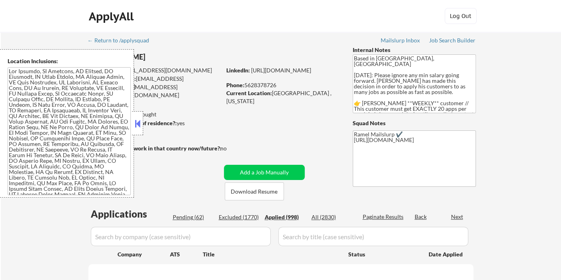
select select ""applied""
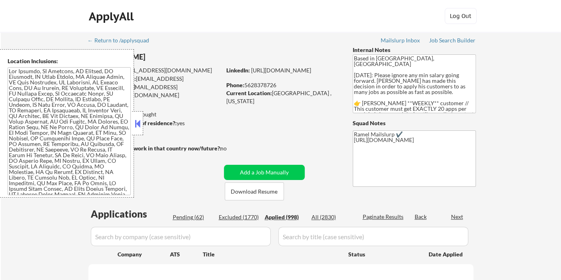
select select ""applied""
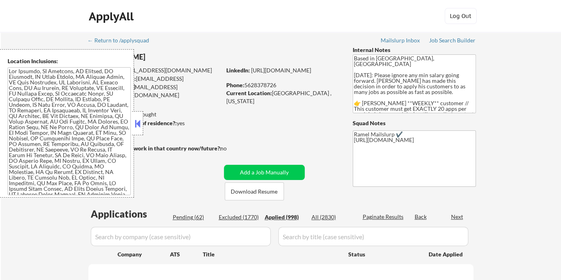
select select ""applied""
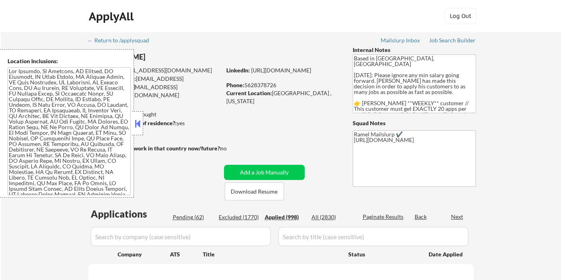
select select ""applied""
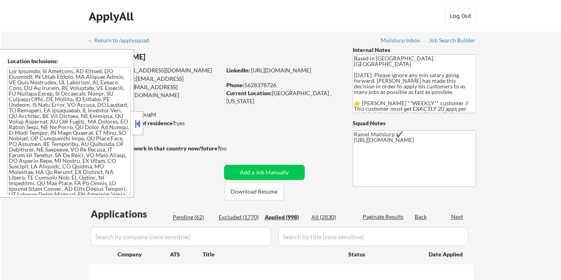
select select ""applied""
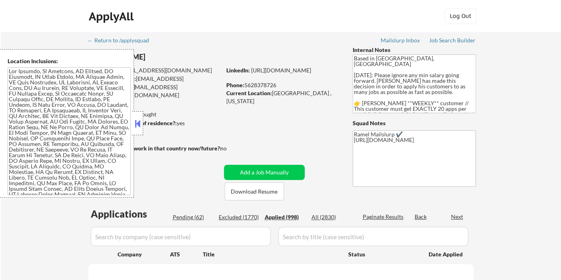
select select ""applied""
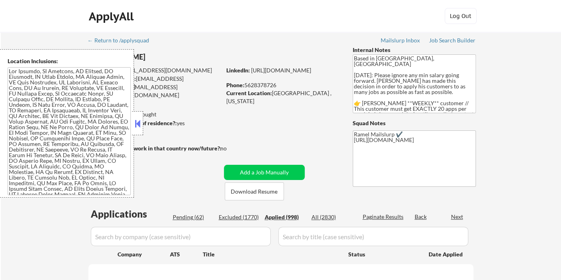
select select ""applied""
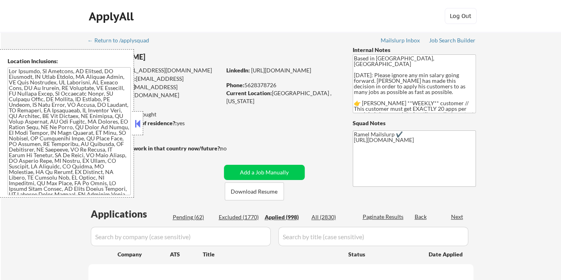
select select ""applied""
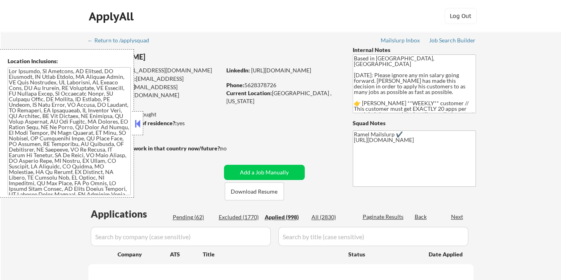
select select ""applied""
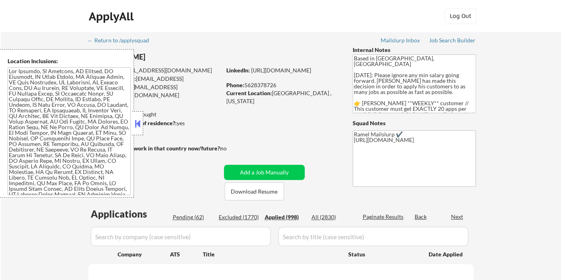
select select ""applied""
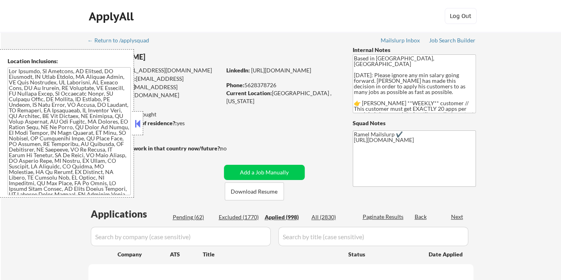
select select ""applied""
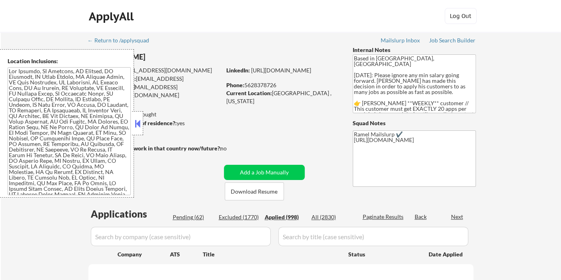
select select ""applied""
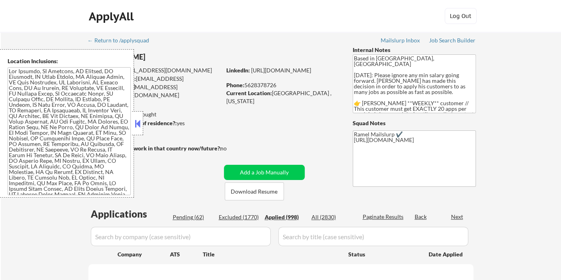
select select ""applied""
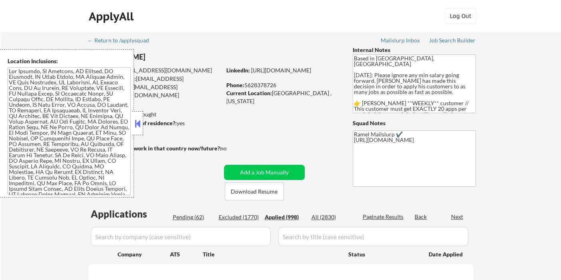
select select ""applied""
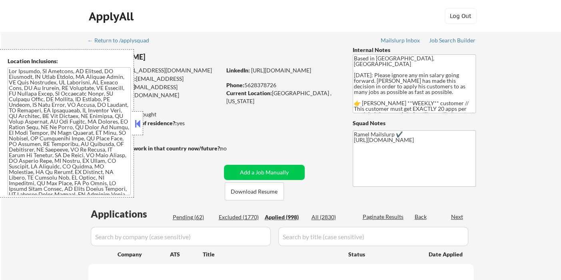
select select ""applied""
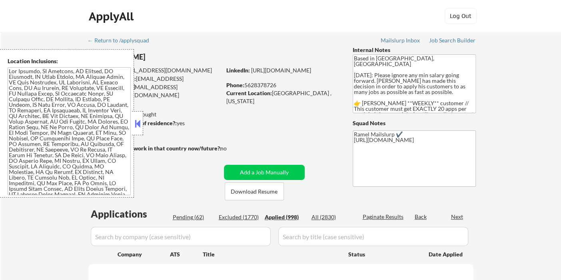
select select ""applied""
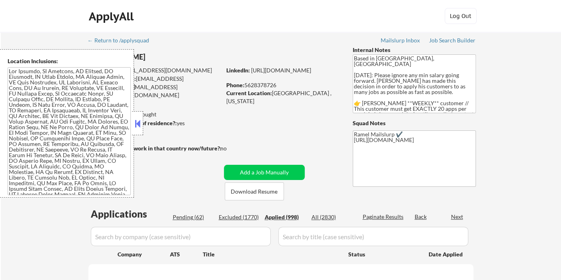
select select ""applied""
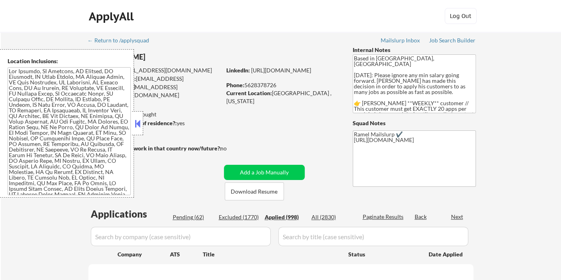
select select ""applied""
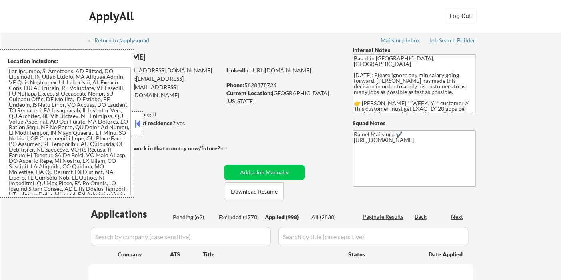
select select ""applied""
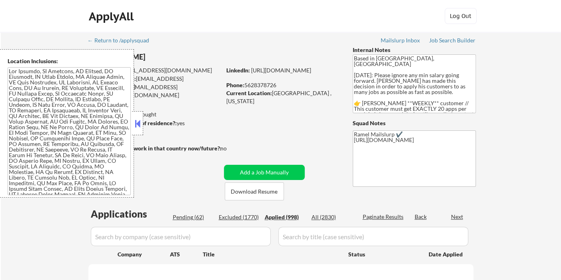
select select ""applied""
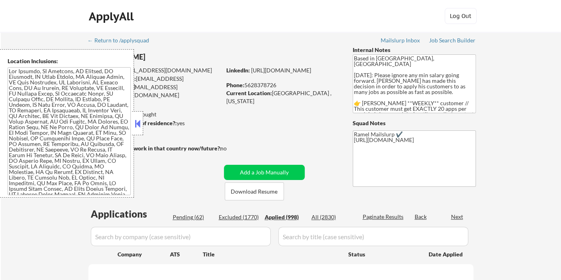
select select ""applied""
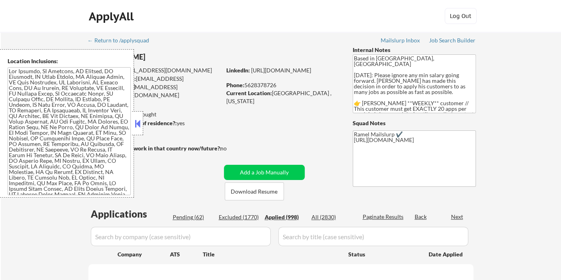
select select ""applied""
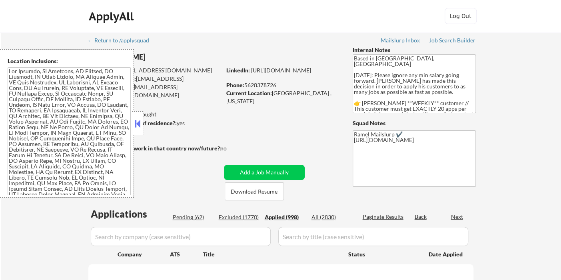
select select ""applied""
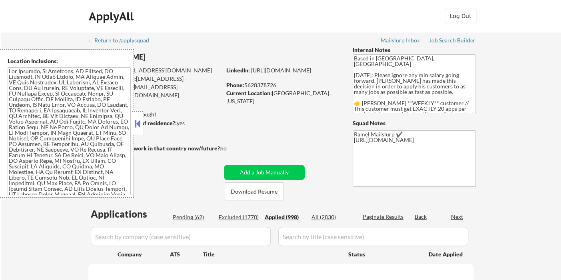
select select ""applied""
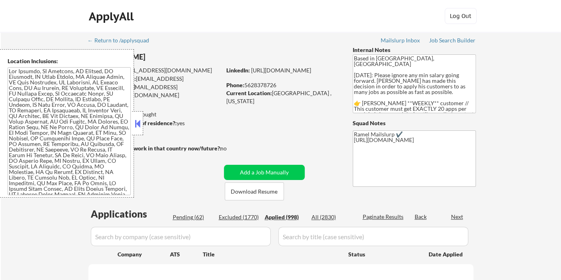
select select ""applied""
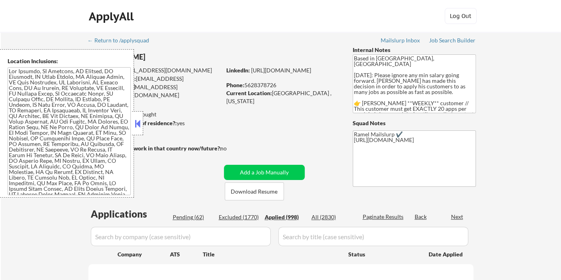
select select ""applied""
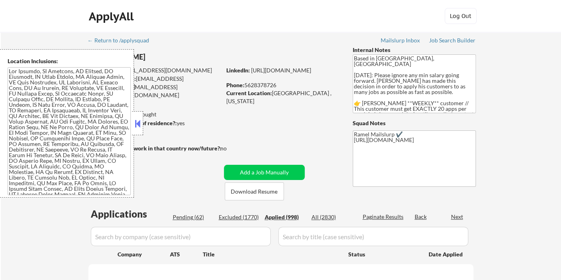
select select ""applied""
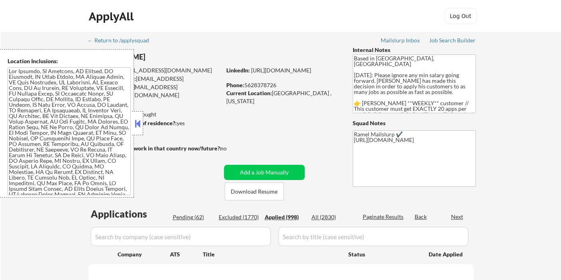
select select ""applied""
click at [140, 124] on button at bounding box center [137, 124] width 9 height 12
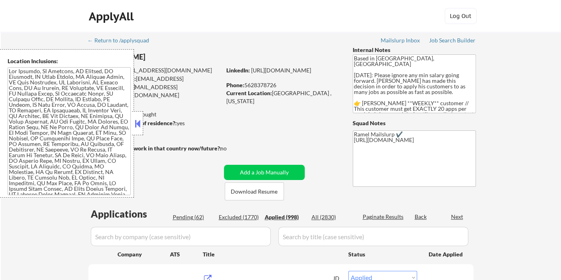
click at [24, 18] on div "ApplyAll Log In Sign Up Log Out" at bounding box center [280, 16] width 561 height 32
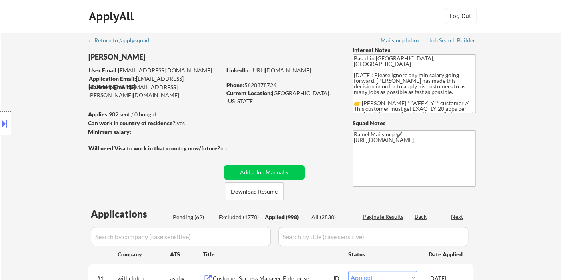
click at [333, 25] on div "ApplyAll Log In Sign Up Log Out" at bounding box center [281, 18] width 400 height 20
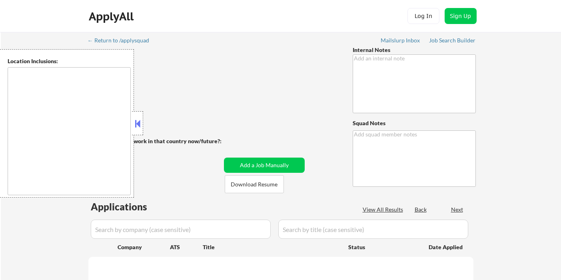
scroll to position [44, 0]
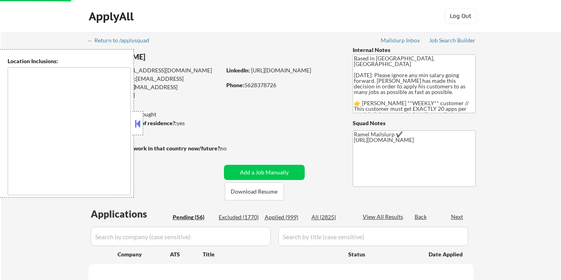
scroll to position [133, 0]
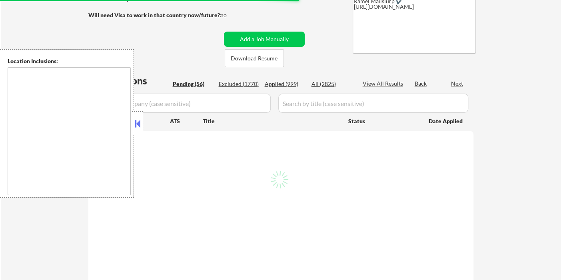
select select ""pending""
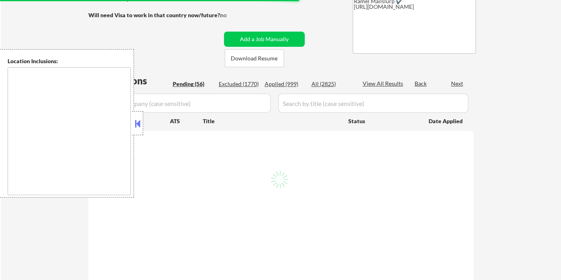
select select ""pending""
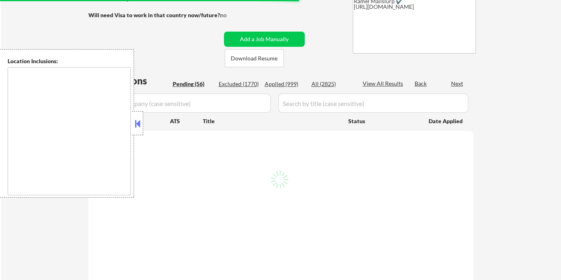
select select ""pending""
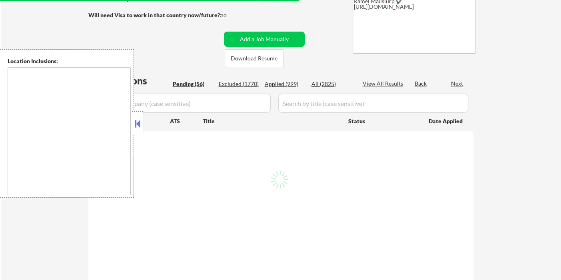
select select ""pending""
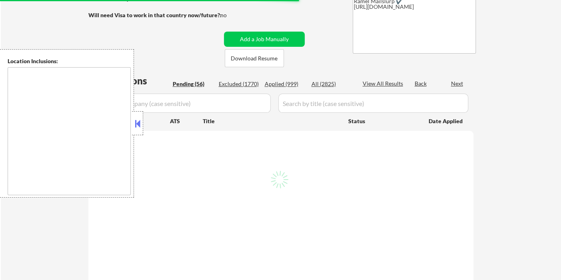
select select ""pending""
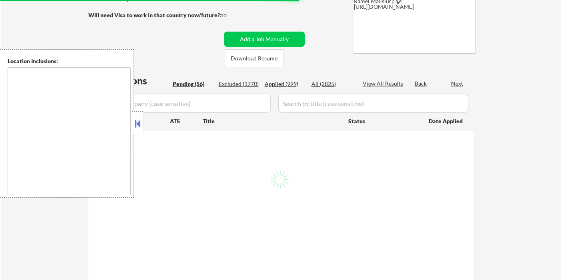
select select ""pending""
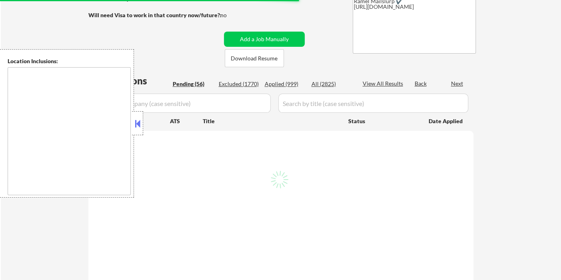
select select ""pending""
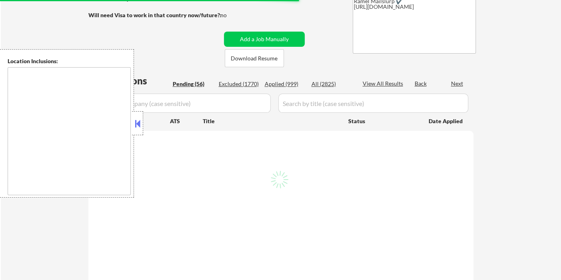
select select ""pending""
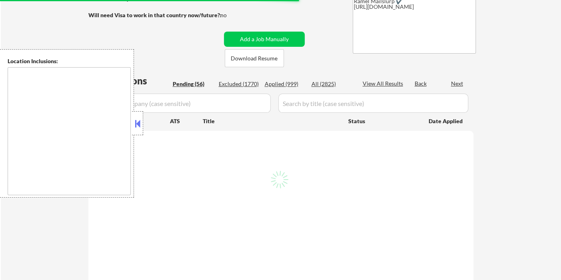
select select ""pending""
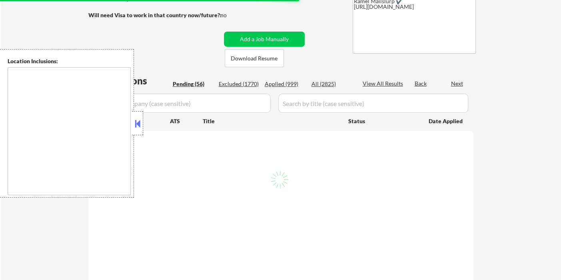
select select ""pending""
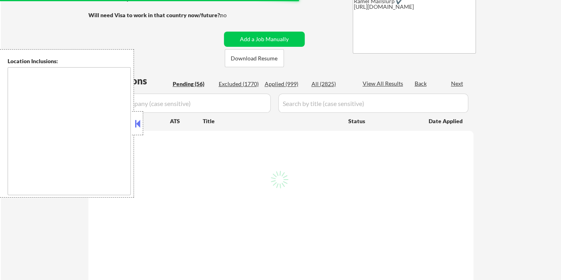
select select ""pending""
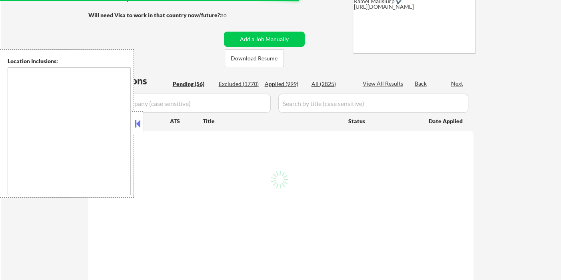
select select ""pending""
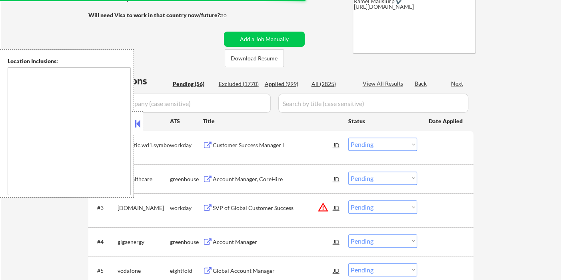
click at [134, 121] on button at bounding box center [137, 124] width 9 height 12
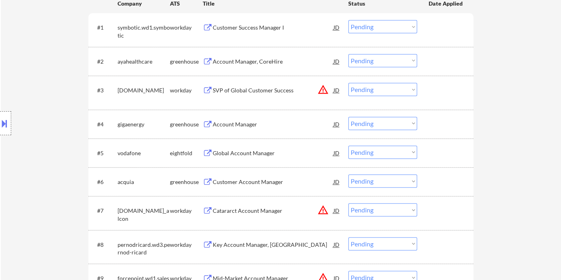
scroll to position [266, 0]
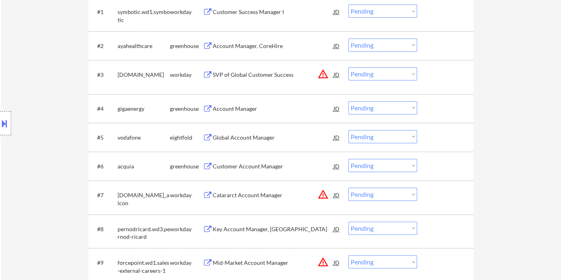
drag, startPoint x: 378, startPoint y: 167, endPoint x: 377, endPoint y: 171, distance: 4.0
click at [378, 166] on select "Choose an option... Pending Applied Excluded (Questions) Excluded (Expired) Exc…" at bounding box center [382, 165] width 69 height 13
select select ""applied""
click at [348, 159] on select "Choose an option... Pending Applied Excluded (Questions) Excluded (Expired) Exc…" at bounding box center [382, 165] width 69 height 13
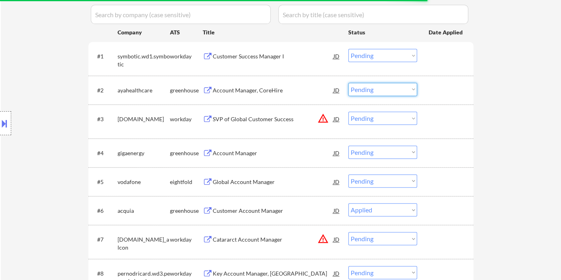
click at [372, 89] on select "Choose an option... Pending Applied Excluded (Questions) Excluded (Expired) Exc…" at bounding box center [382, 89] width 69 height 13
select select ""applied""
click at [348, 83] on select "Choose an option... Pending Applied Excluded (Questions) Excluded (Expired) Exc…" at bounding box center [382, 89] width 69 height 13
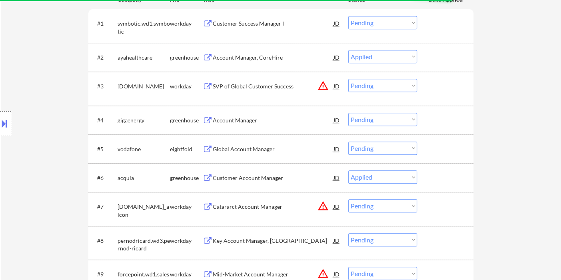
scroll to position [266, 0]
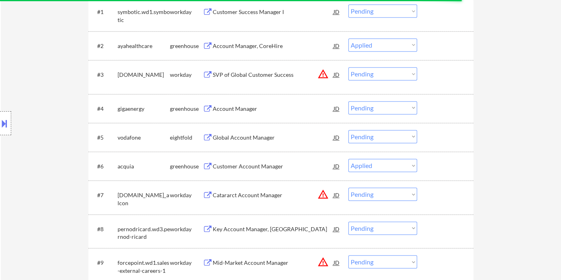
drag, startPoint x: 361, startPoint y: 106, endPoint x: 363, endPoint y: 111, distance: 4.9
click at [361, 106] on select "Choose an option... Pending Applied Excluded (Questions) Excluded (Expired) Exc…" at bounding box center [382, 107] width 69 height 13
select select ""applied""
click at [348, 101] on select "Choose an option... Pending Applied Excluded (Questions) Excluded (Expired) Exc…" at bounding box center [382, 107] width 69 height 13
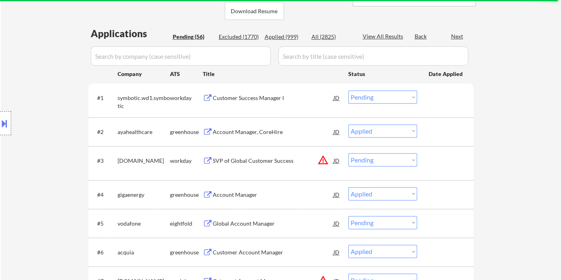
scroll to position [133, 0]
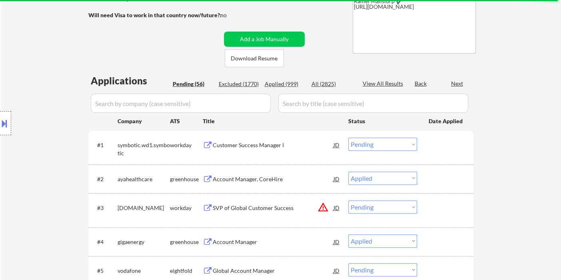
click at [17, 79] on div "Location Inclusions:" at bounding box center [71, 123] width 143 height 148
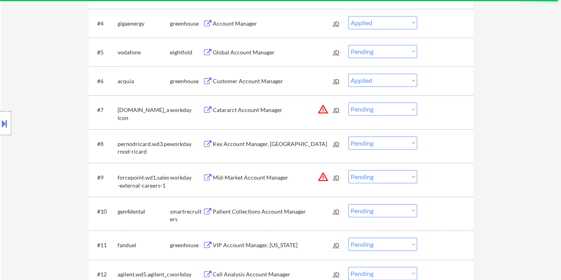
scroll to position [355, 0]
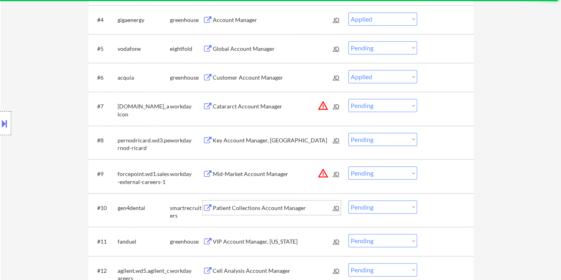
click at [256, 209] on div "Patient Collections Account Manager" at bounding box center [273, 208] width 121 height 8
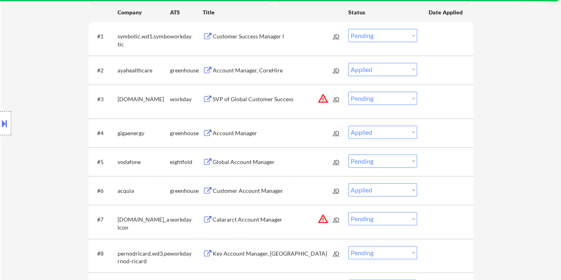
scroll to position [222, 0]
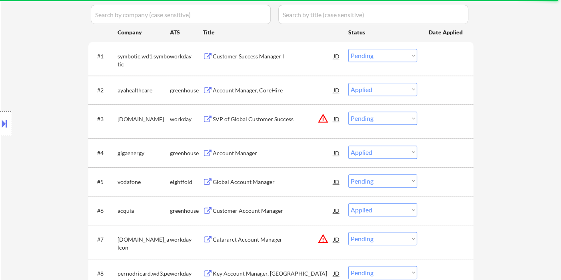
drag, startPoint x: 20, startPoint y: 74, endPoint x: 31, endPoint y: 70, distance: 12.0
click at [19, 74] on div "Location Inclusions:" at bounding box center [71, 123] width 143 height 148
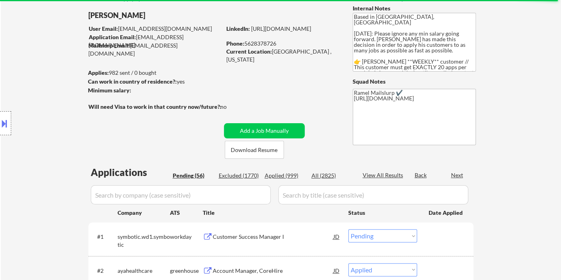
scroll to position [89, 0]
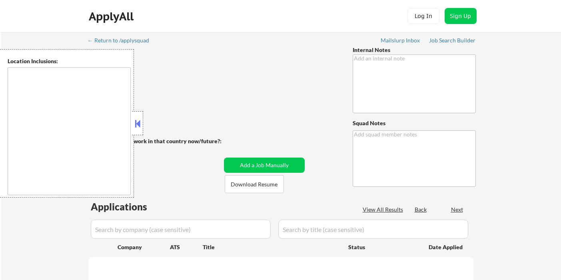
click at [141, 121] on button at bounding box center [137, 124] width 9 height 12
type textarea "AI Outreach - 7/21, 8/13BM This subscriber came in through our partnership with…"
type textarea "Ramel Mailslurp ✔️ Start Date: [DATE] [DATE] - have at least 50 applied roles […"
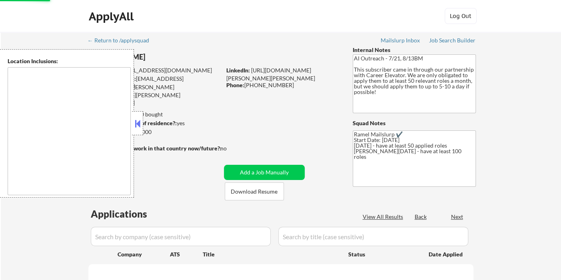
scroll to position [89, 0]
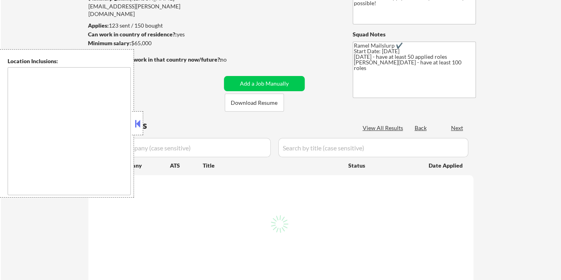
click at [142, 126] on button at bounding box center [137, 124] width 9 height 12
